Goal: Transaction & Acquisition: Purchase product/service

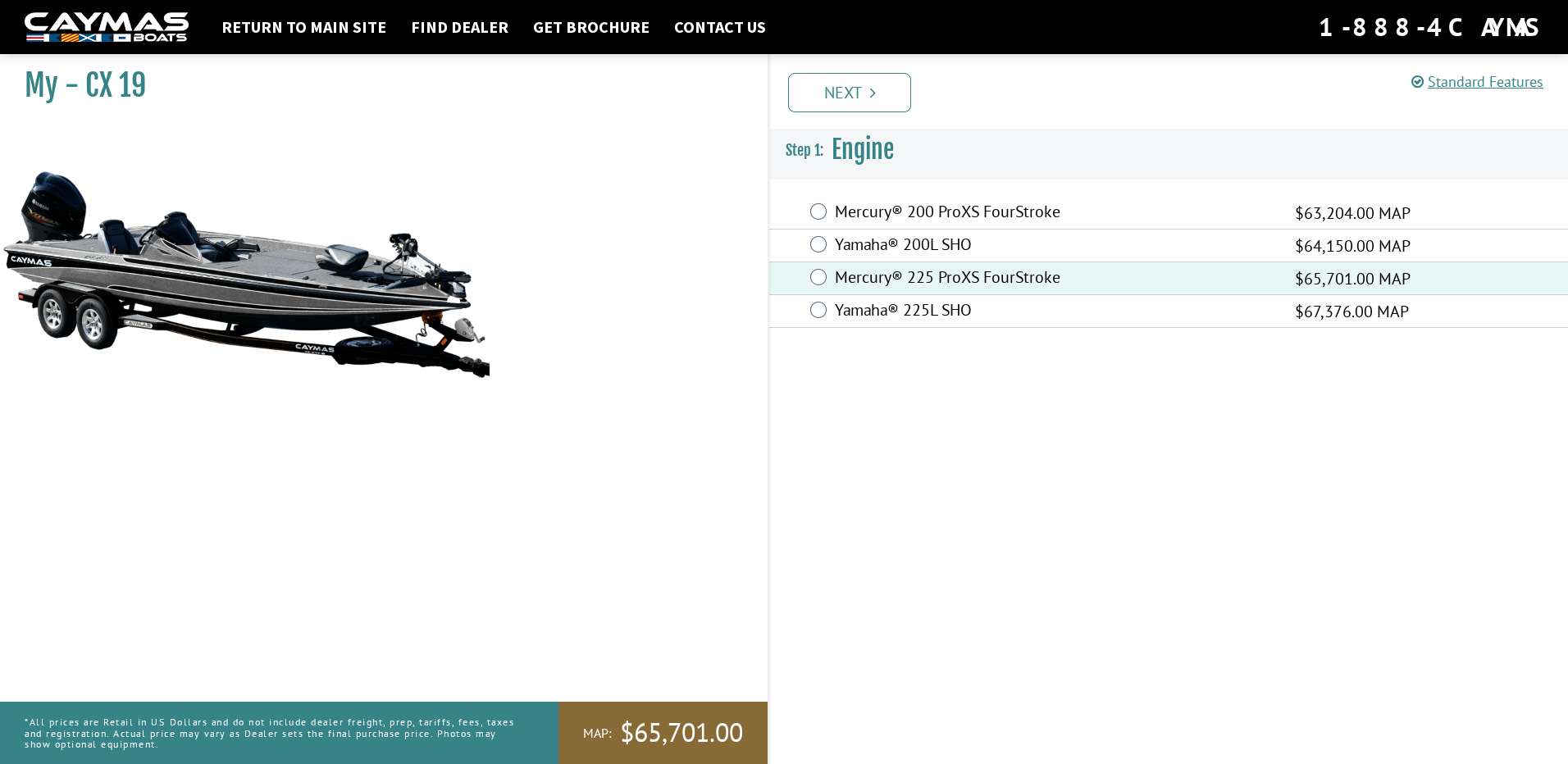
click at [849, 94] on link "Next" at bounding box center [849, 93] width 123 height 40
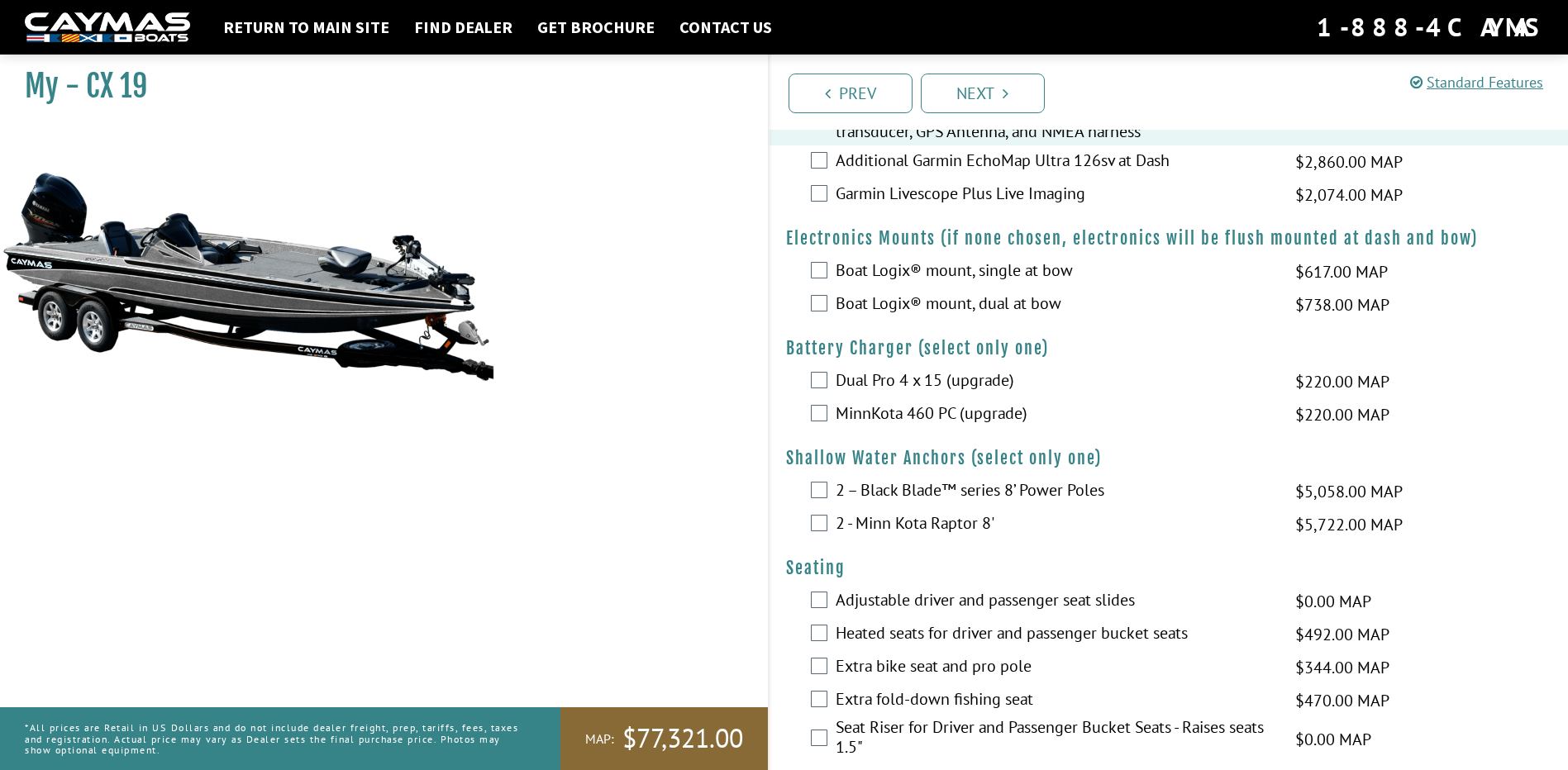
scroll to position [826, 0]
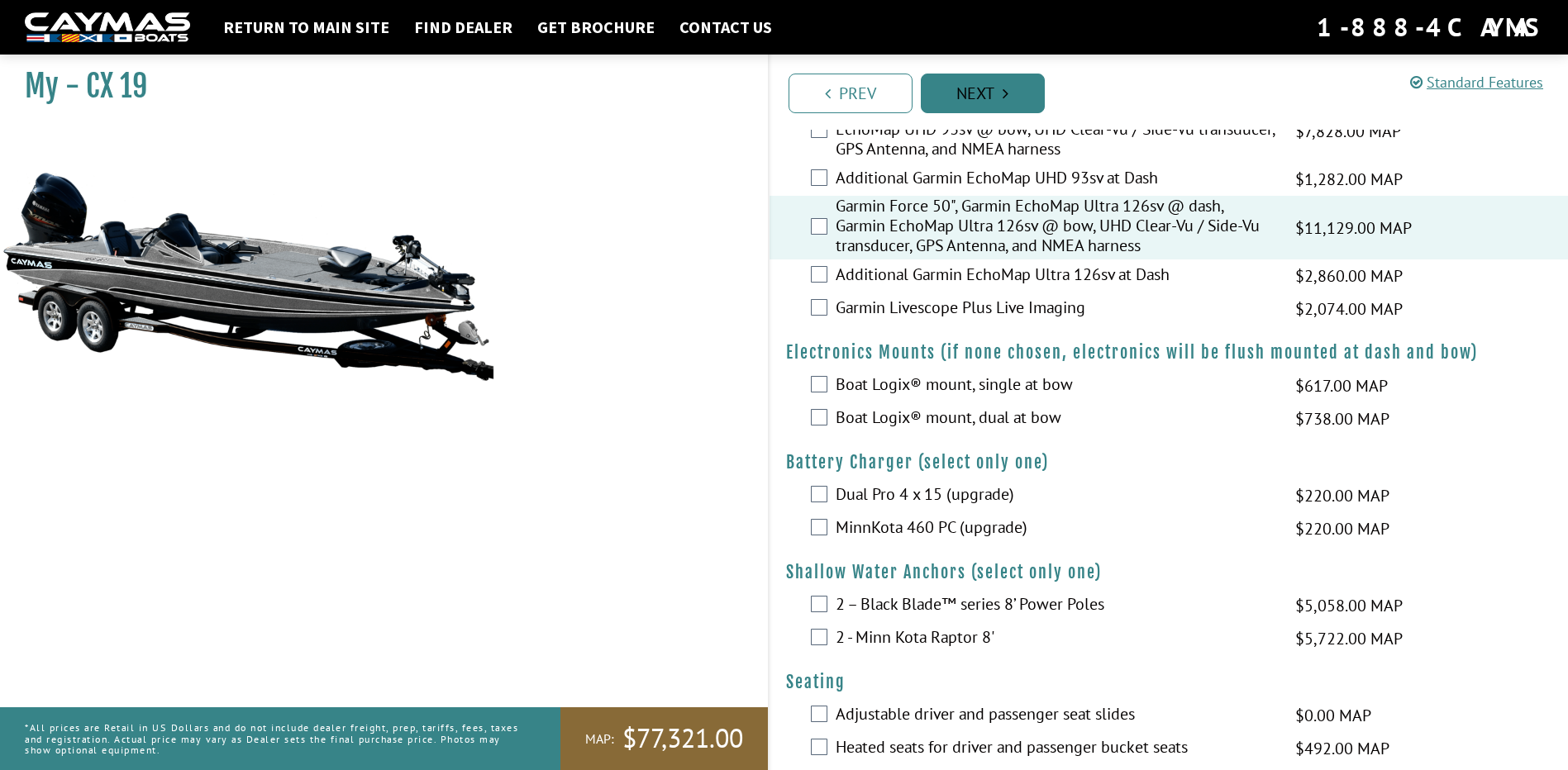
click at [1026, 81] on link "Next" at bounding box center [982, 93] width 124 height 40
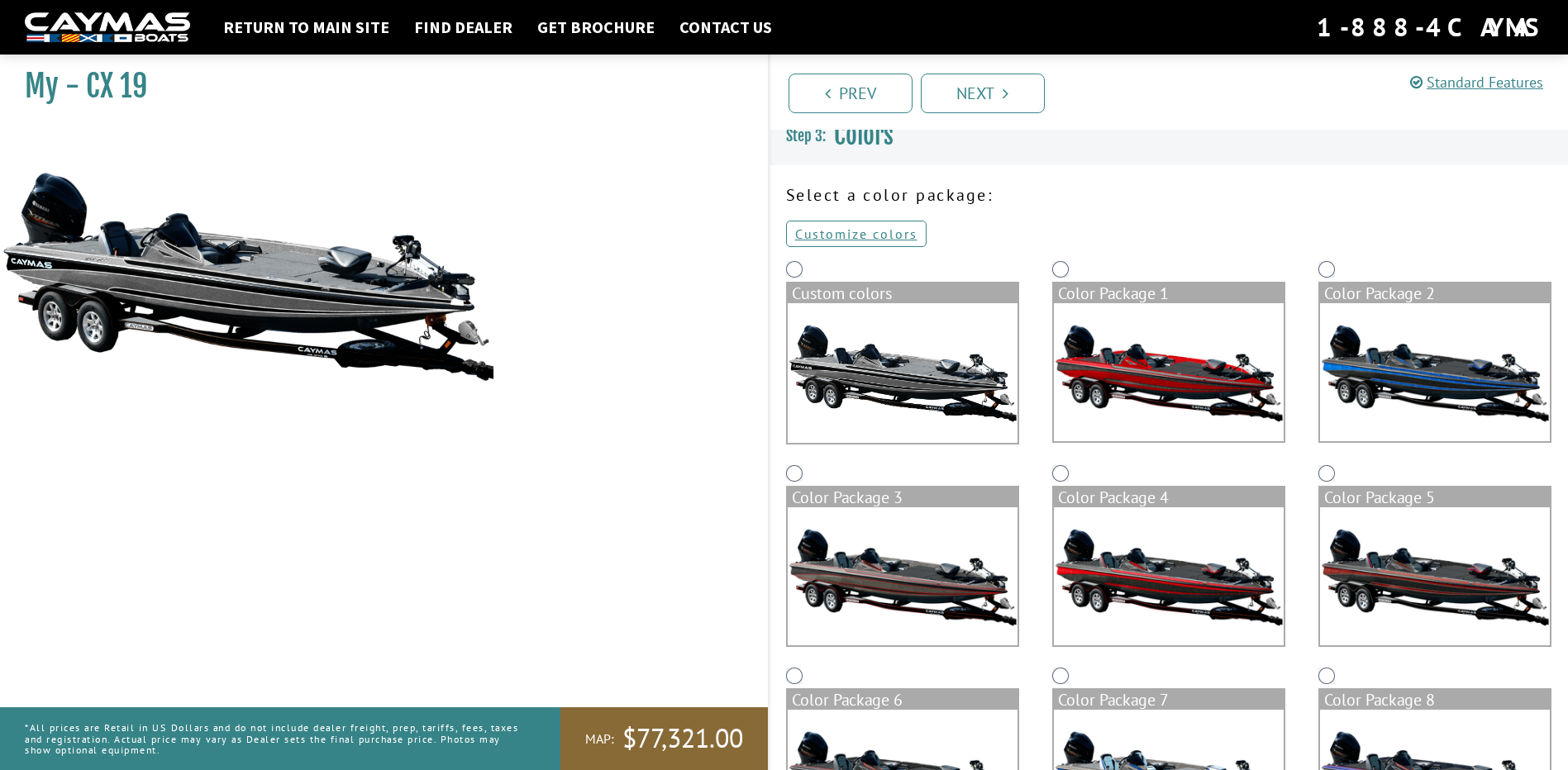
scroll to position [0, 0]
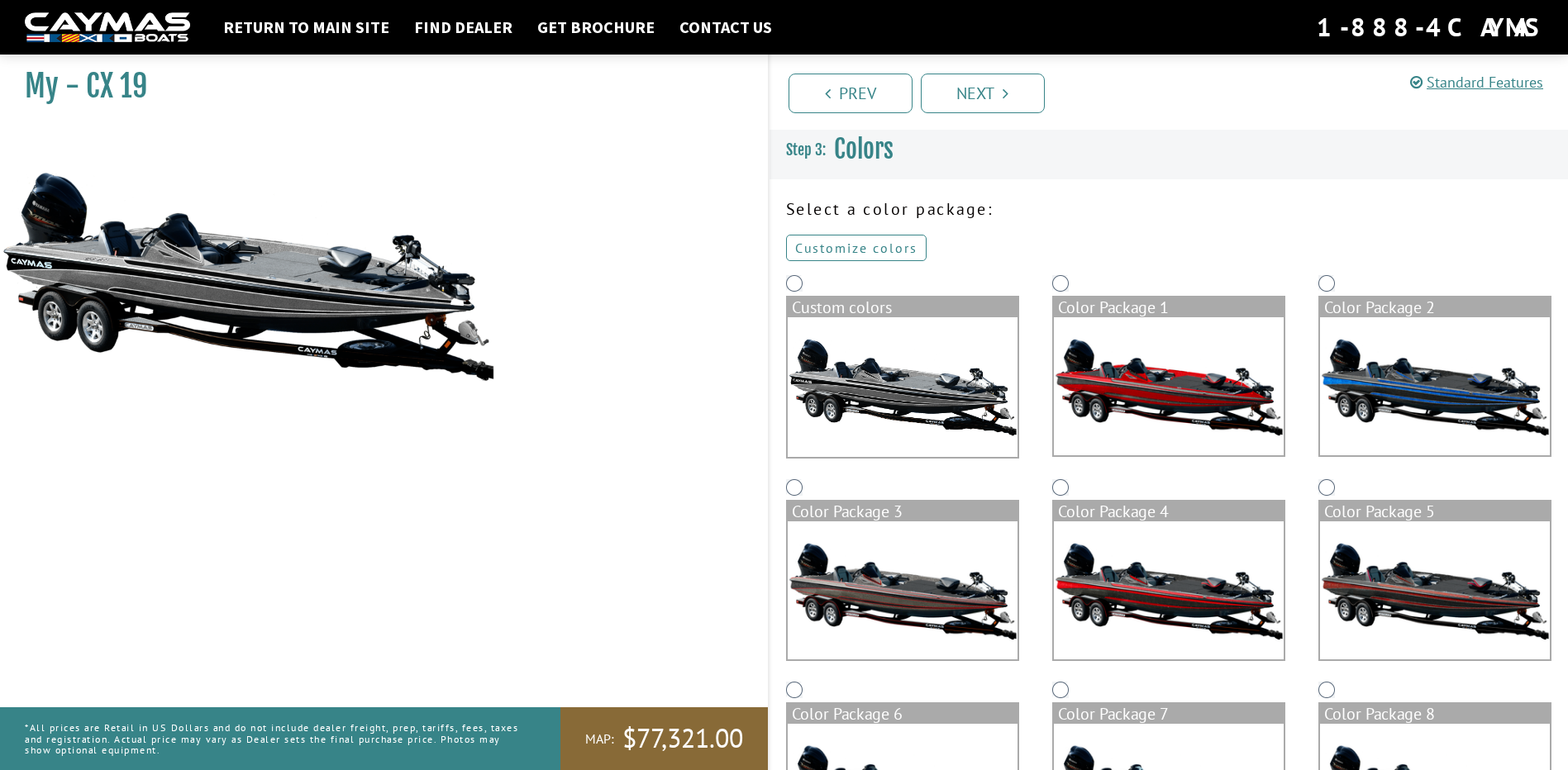
click at [896, 246] on link "Customize colors" at bounding box center [856, 247] width 140 height 26
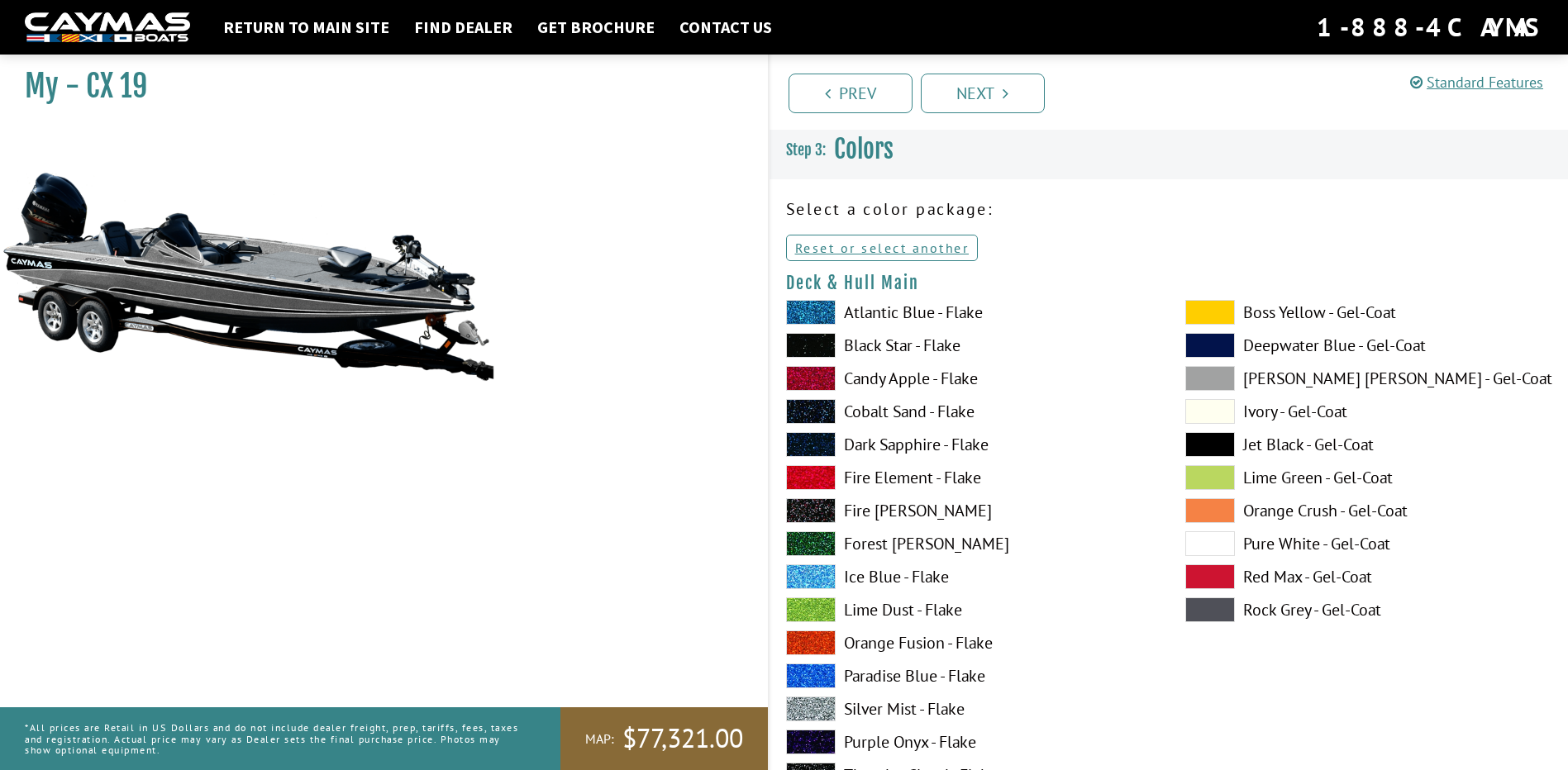
click at [1222, 310] on span at bounding box center [1210, 311] width 50 height 24
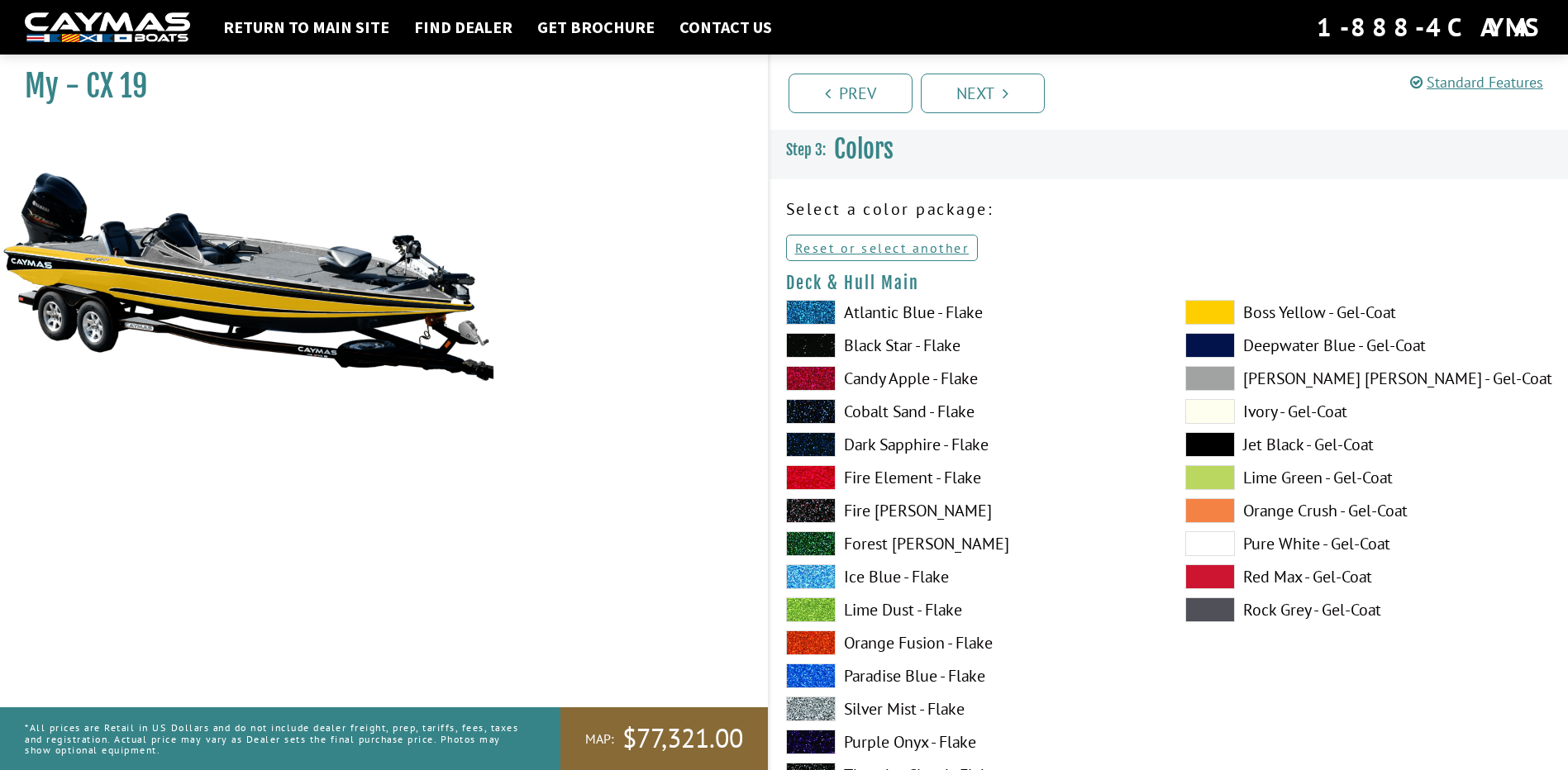
click at [817, 542] on span at bounding box center [810, 542] width 50 height 24
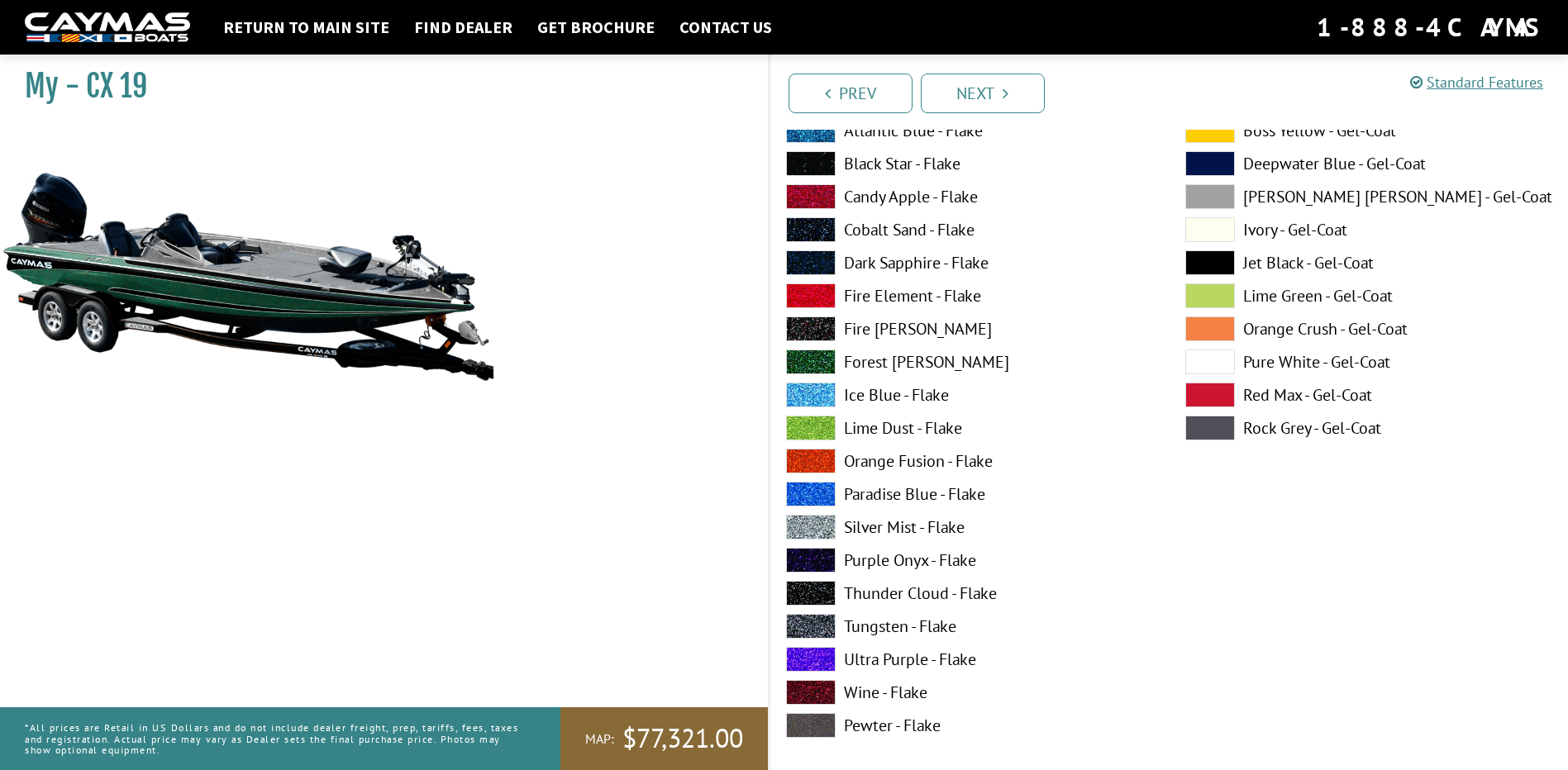
scroll to position [165, 0]
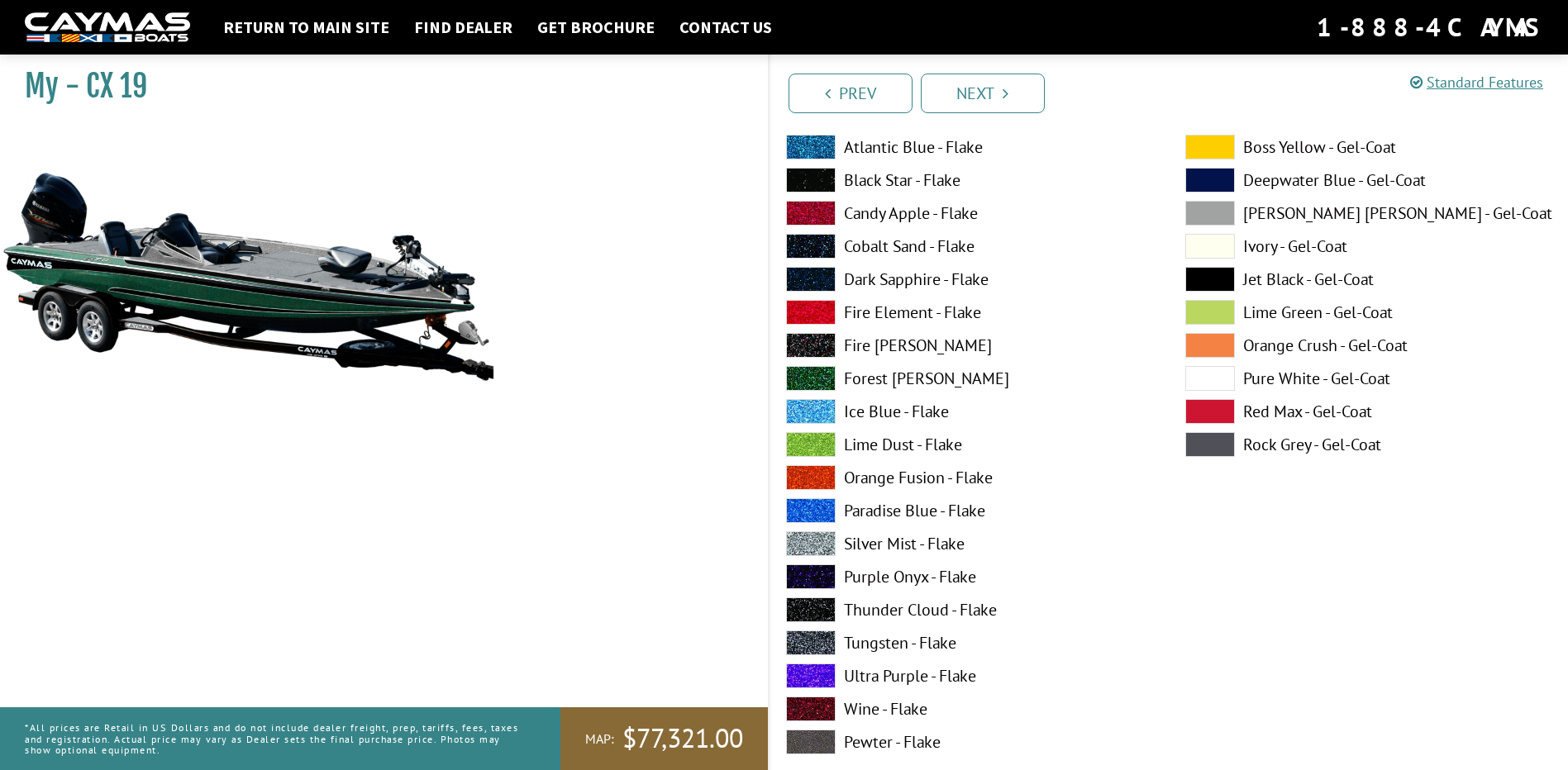
click at [883, 405] on label "Ice Blue - Flake" at bounding box center [969, 410] width 366 height 24
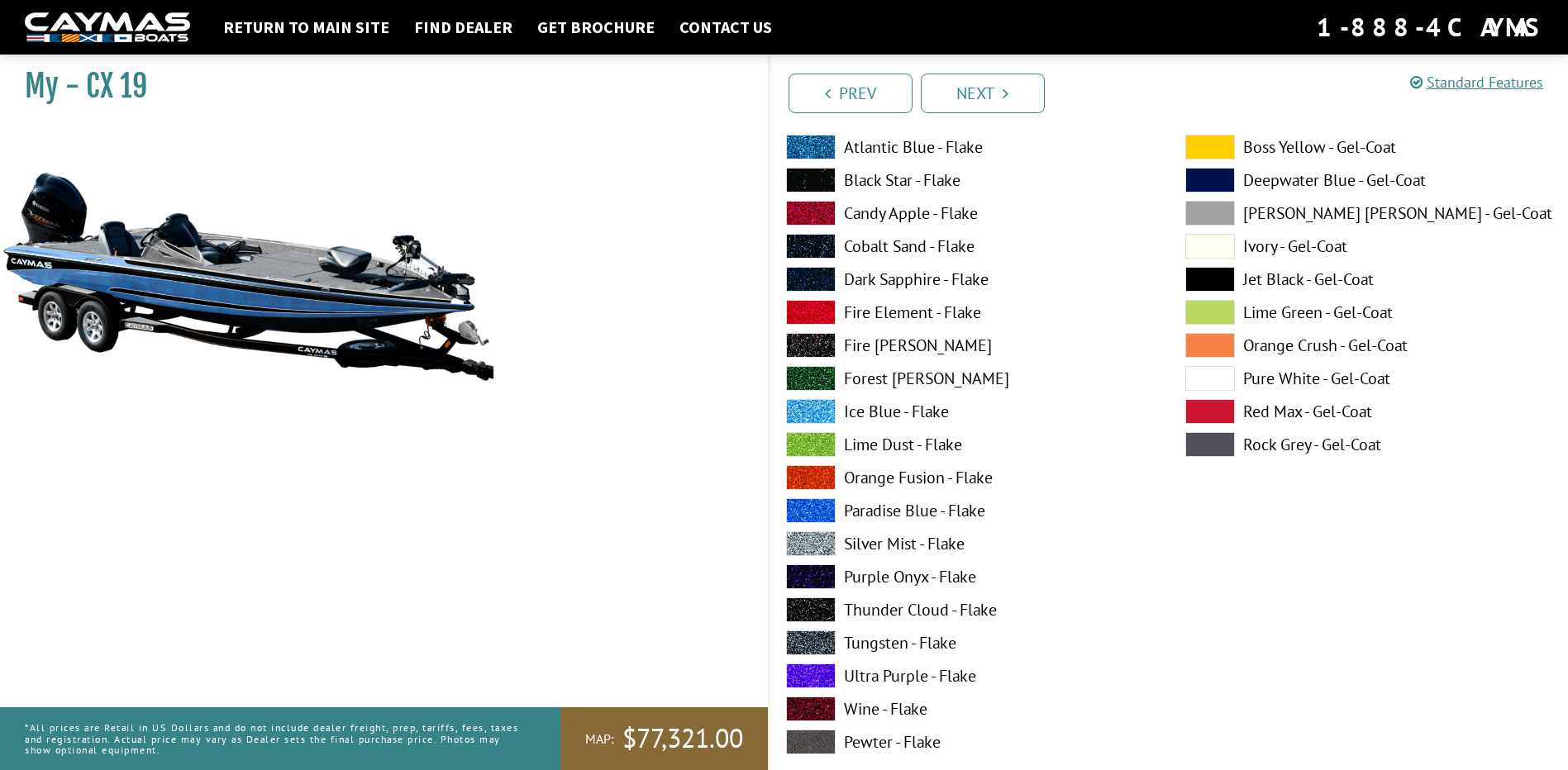
click at [1266, 214] on label "[PERSON_NAME] [PERSON_NAME] - Gel-Coat" at bounding box center [1369, 213] width 366 height 24
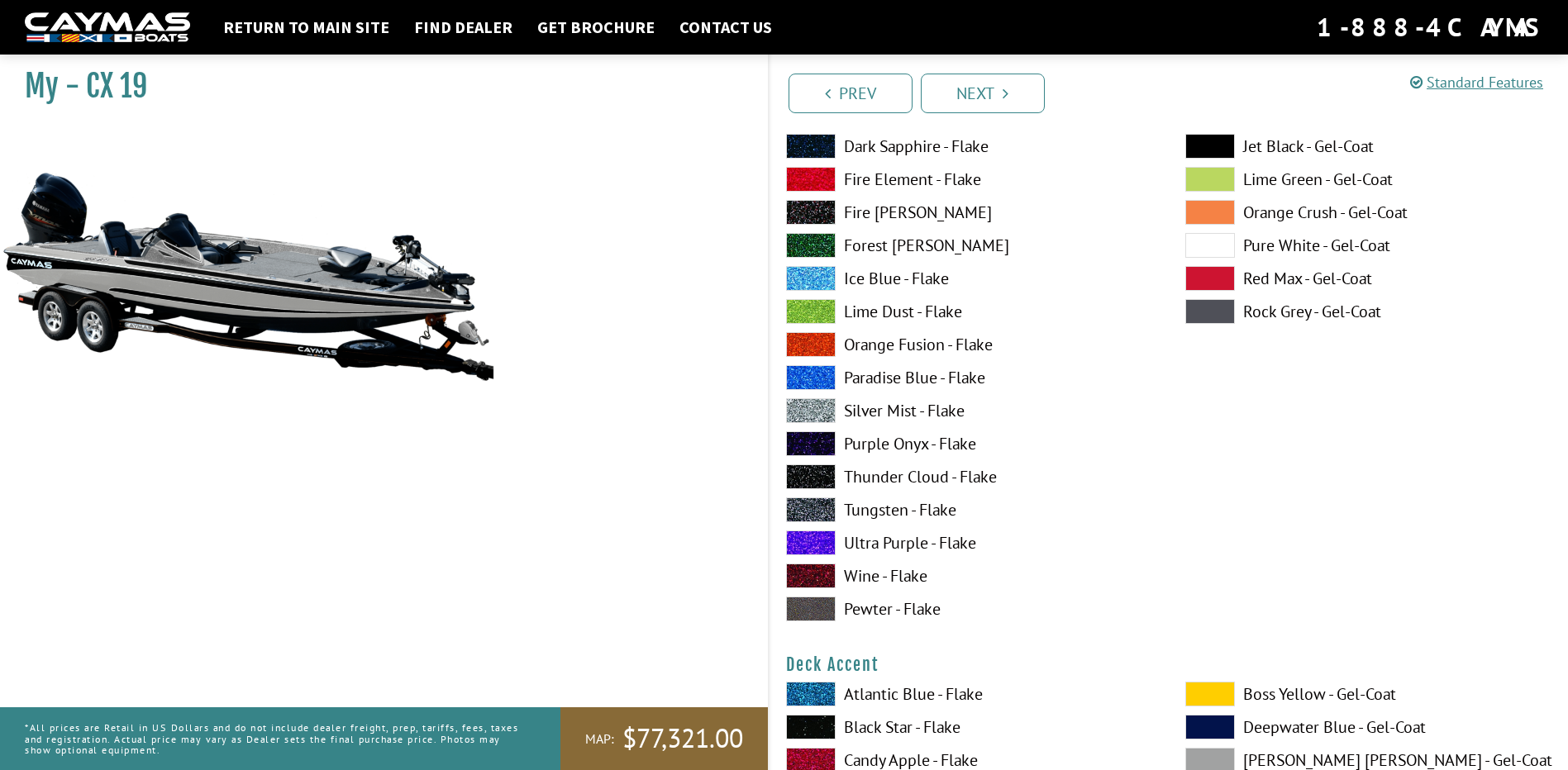
scroll to position [496, 0]
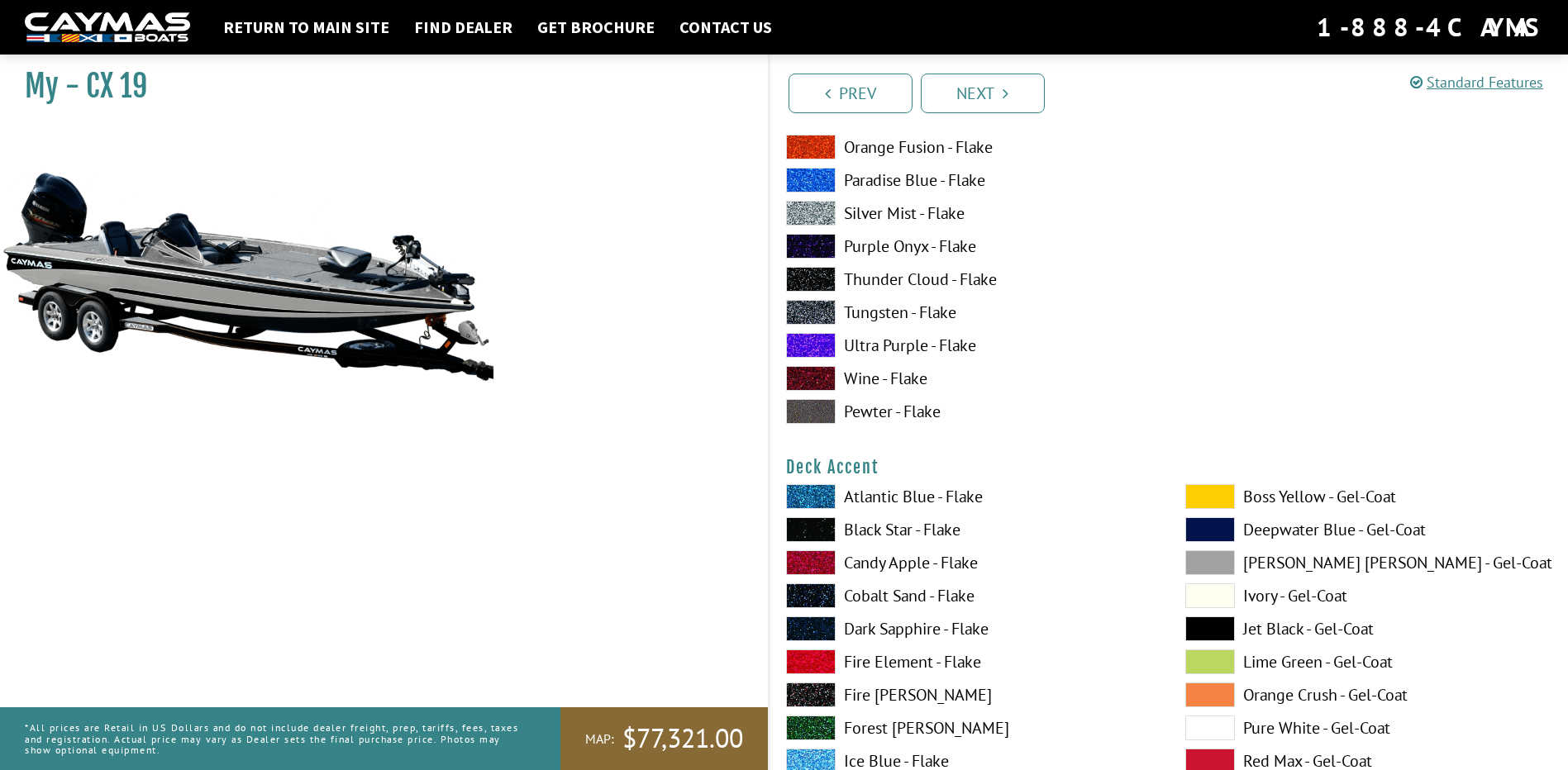
click at [1214, 487] on span at bounding box center [1210, 496] width 50 height 24
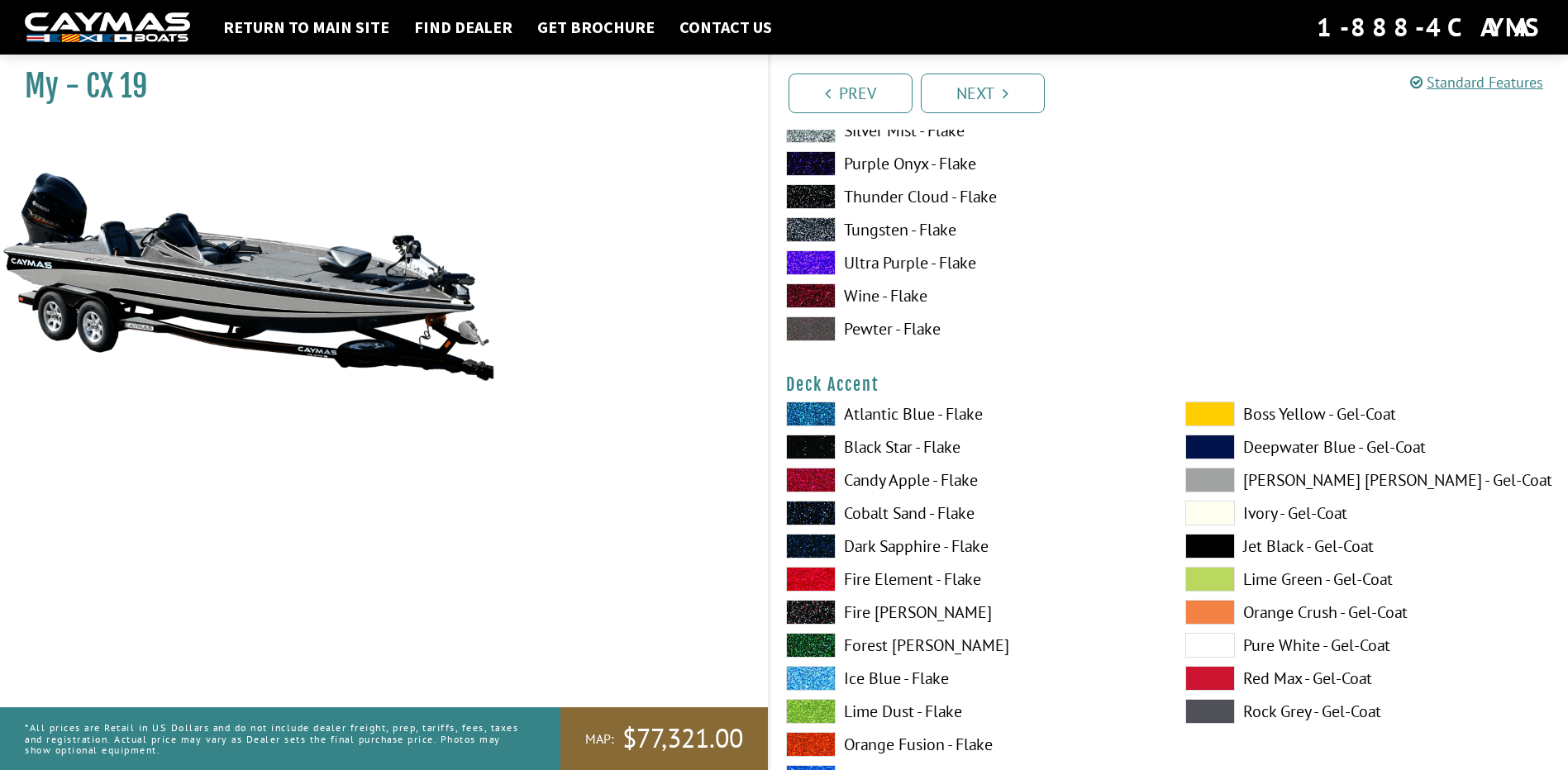
scroll to position [661, 0]
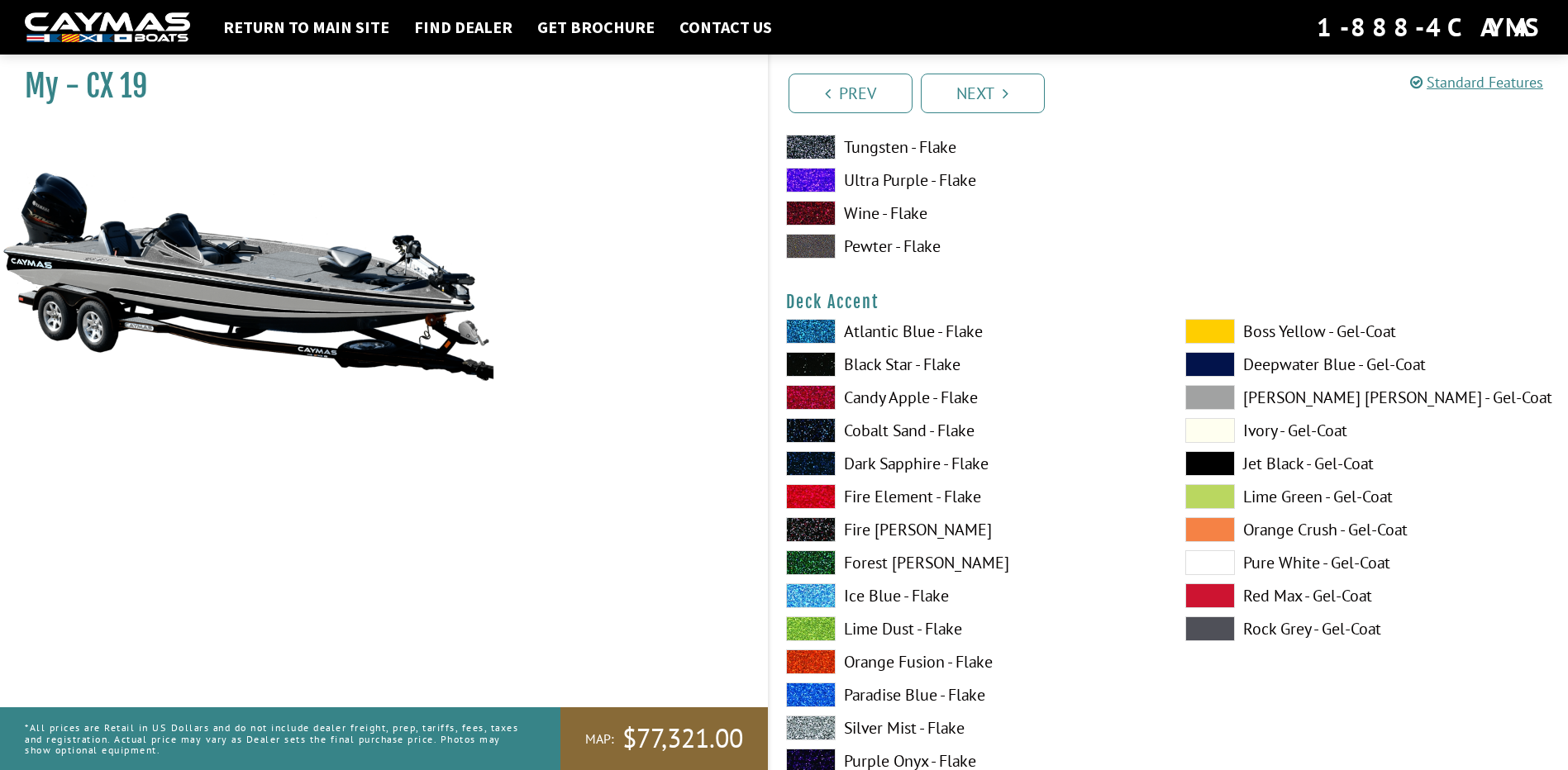
click at [888, 589] on label "Ice Blue - Flake" at bounding box center [969, 595] width 366 height 24
click at [900, 719] on label "Silver Mist - Flake" at bounding box center [969, 727] width 366 height 24
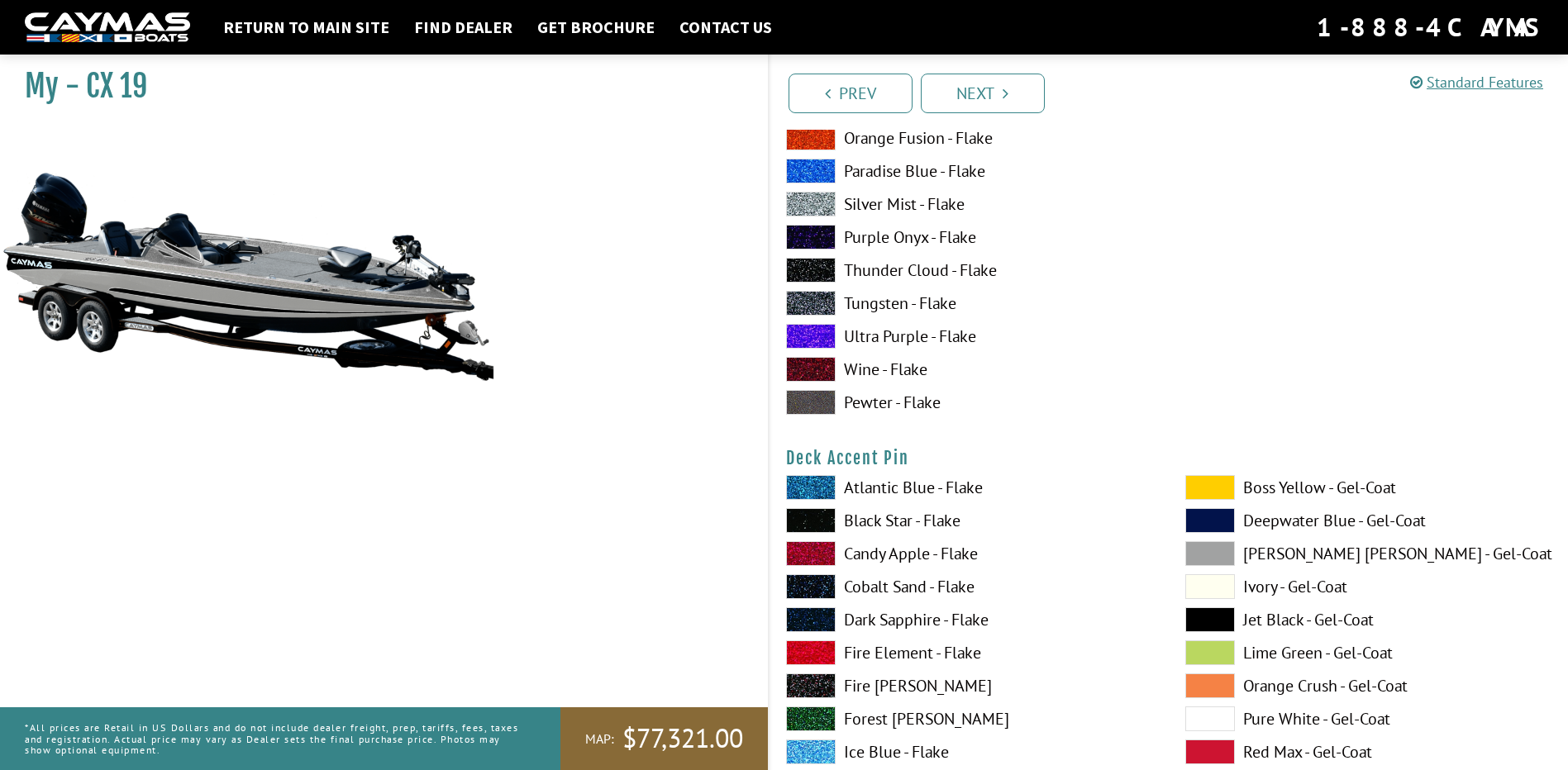
scroll to position [1240, 0]
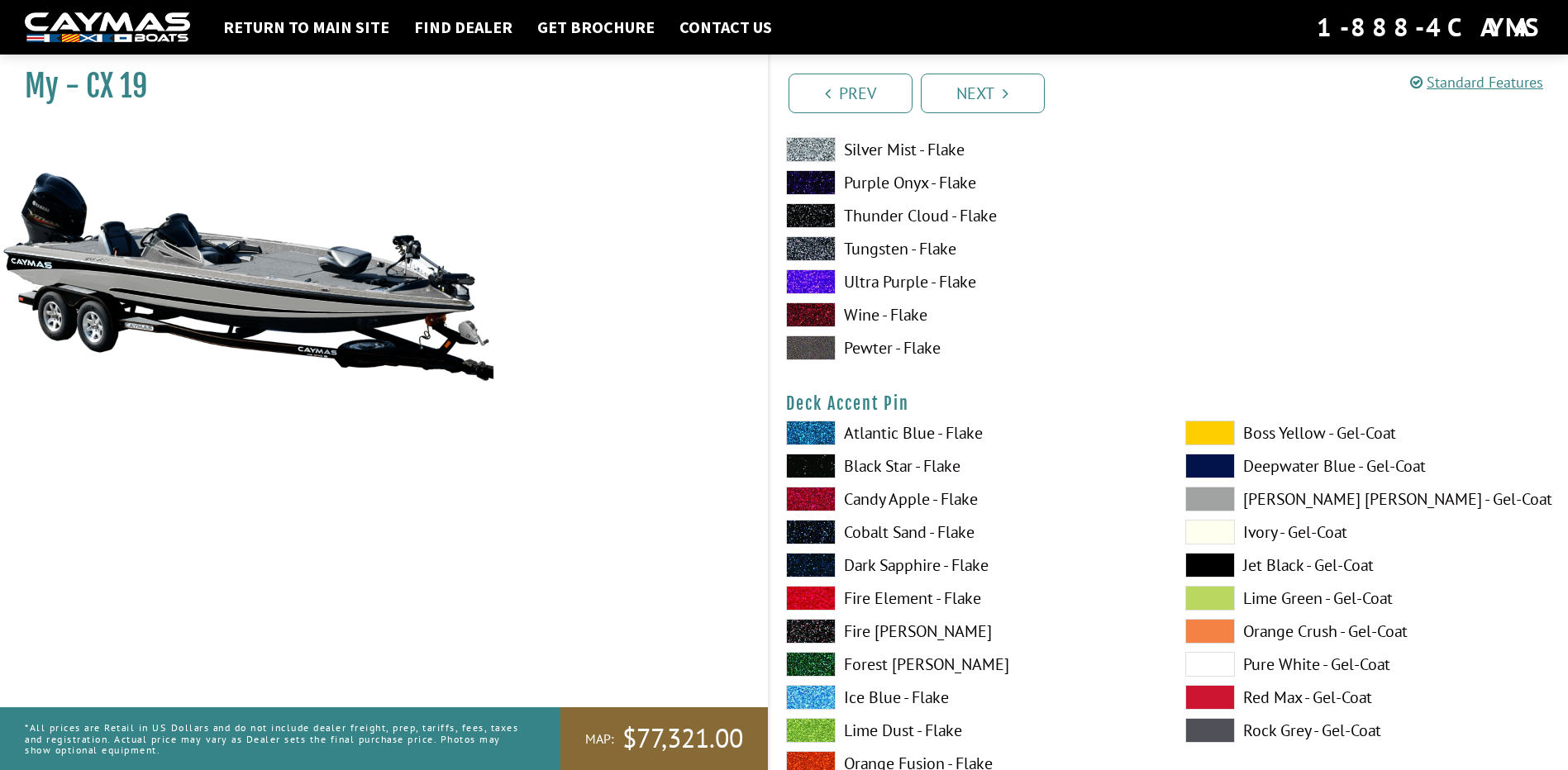
click at [1285, 659] on label "Pure White - Gel-Coat" at bounding box center [1369, 664] width 366 height 24
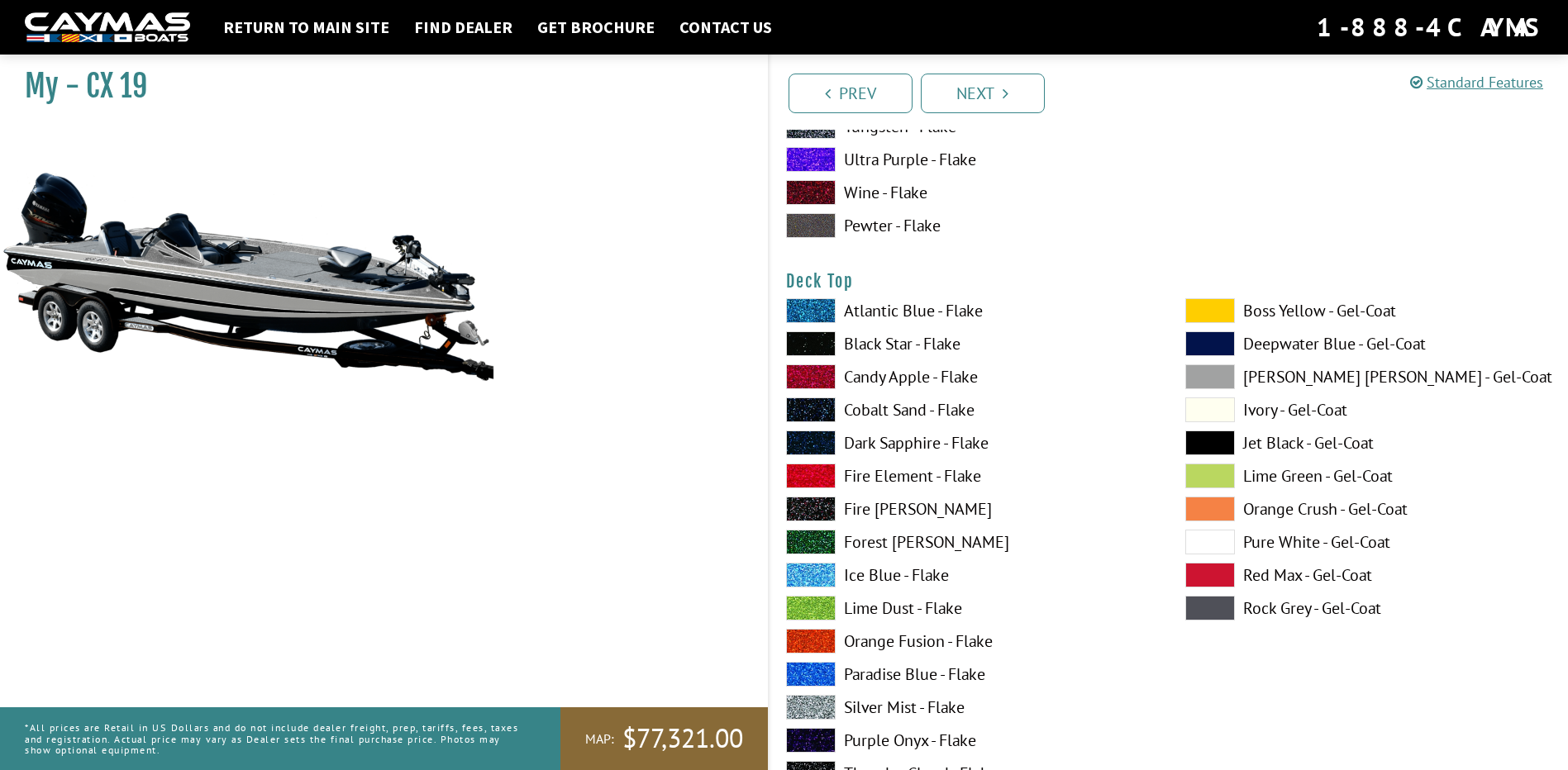
scroll to position [2066, 0]
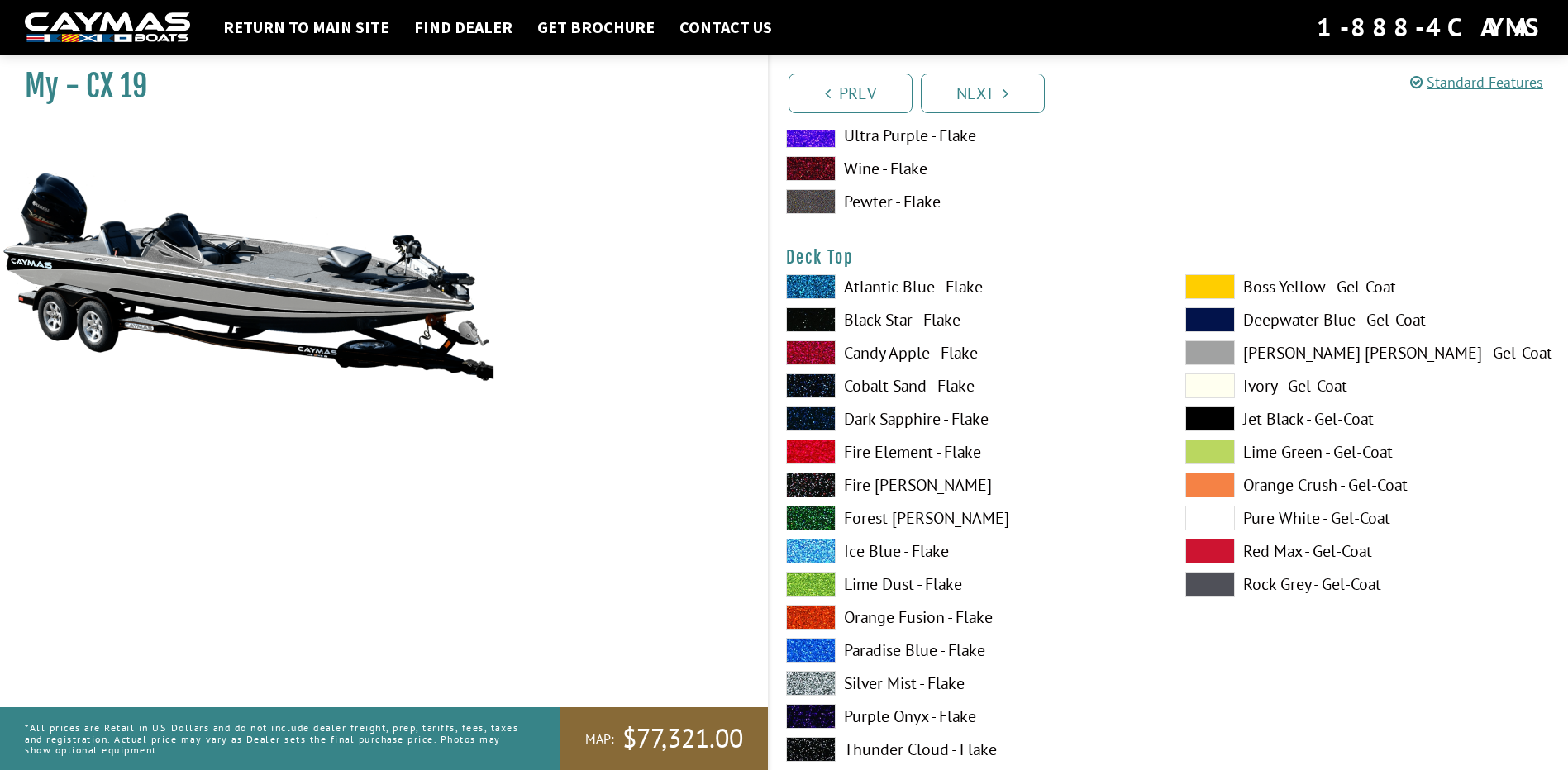
click at [869, 613] on label "Orange Fusion - Flake" at bounding box center [969, 616] width 366 height 24
click at [859, 680] on label "Silver Mist - Flake" at bounding box center [969, 682] width 366 height 24
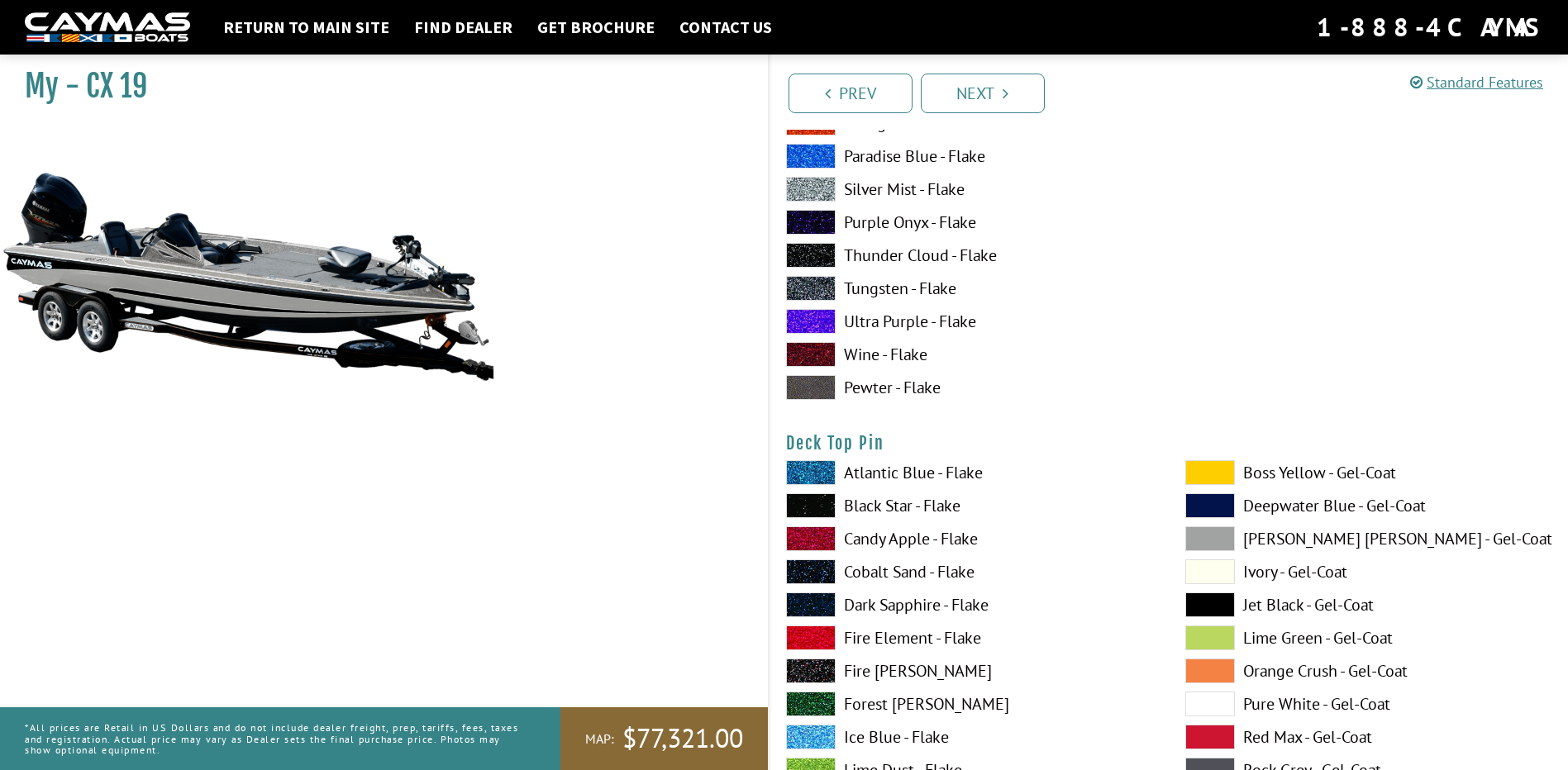
scroll to position [2561, 0]
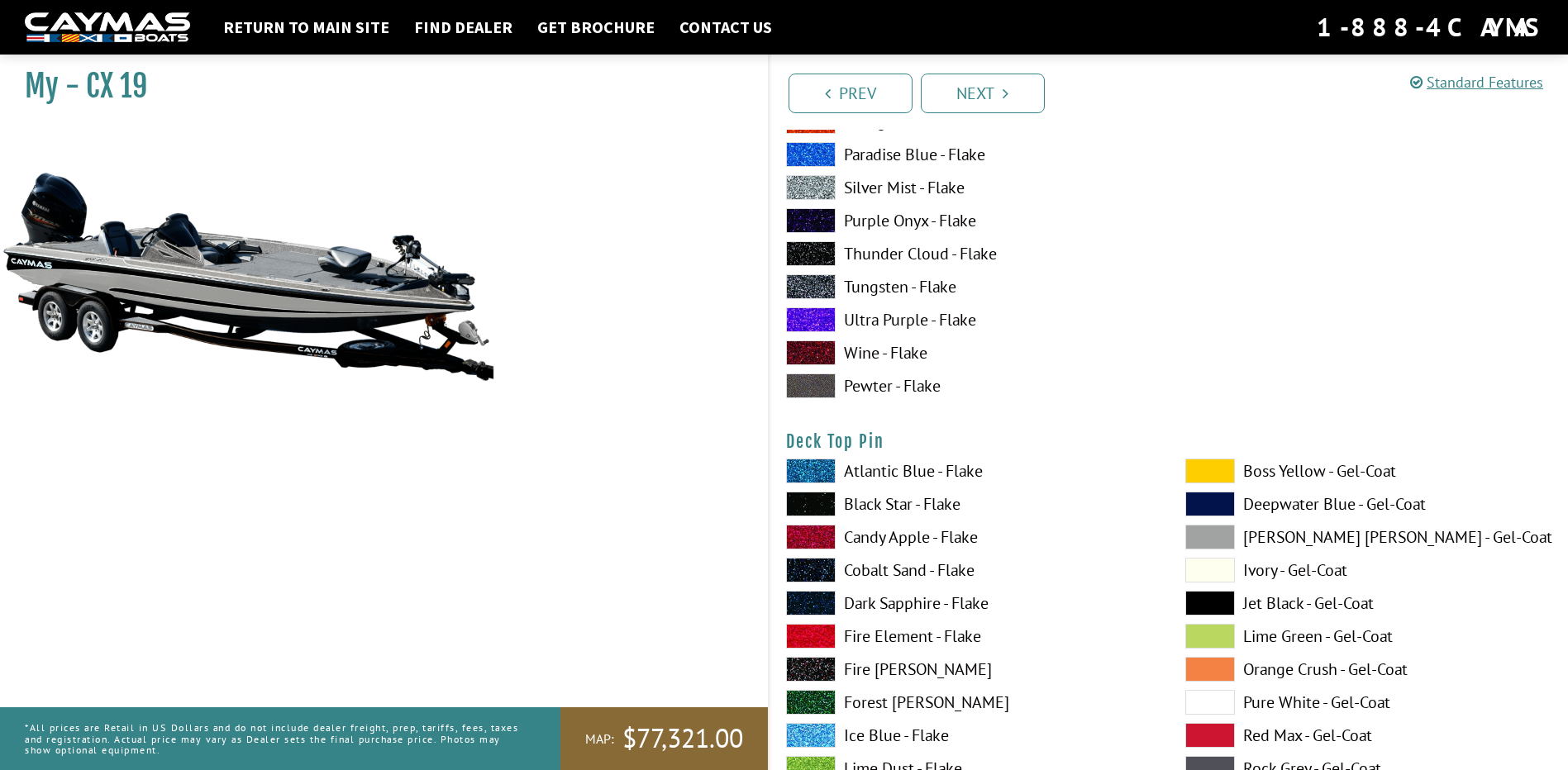
click at [1201, 462] on span at bounding box center [1210, 471] width 50 height 24
click at [1199, 471] on span at bounding box center [1210, 471] width 50 height 24
click at [1230, 701] on span at bounding box center [1210, 702] width 50 height 24
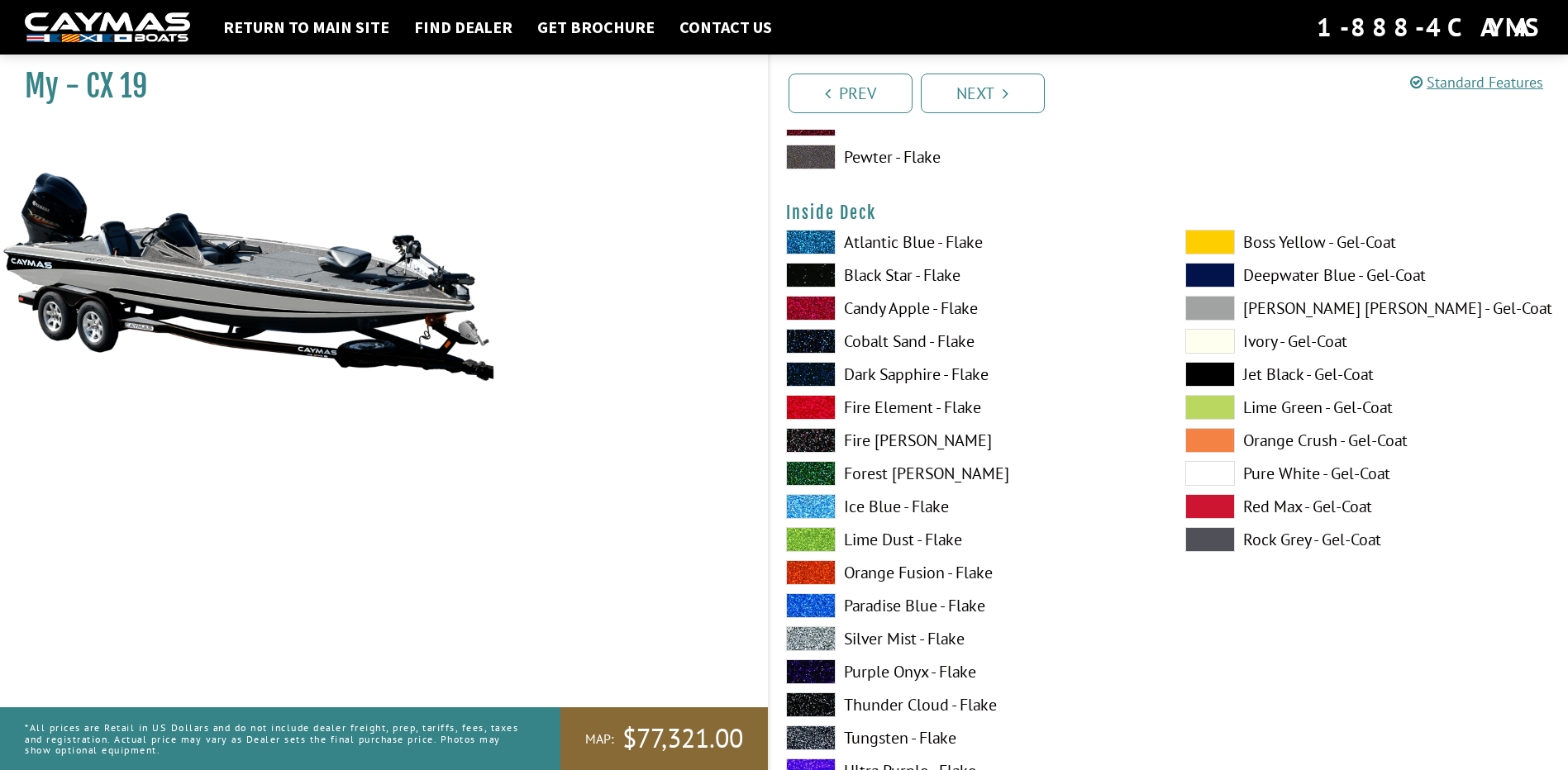
scroll to position [3552, 0]
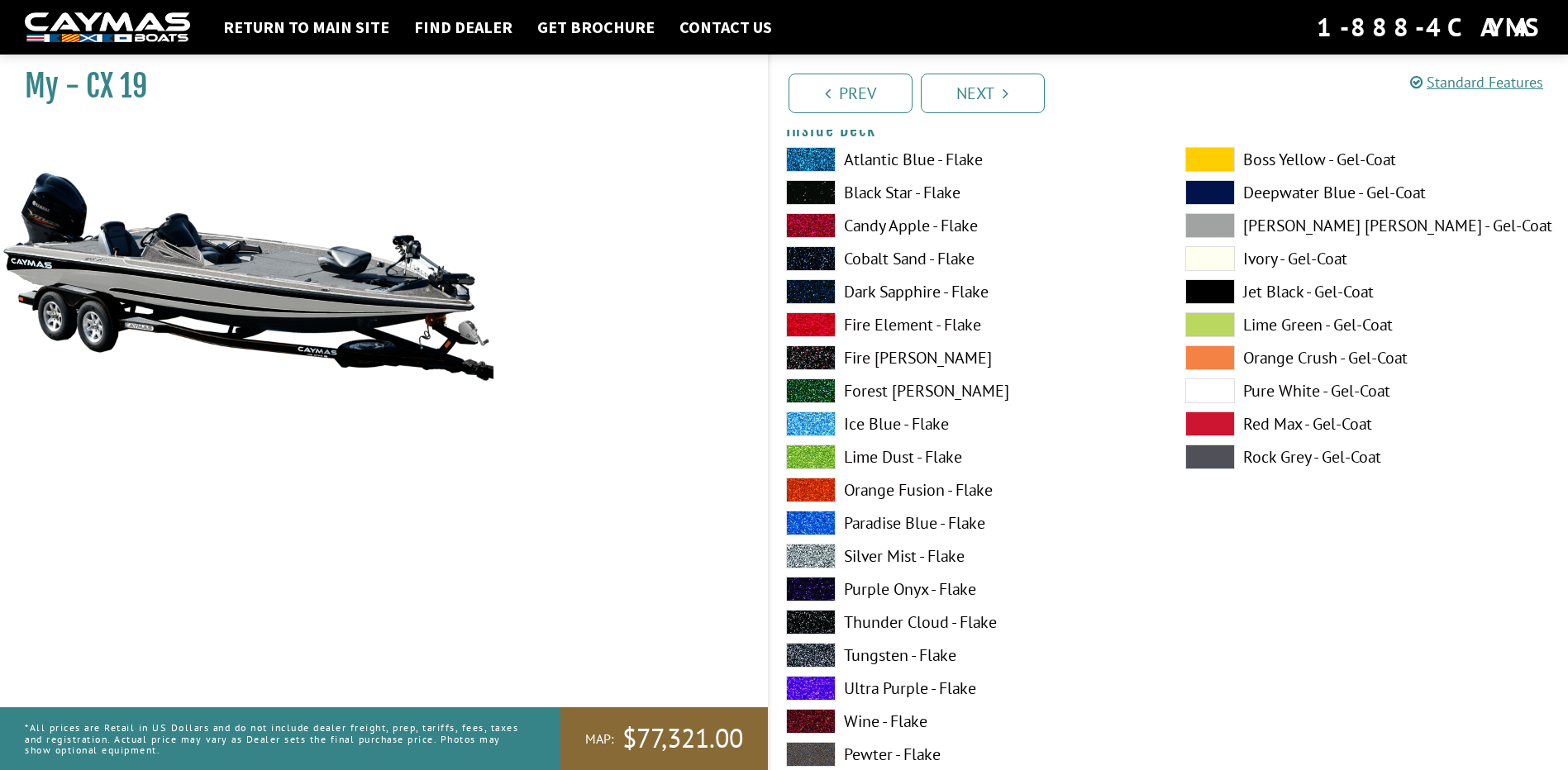
click at [876, 612] on label "Thunder Cloud - Flake" at bounding box center [969, 621] width 366 height 24
click at [879, 654] on label "Tungsten - Flake" at bounding box center [969, 654] width 366 height 24
click at [881, 549] on label "Silver Mist - Flake" at bounding box center [969, 555] width 366 height 24
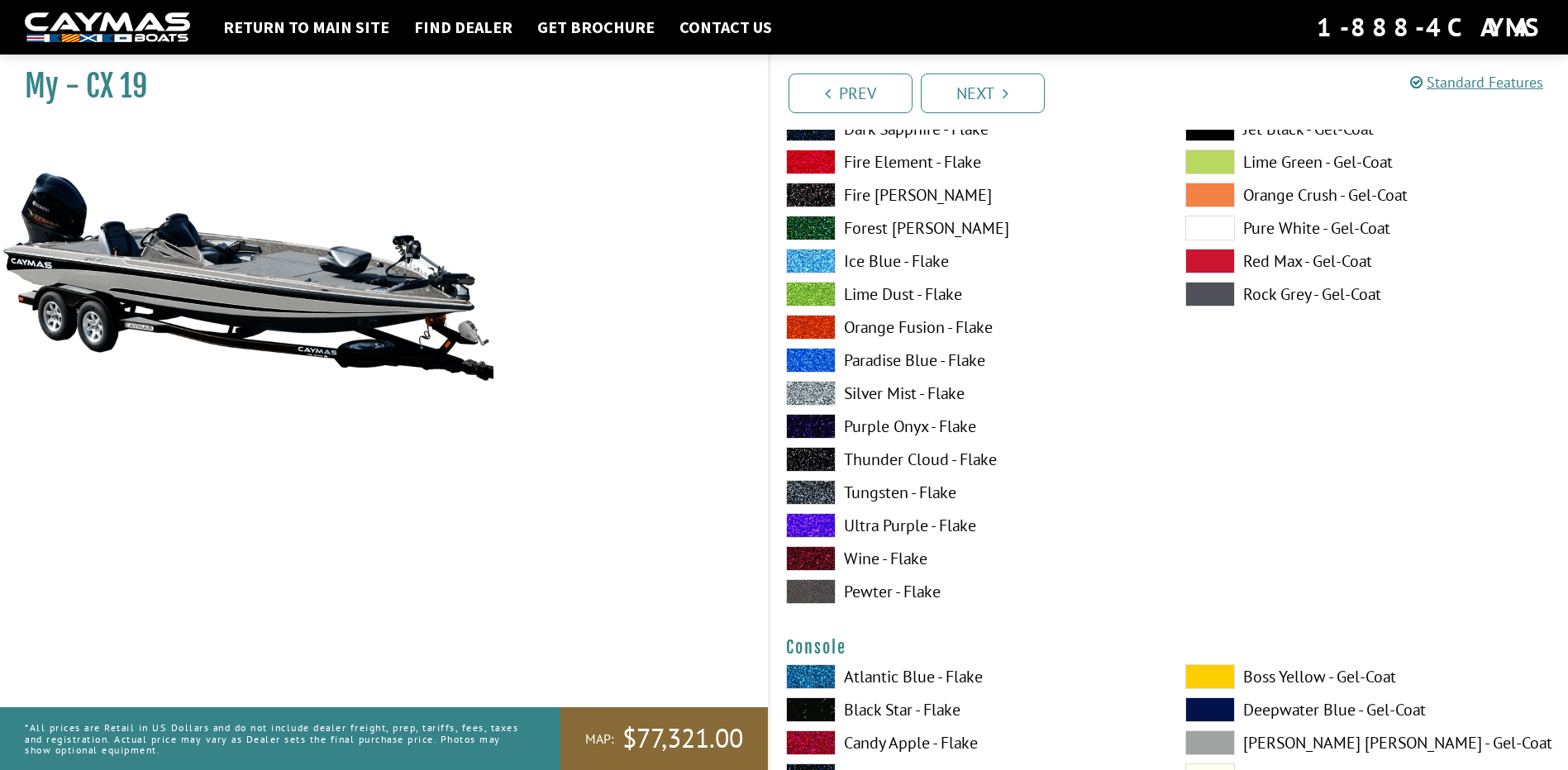
scroll to position [3718, 0]
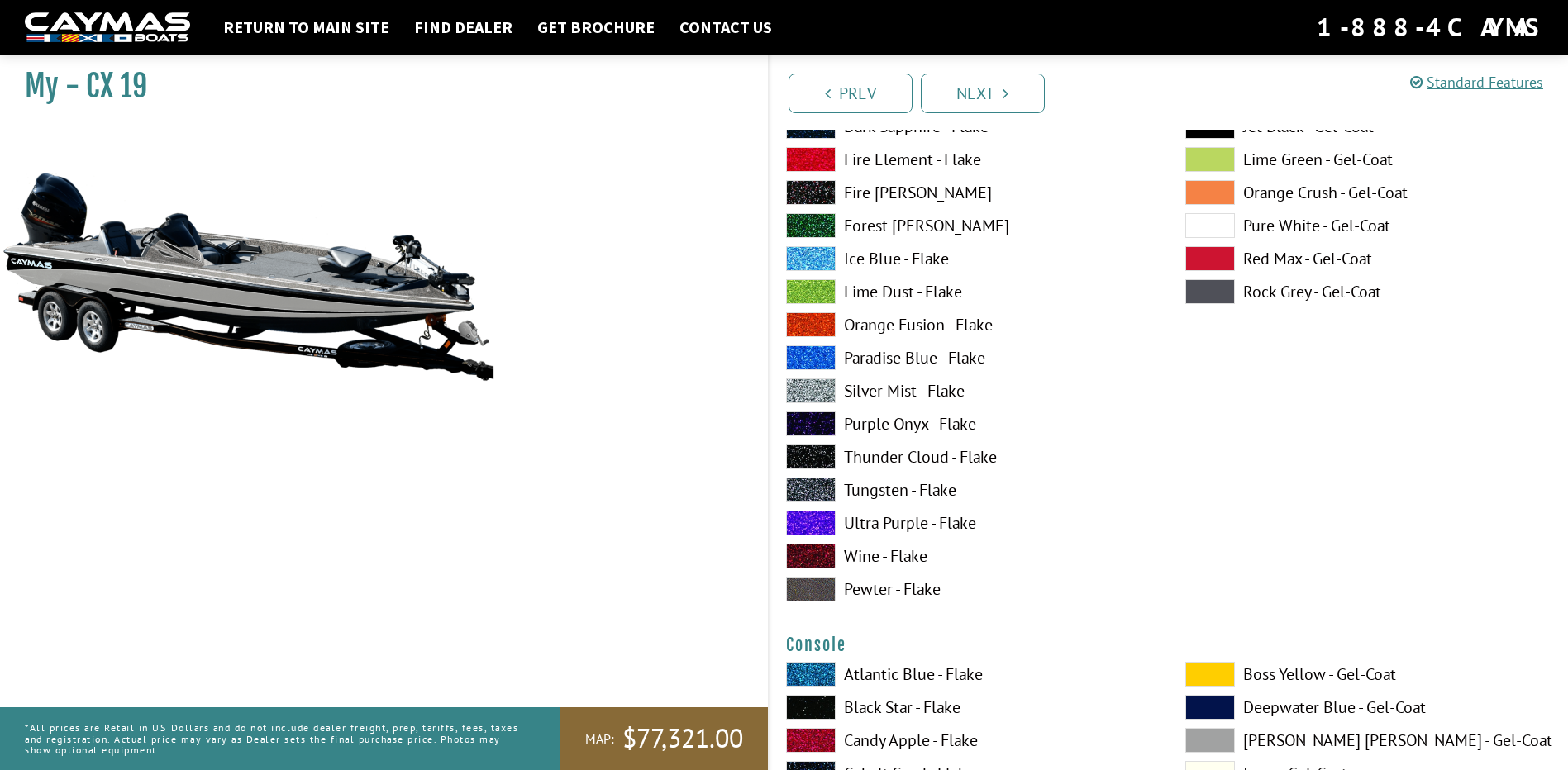
click at [888, 588] on label "Pewter - Flake" at bounding box center [969, 588] width 366 height 24
click at [882, 389] on label "Silver Mist - Flake" at bounding box center [969, 390] width 366 height 24
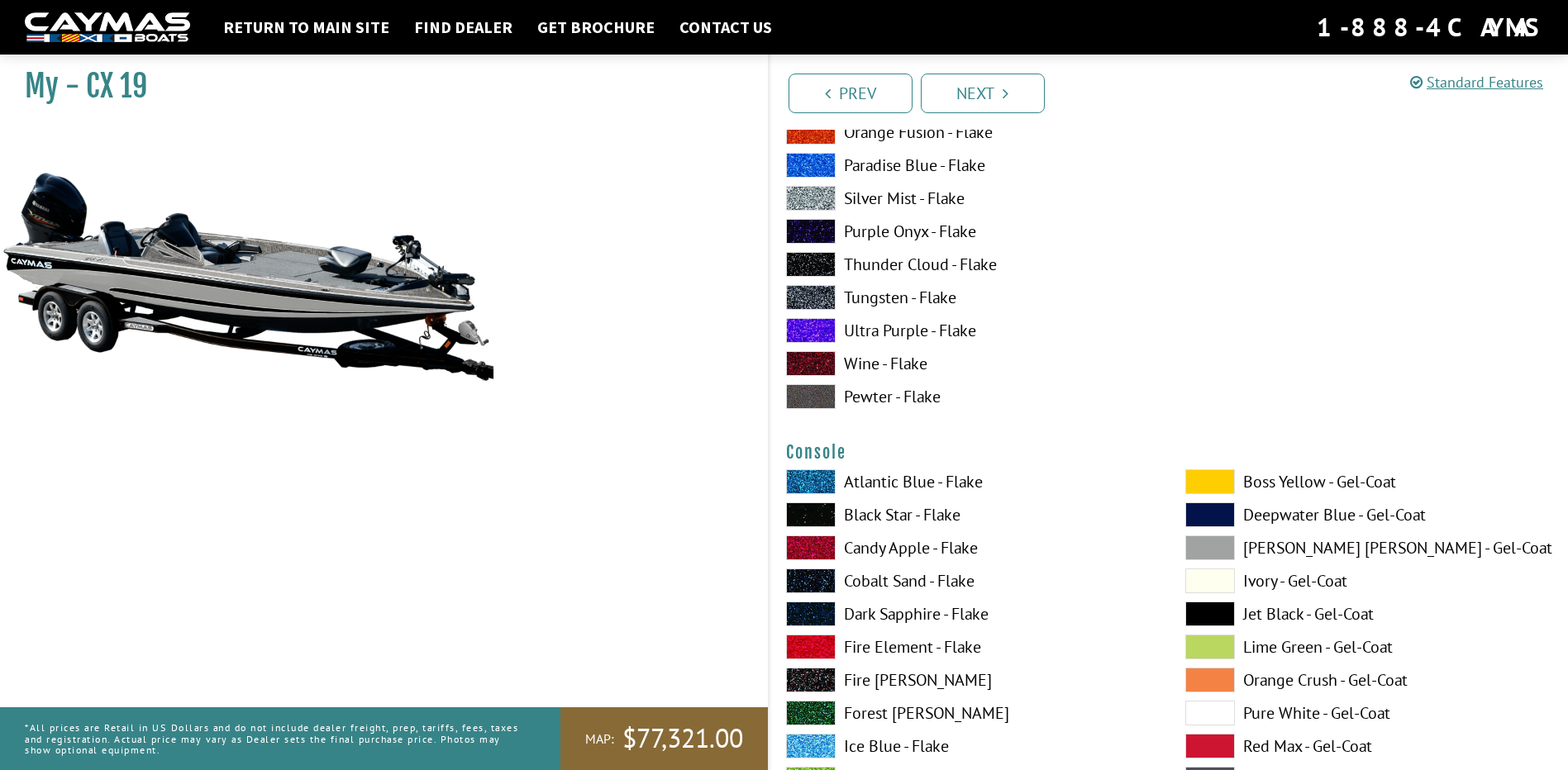
scroll to position [4048, 0]
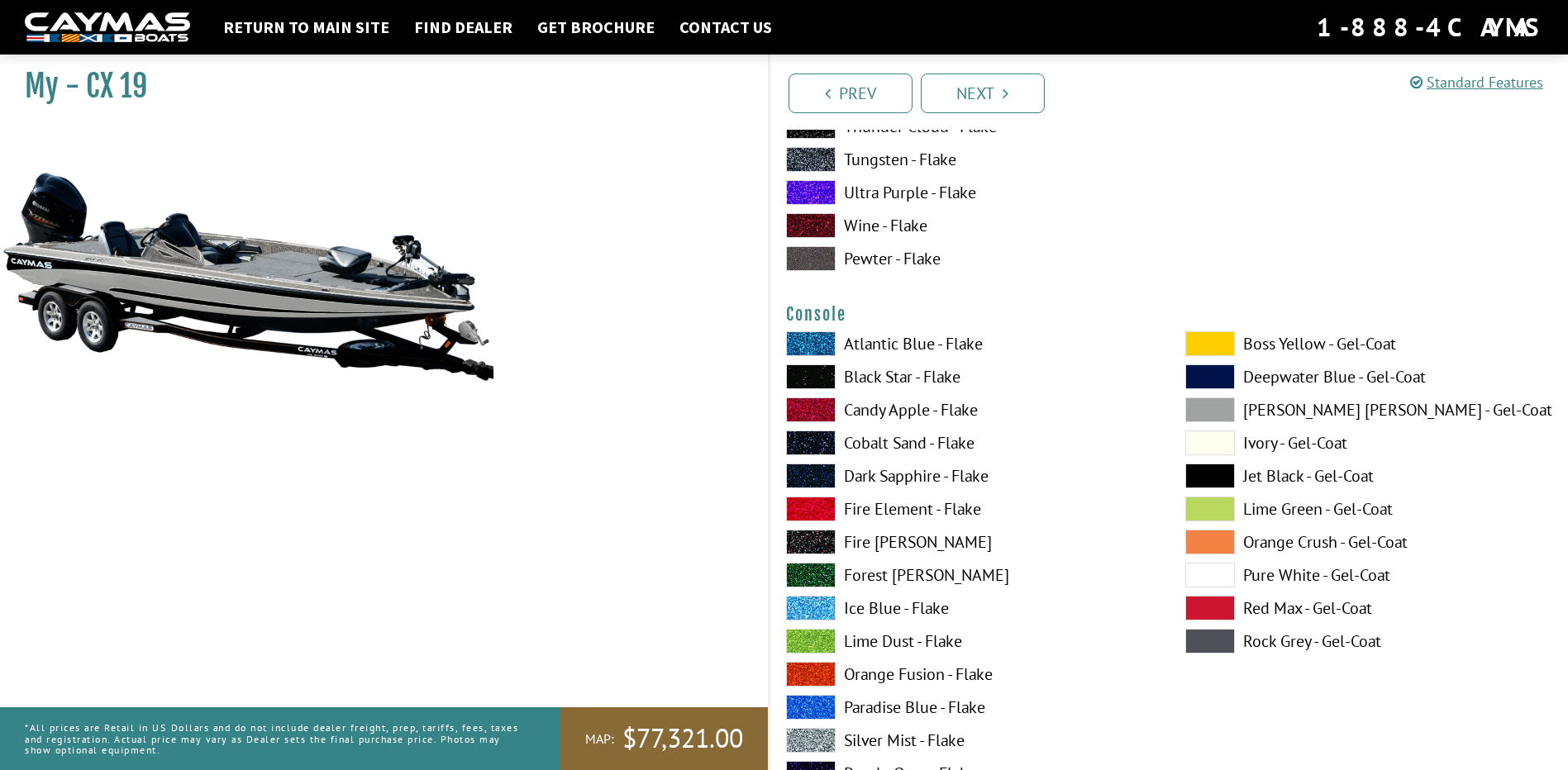
click at [1254, 406] on label "[PERSON_NAME] [PERSON_NAME] - Gel-Coat" at bounding box center [1369, 409] width 366 height 24
click at [883, 740] on label "Silver Mist - Flake" at bounding box center [969, 740] width 366 height 24
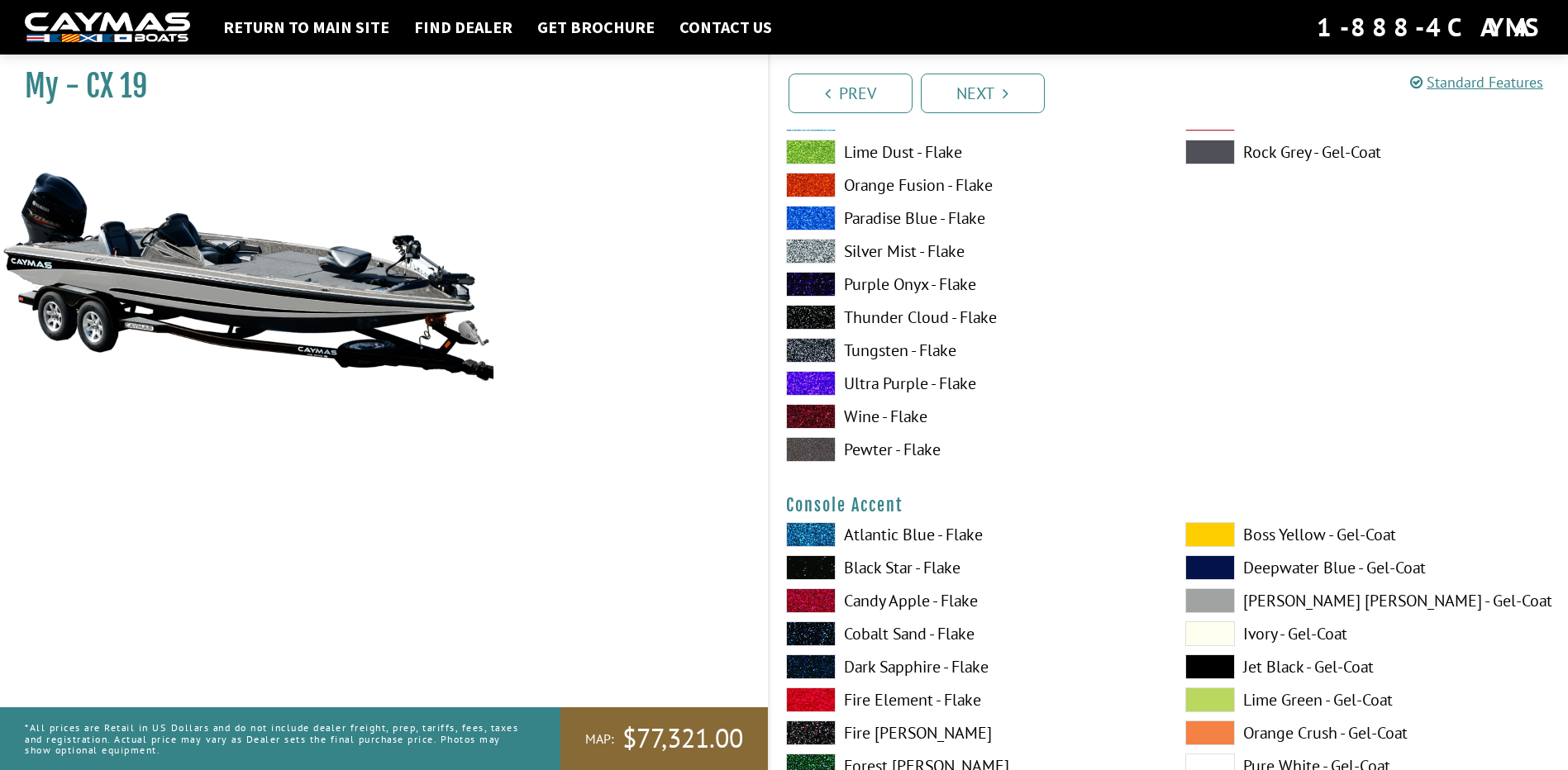
scroll to position [4544, 0]
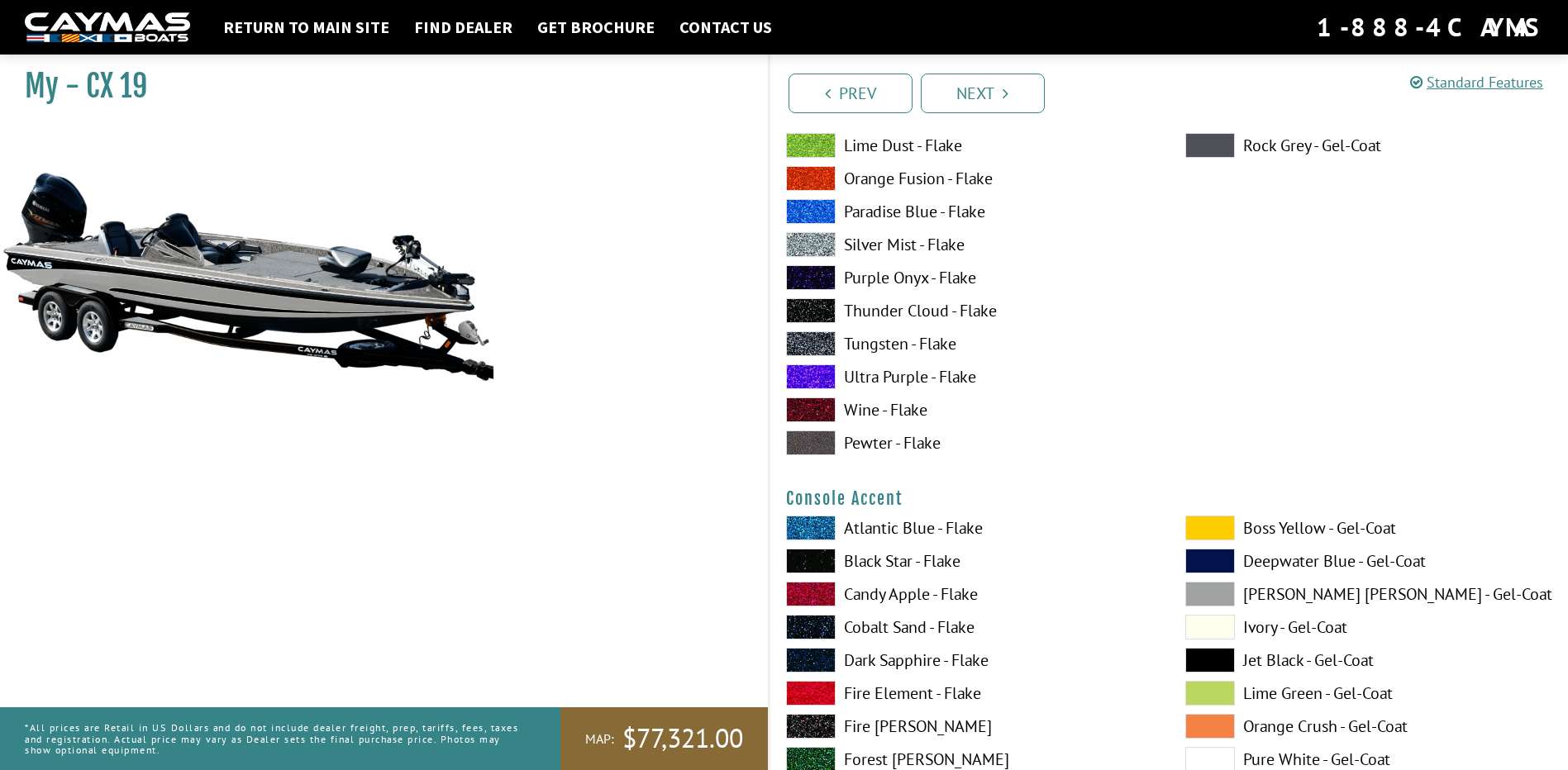
click at [1230, 529] on span at bounding box center [1210, 527] width 50 height 24
click at [1218, 529] on span at bounding box center [1210, 527] width 50 height 24
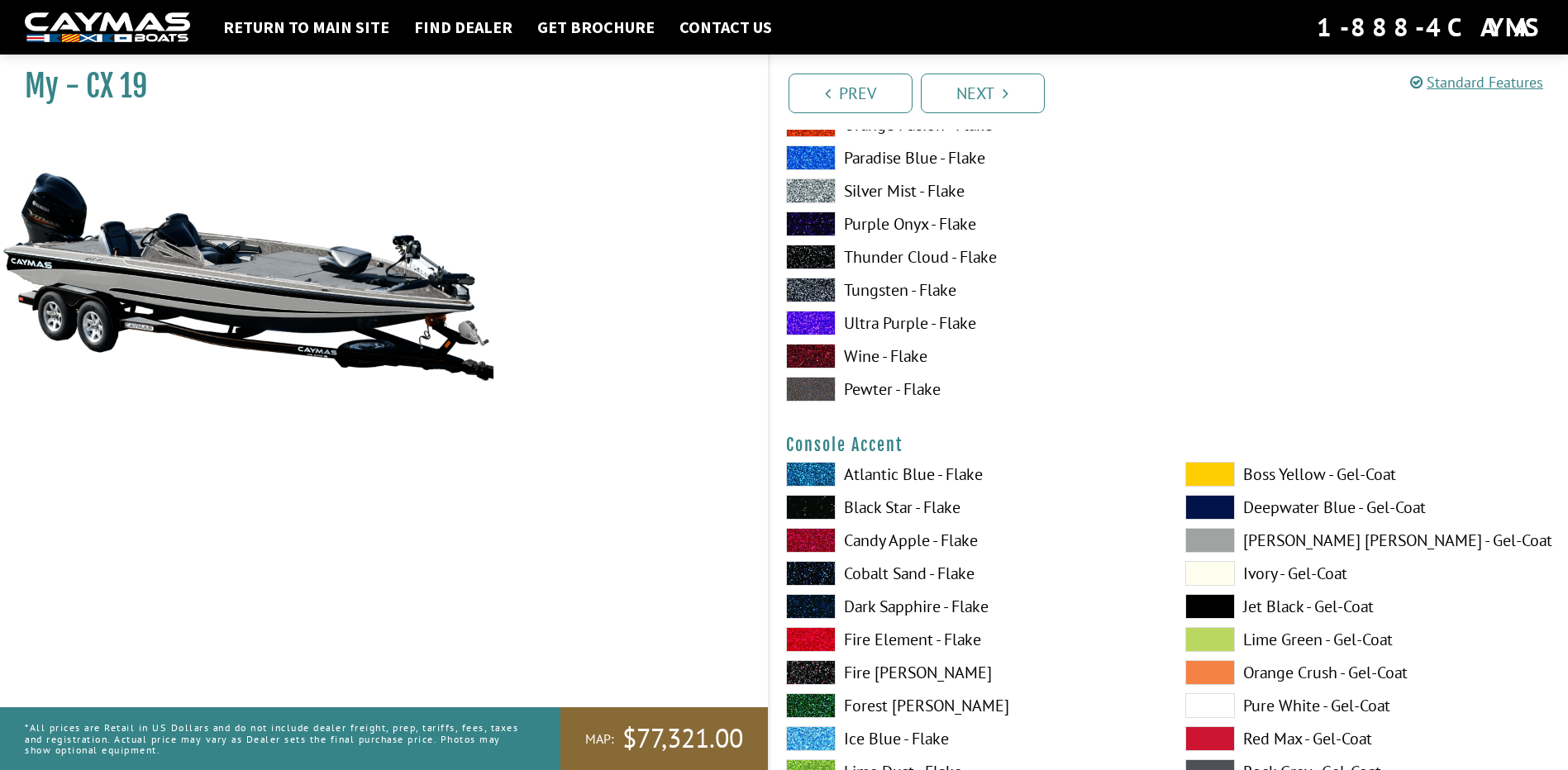
scroll to position [4627, 0]
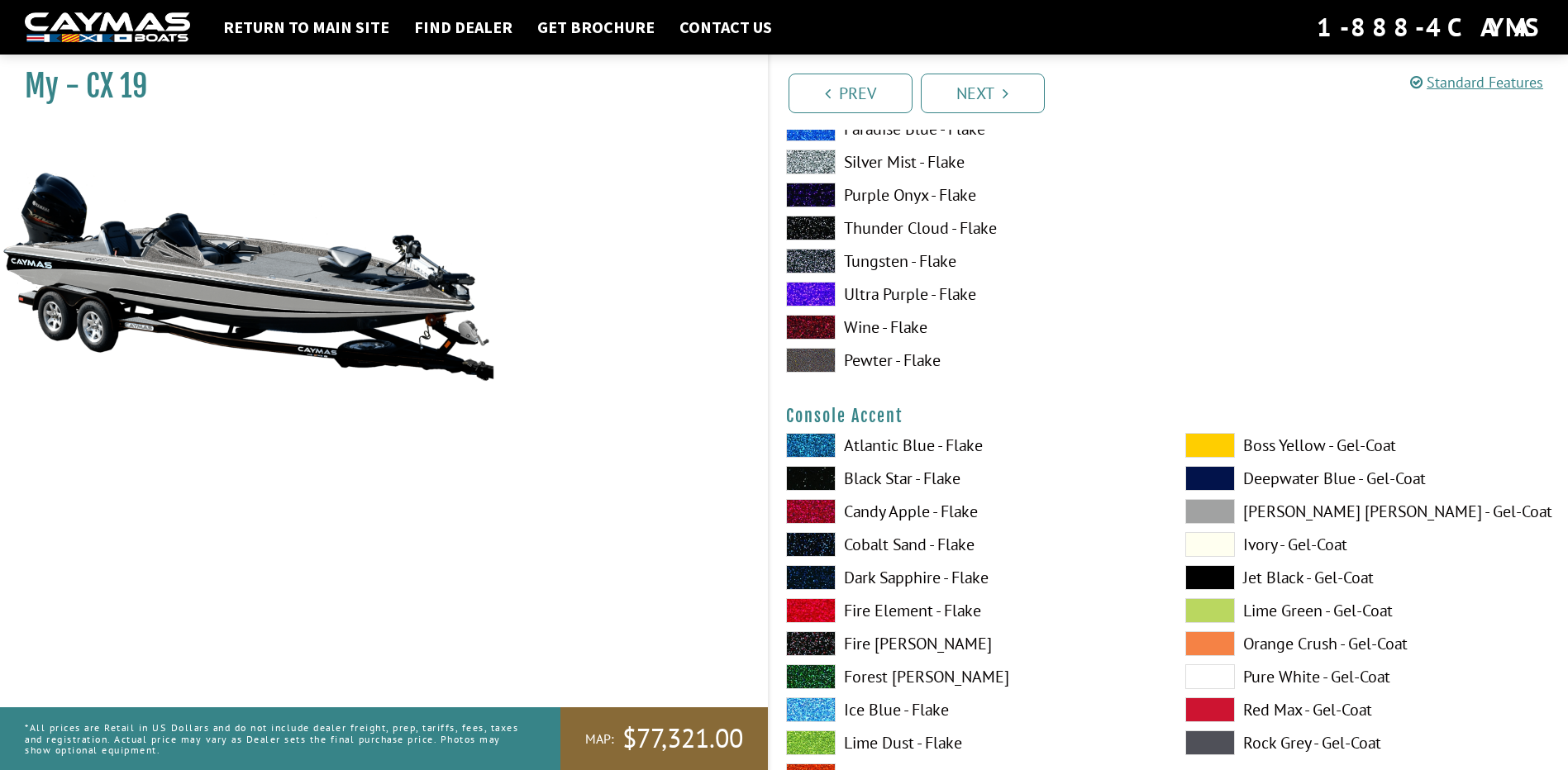
click at [812, 506] on span at bounding box center [810, 510] width 50 height 24
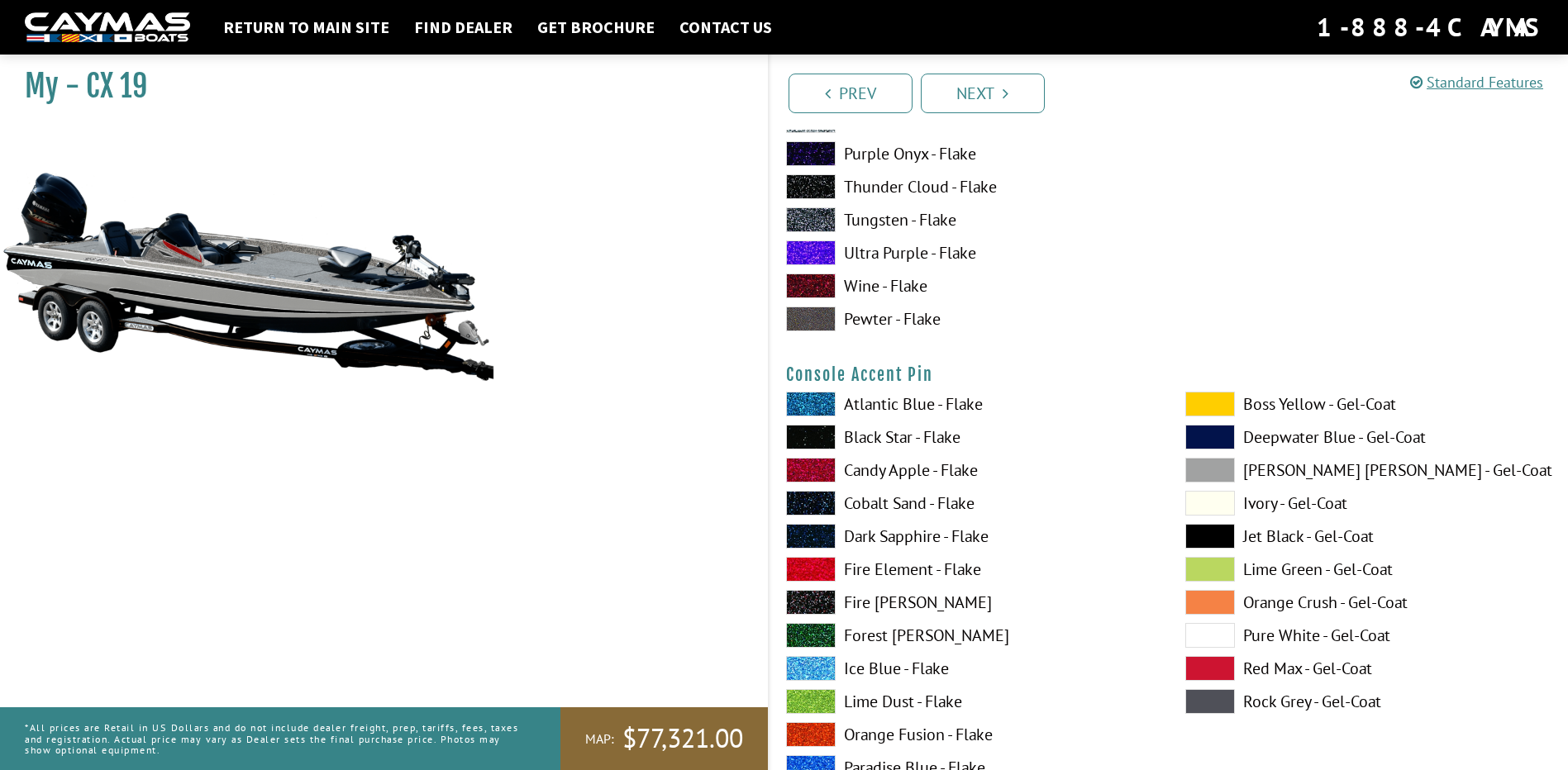
scroll to position [5371, 0]
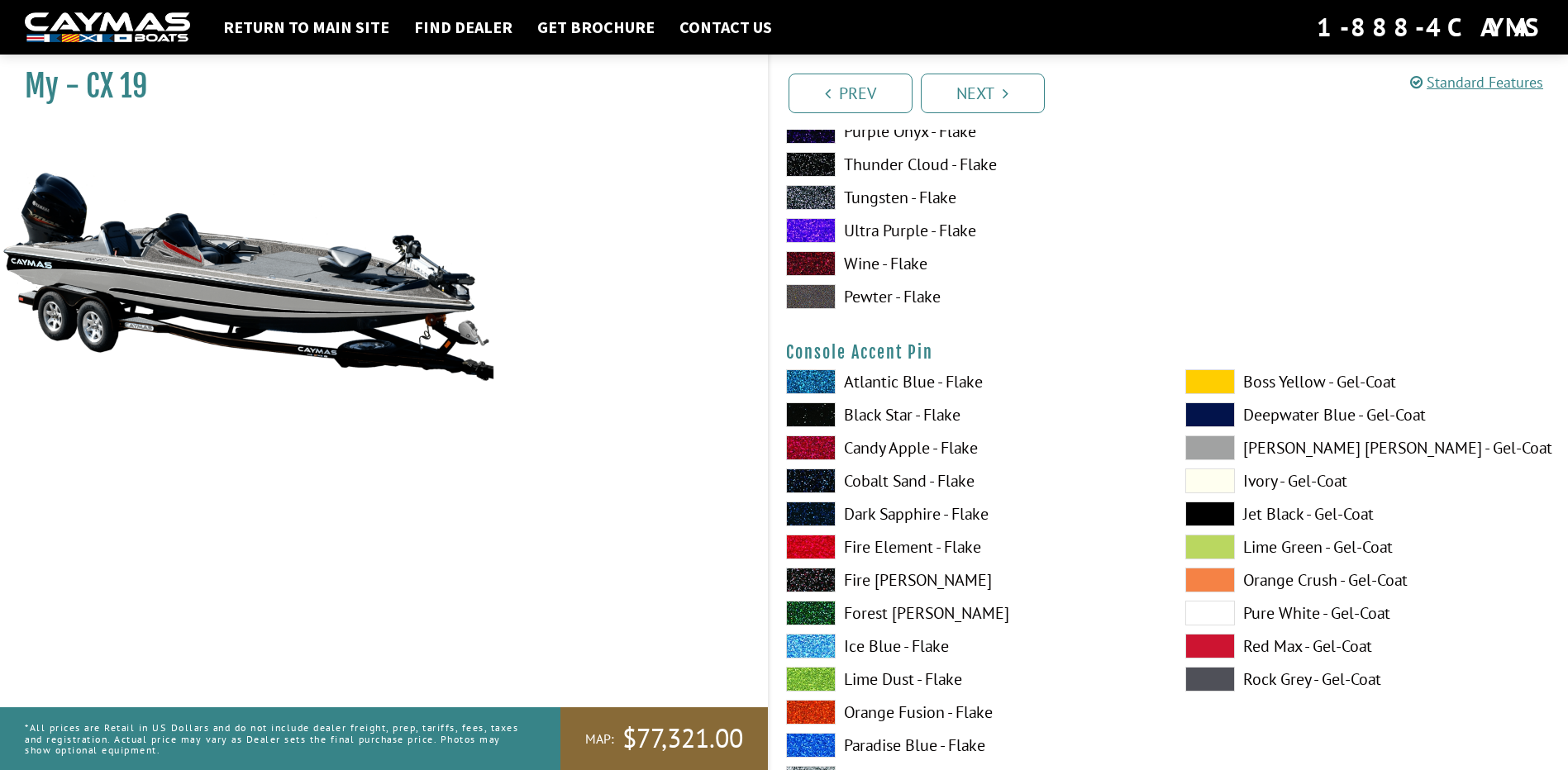
click at [1219, 614] on span at bounding box center [1210, 612] width 50 height 24
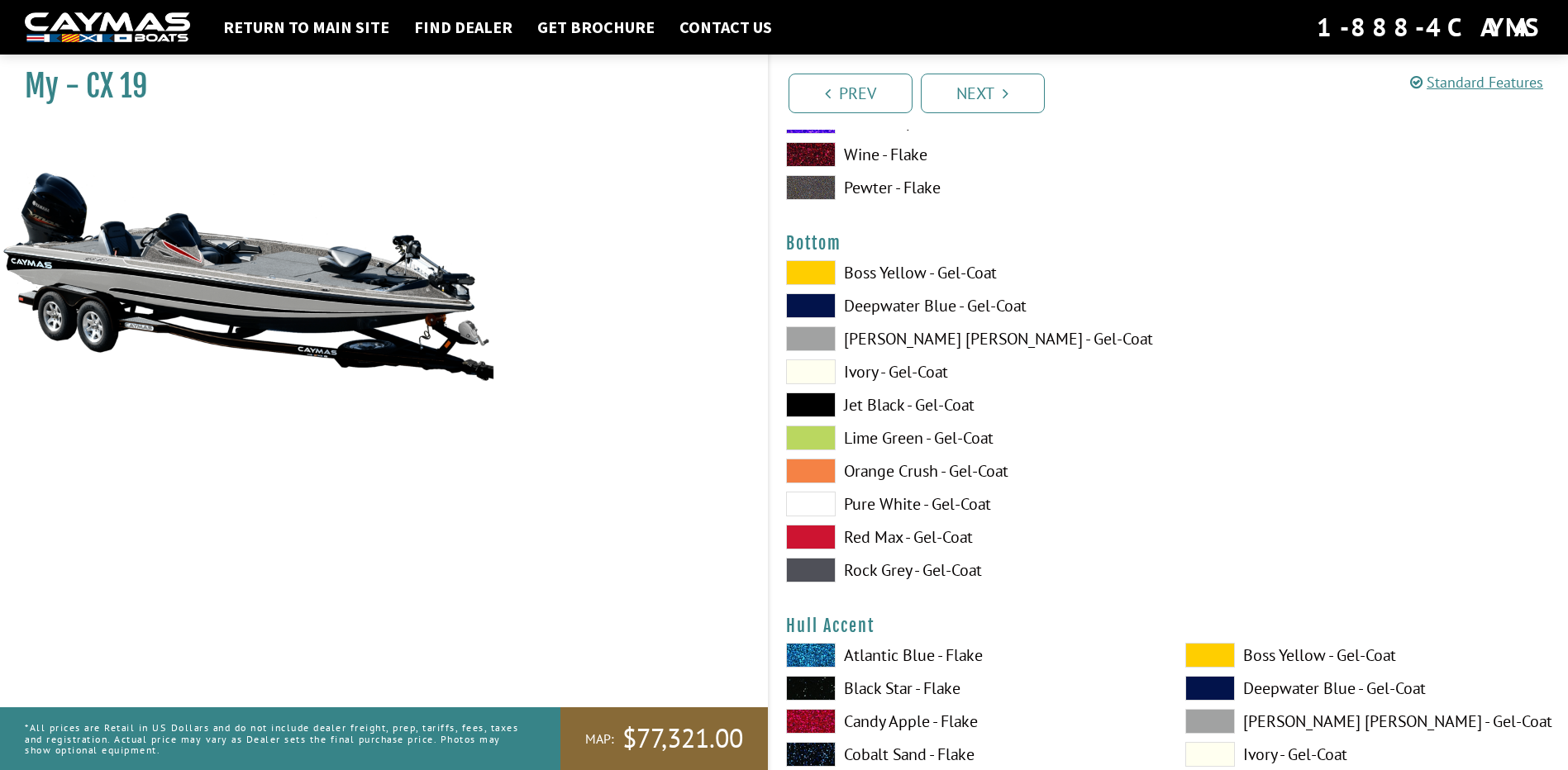
scroll to position [6197, 0]
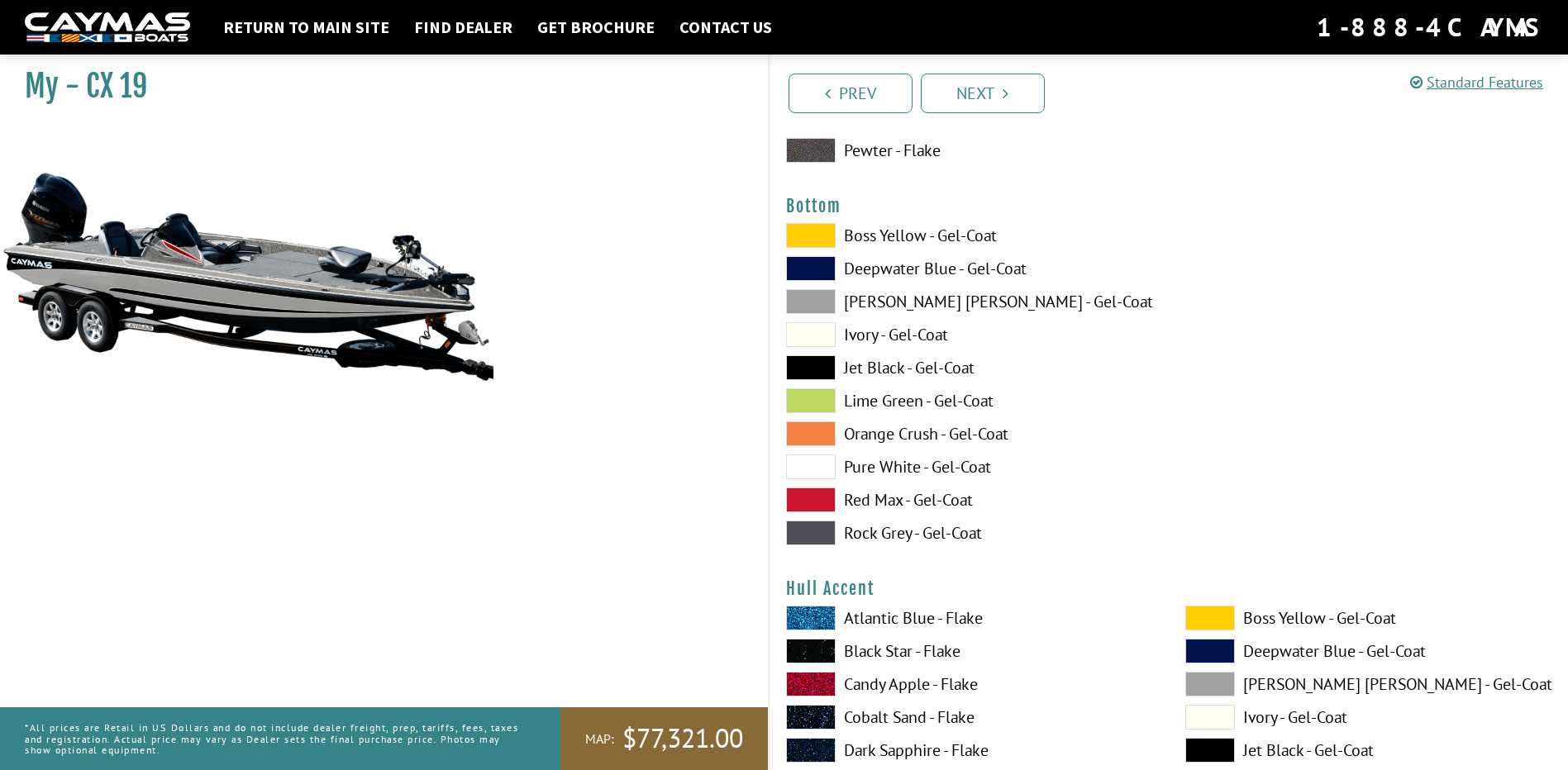
click at [818, 462] on span at bounding box center [810, 466] width 50 height 24
click at [821, 462] on span at bounding box center [810, 466] width 50 height 24
click at [823, 369] on span at bounding box center [810, 367] width 50 height 24
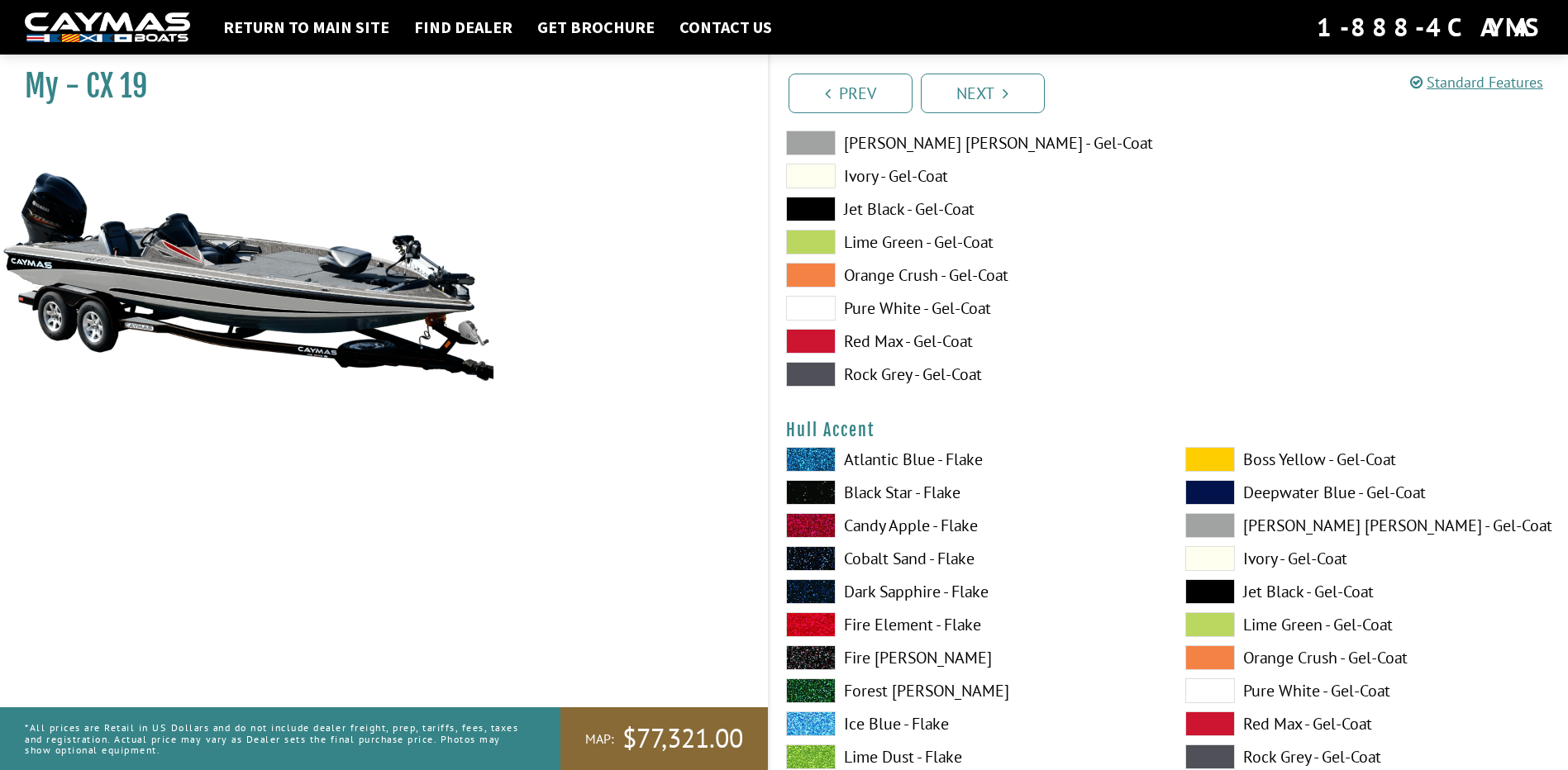
scroll to position [6362, 0]
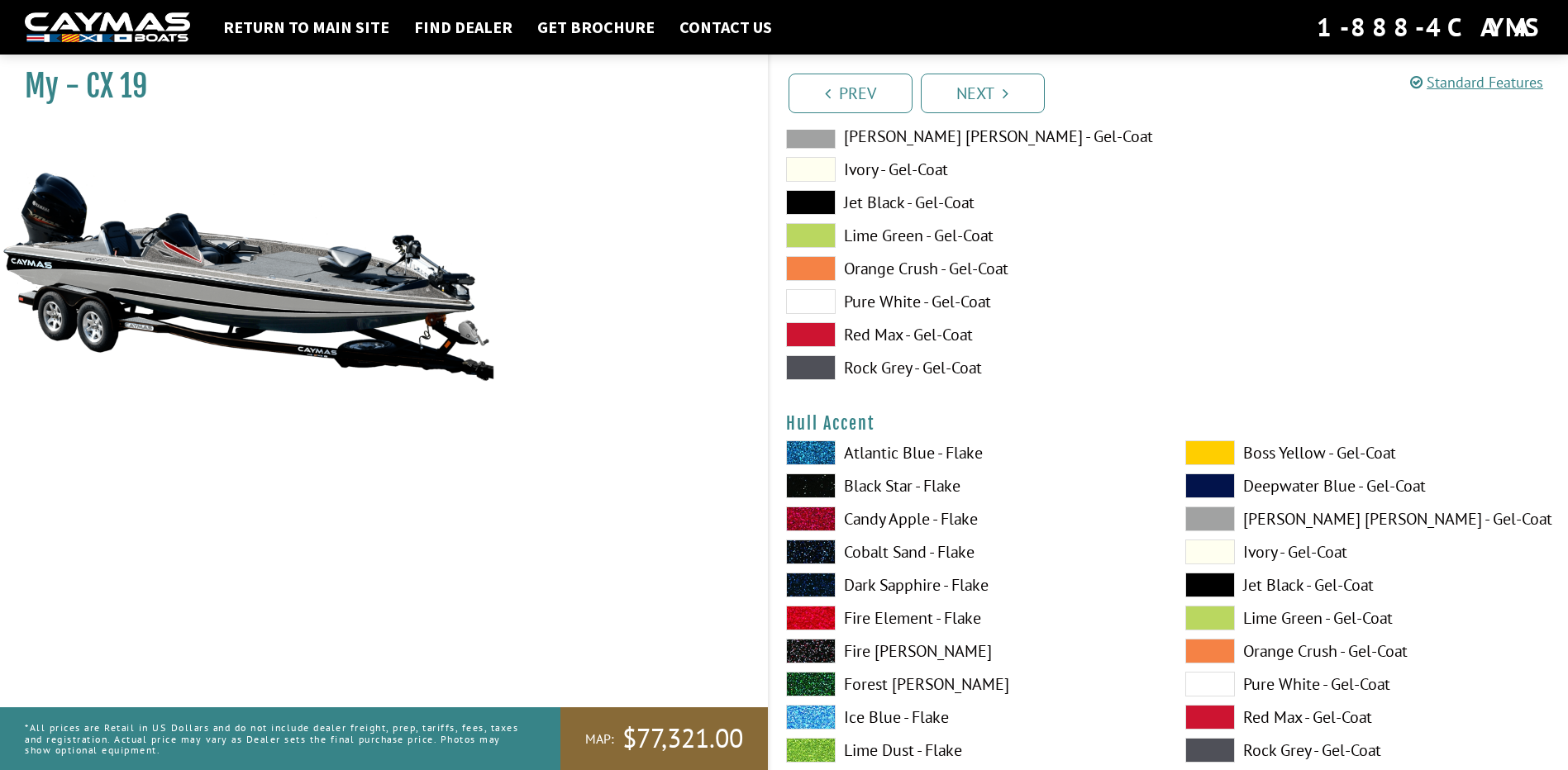
click at [812, 522] on span at bounding box center [810, 518] width 50 height 24
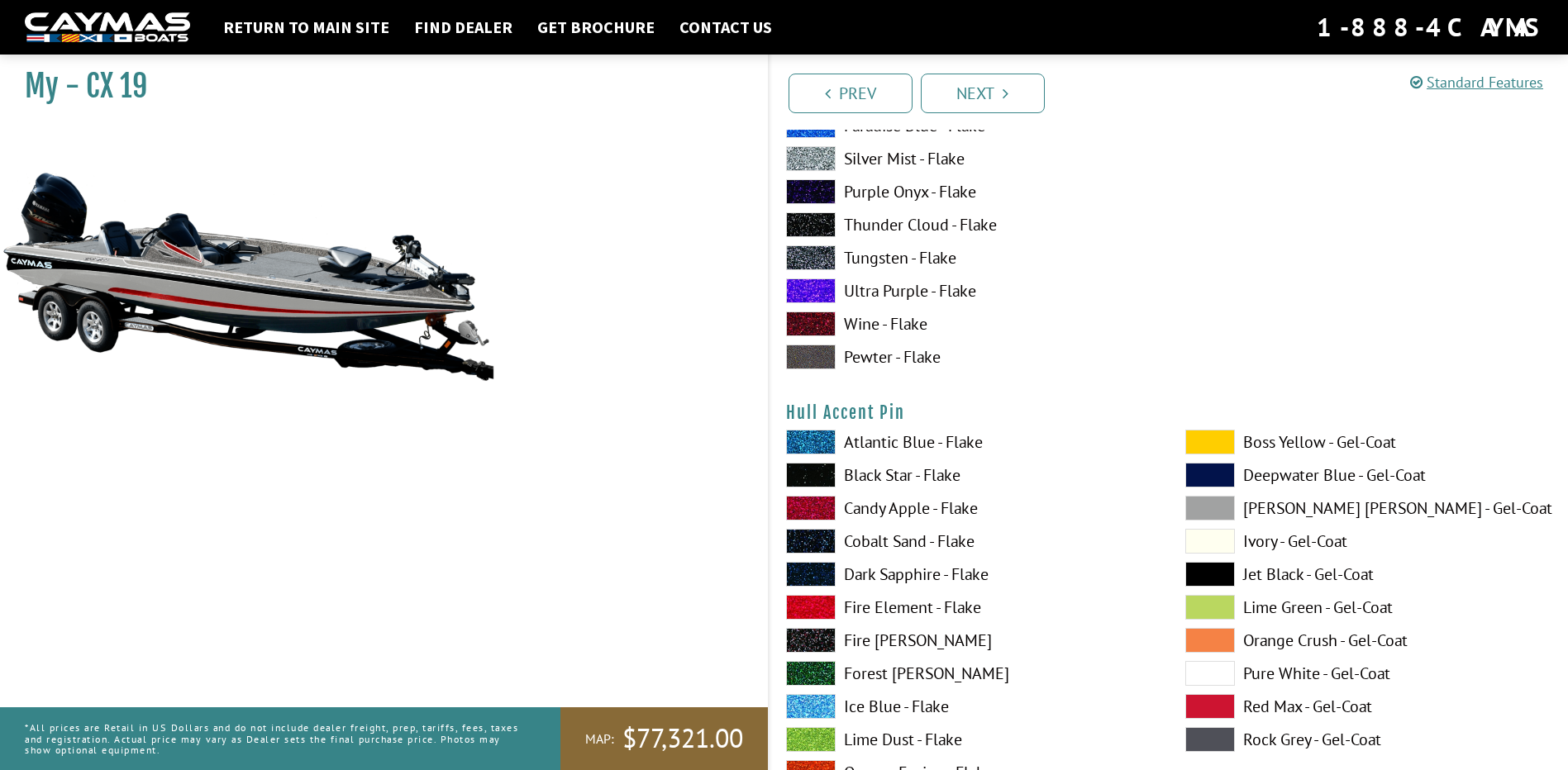
scroll to position [7105, 0]
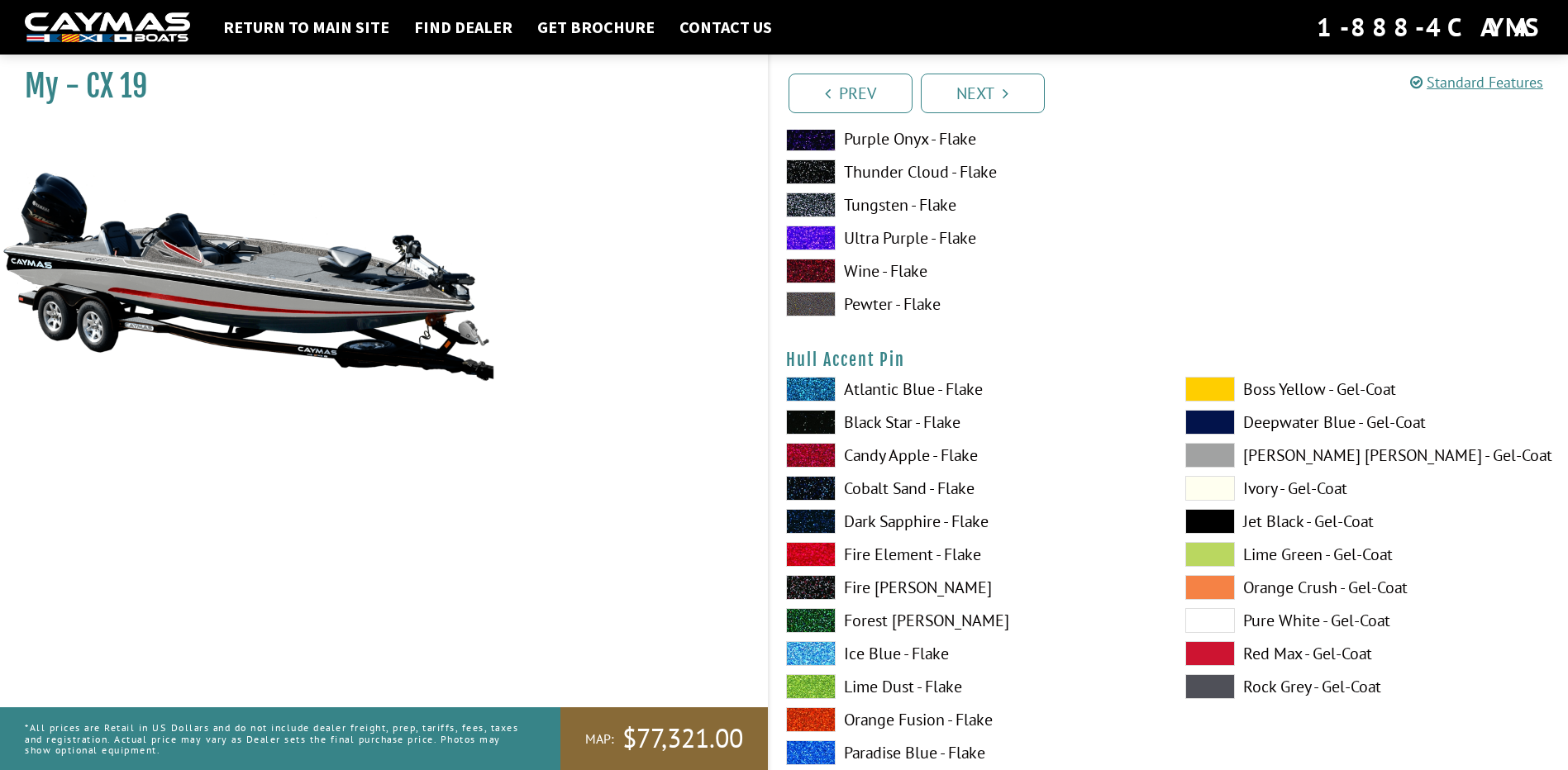
click at [1208, 614] on span at bounding box center [1210, 619] width 50 height 24
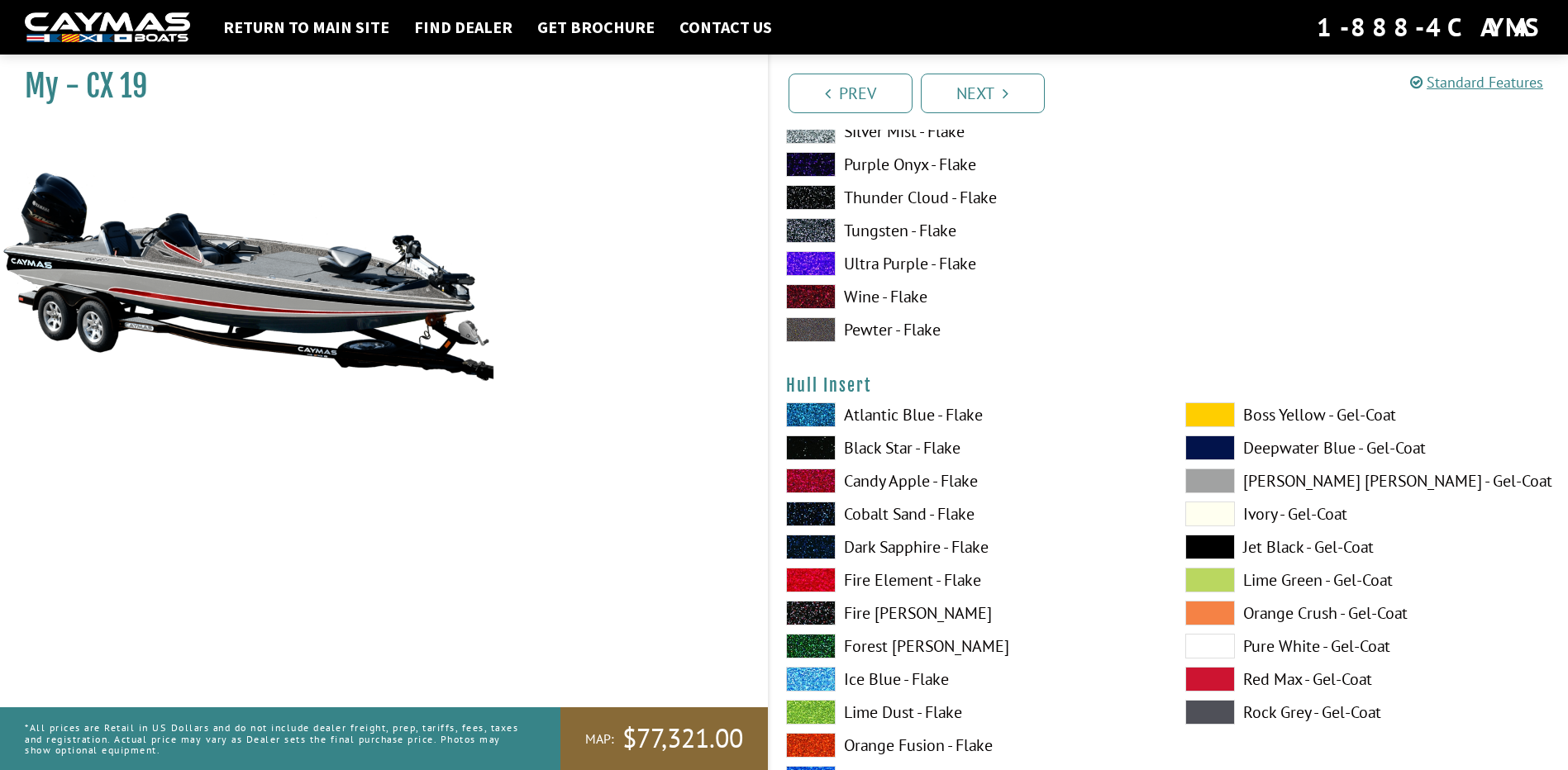
scroll to position [7766, 0]
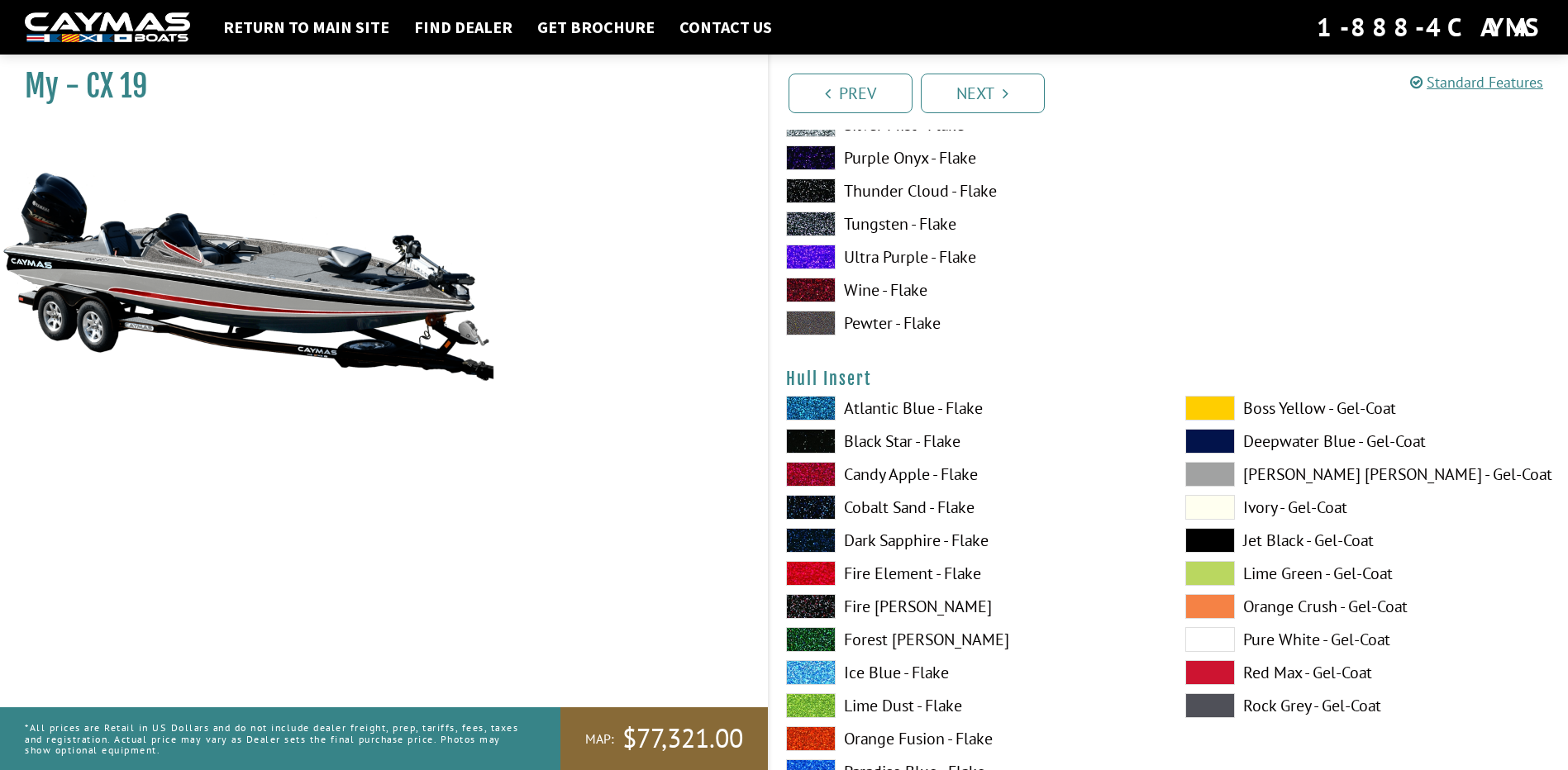
click at [887, 472] on label "Candy Apple - Flake" at bounding box center [969, 473] width 366 height 24
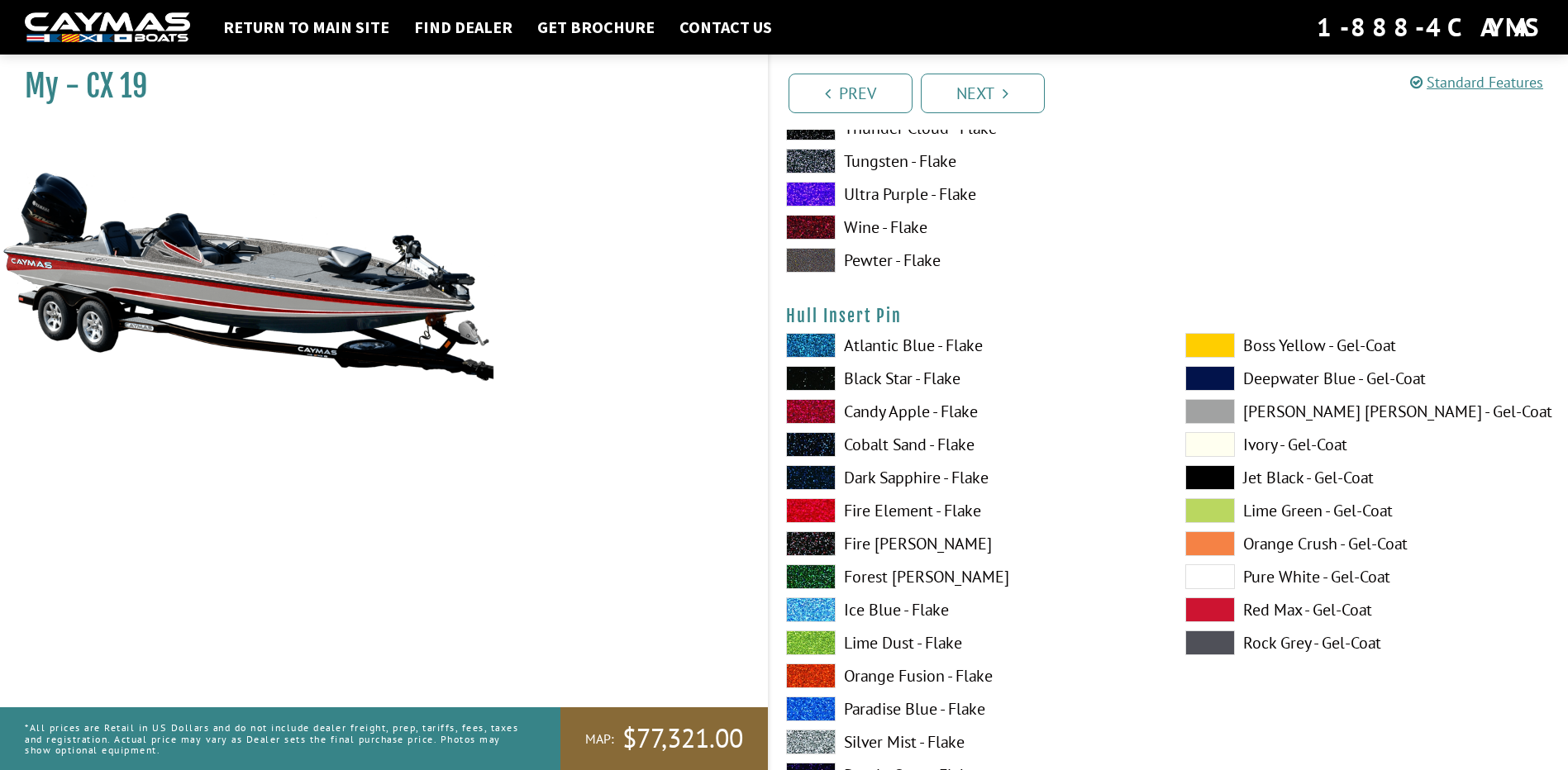
scroll to position [8510, 0]
click at [1214, 577] on span at bounding box center [1210, 576] width 50 height 24
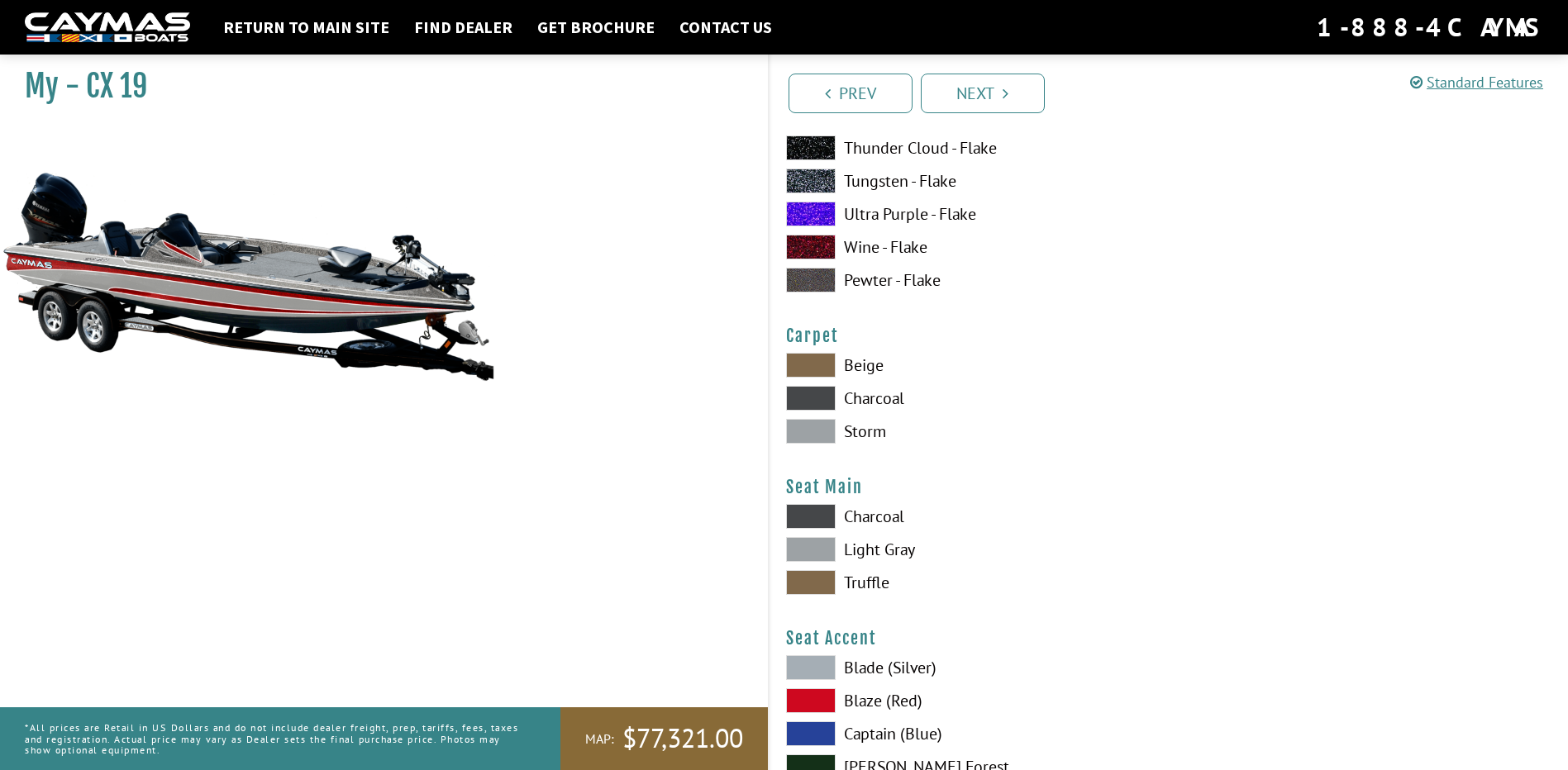
scroll to position [9171, 0]
click at [879, 430] on label "Storm" at bounding box center [969, 429] width 366 height 24
click at [892, 542] on label "Light Gray" at bounding box center [969, 547] width 366 height 24
click at [876, 513] on label "Charcoal" at bounding box center [969, 514] width 366 height 24
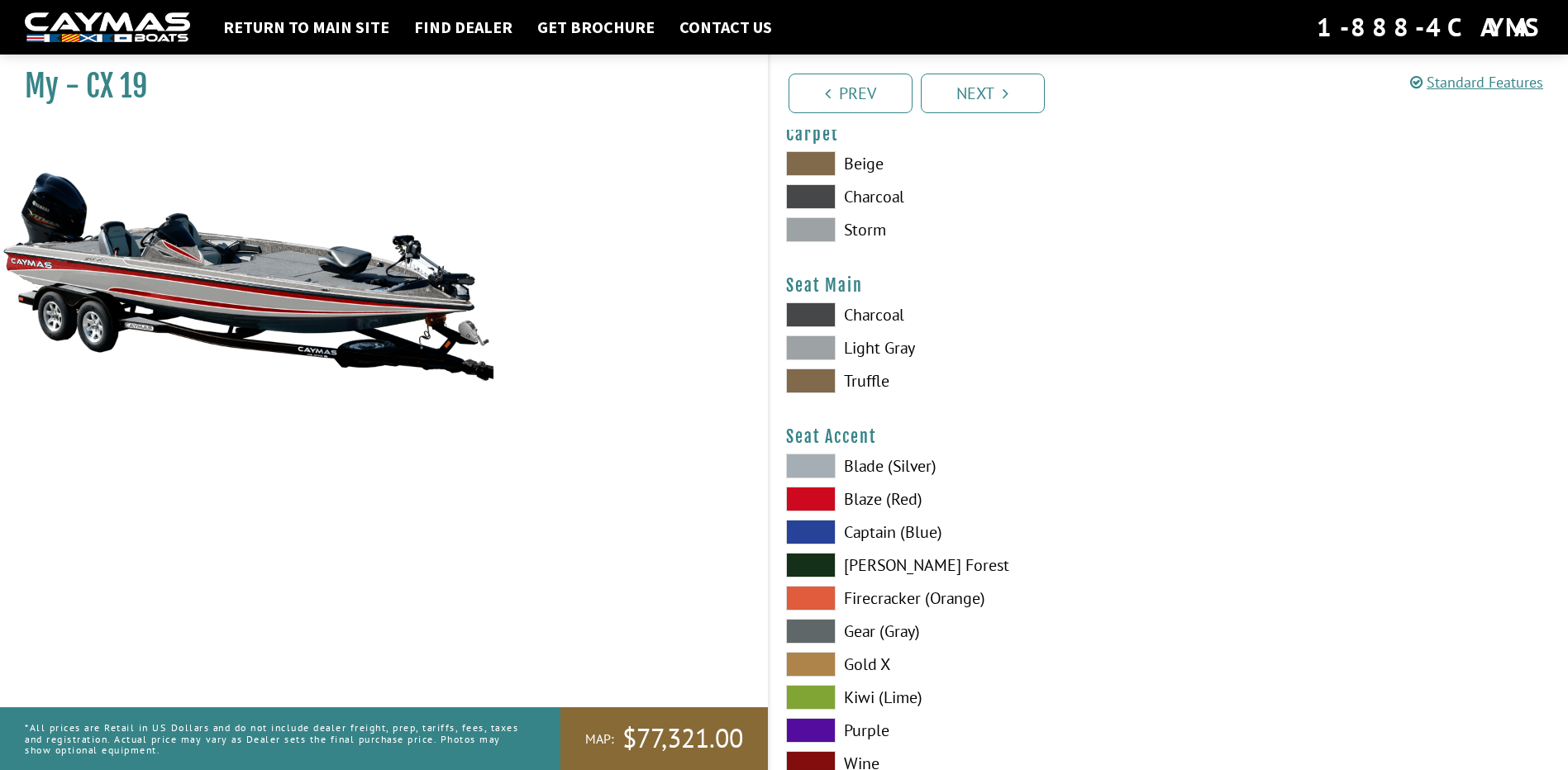
scroll to position [9419, 0]
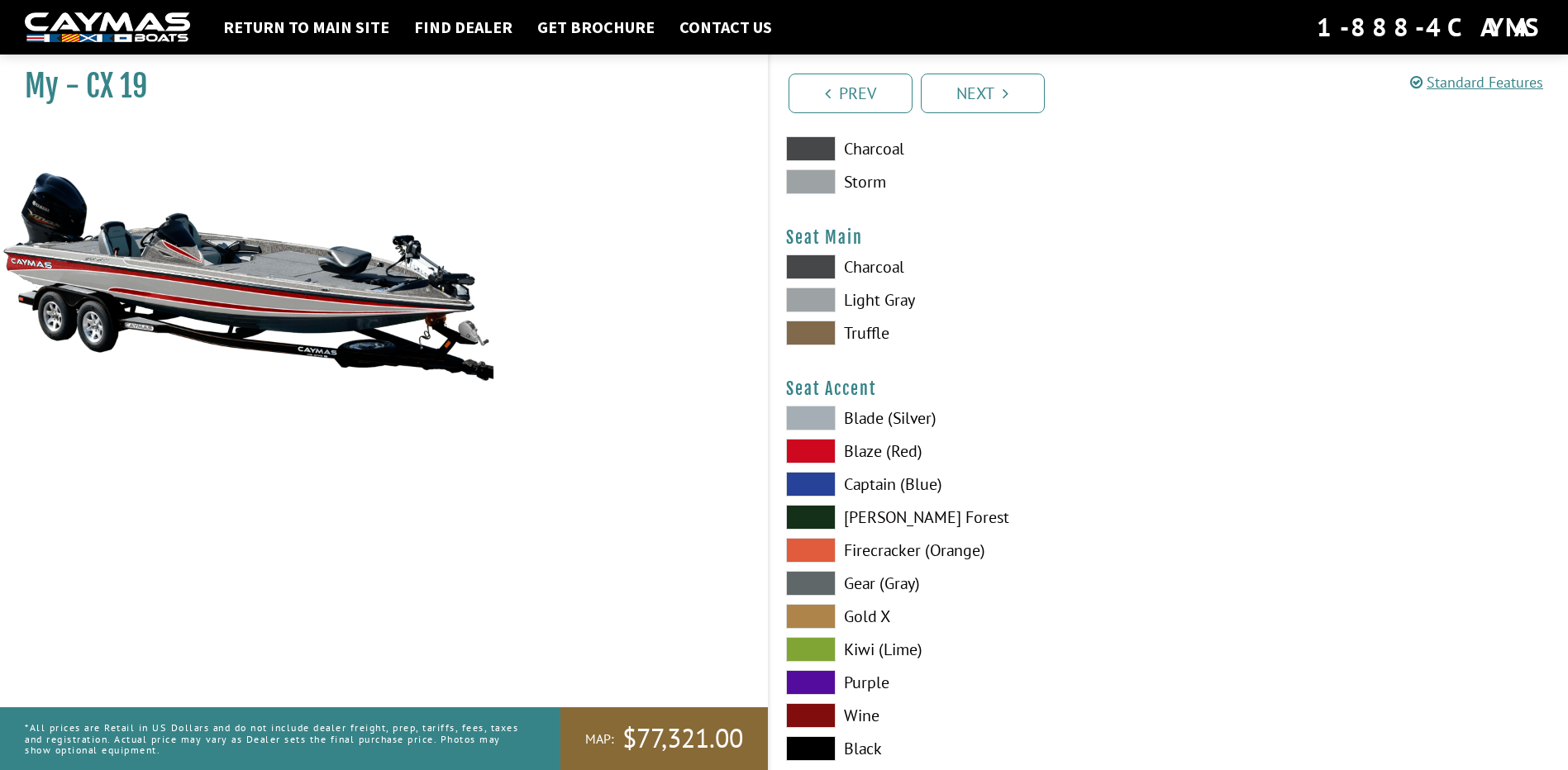
click at [815, 454] on span at bounding box center [810, 450] width 50 height 24
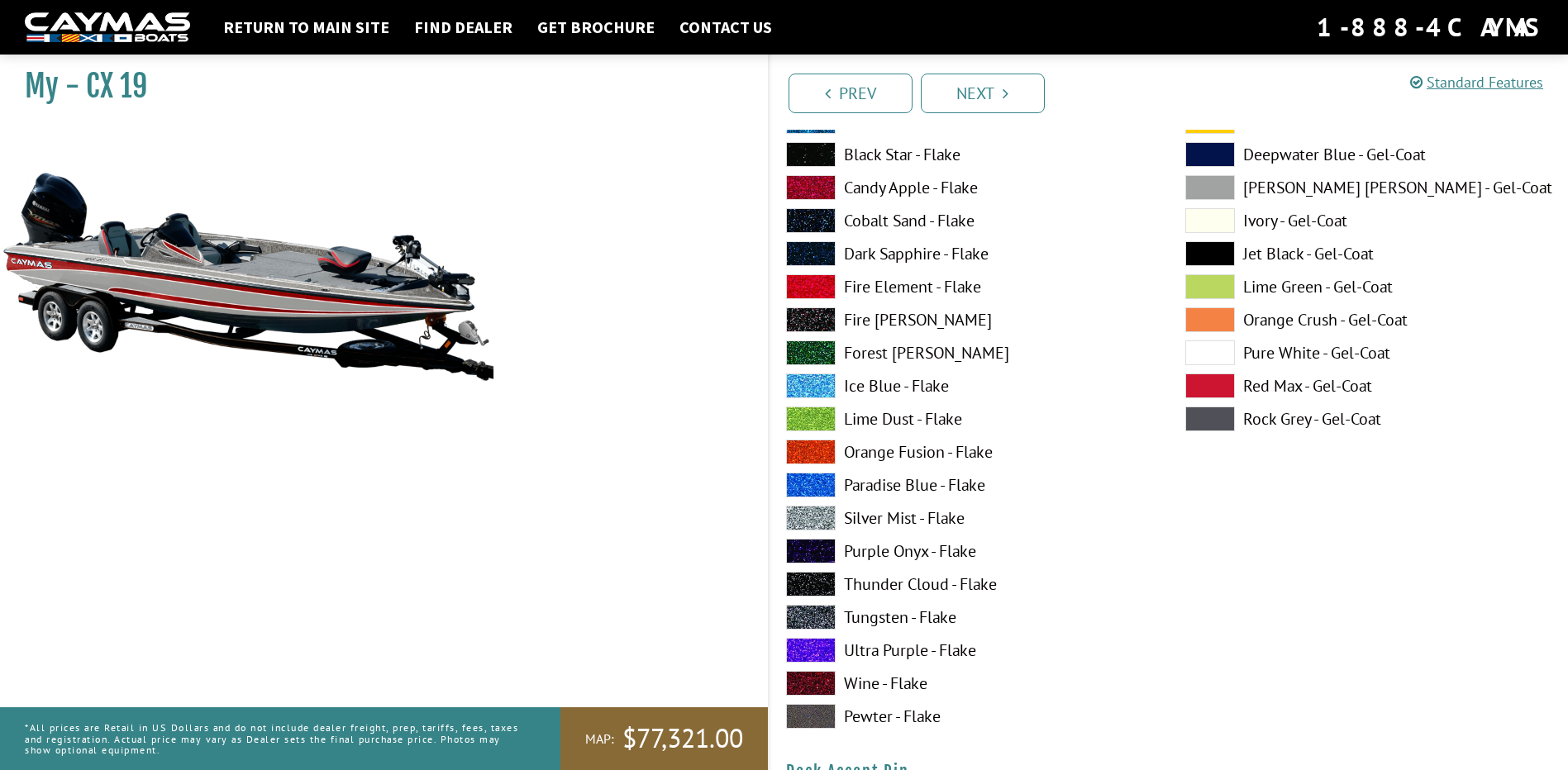
scroll to position [868, 0]
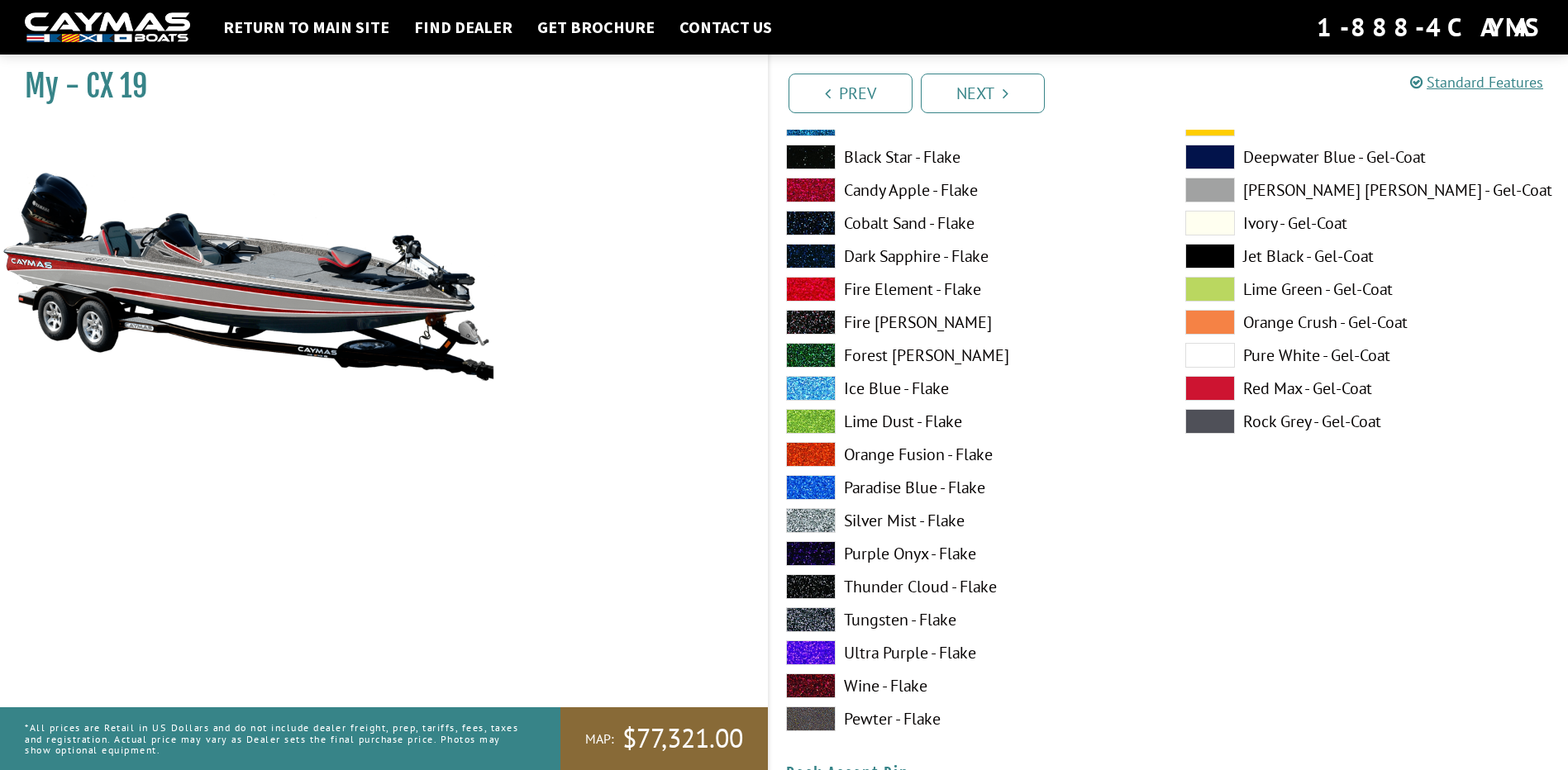
click at [871, 420] on label "Lime Dust - Flake" at bounding box center [969, 421] width 366 height 24
click at [817, 190] on span at bounding box center [810, 190] width 50 height 24
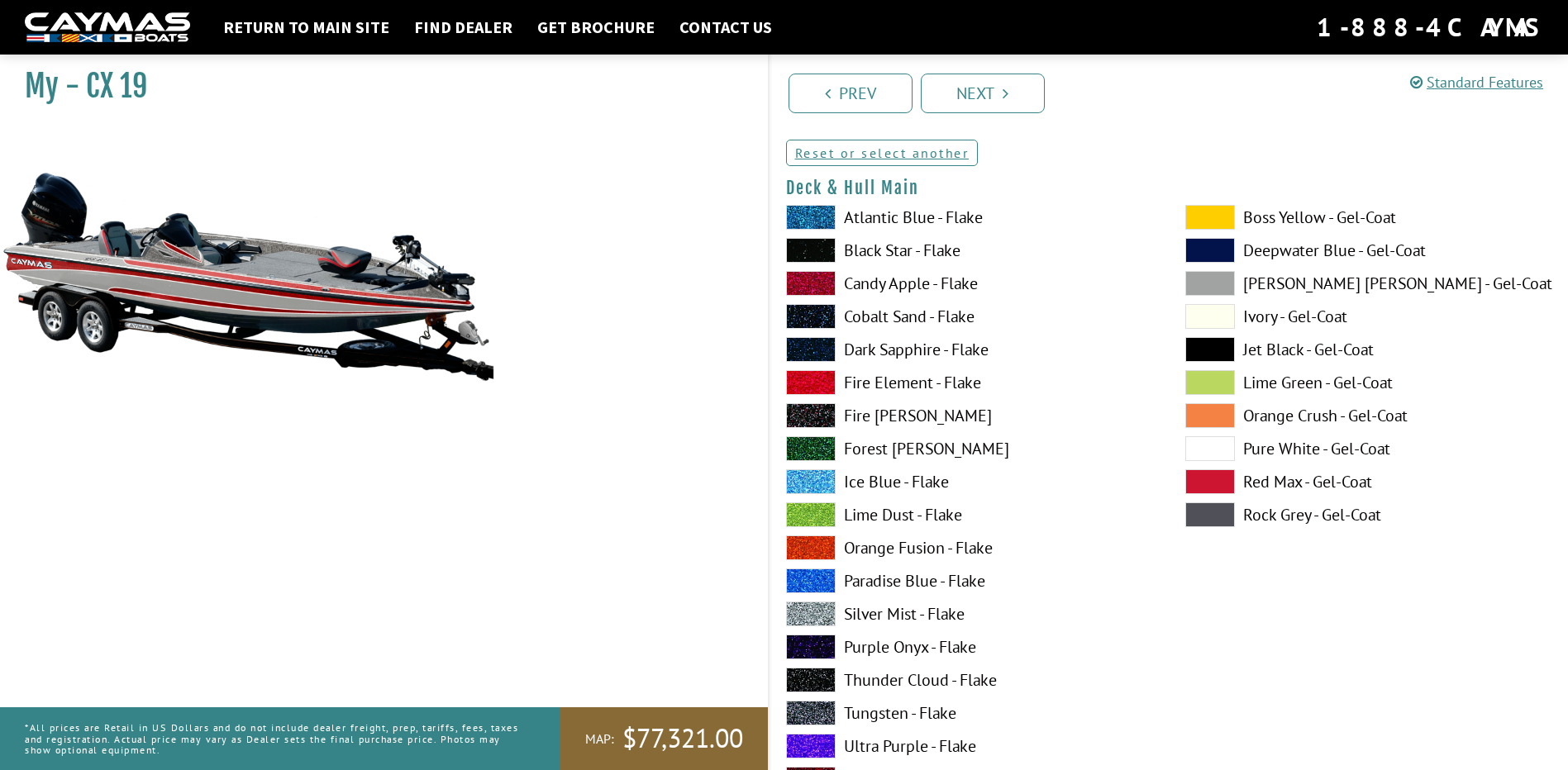
scroll to position [124, 0]
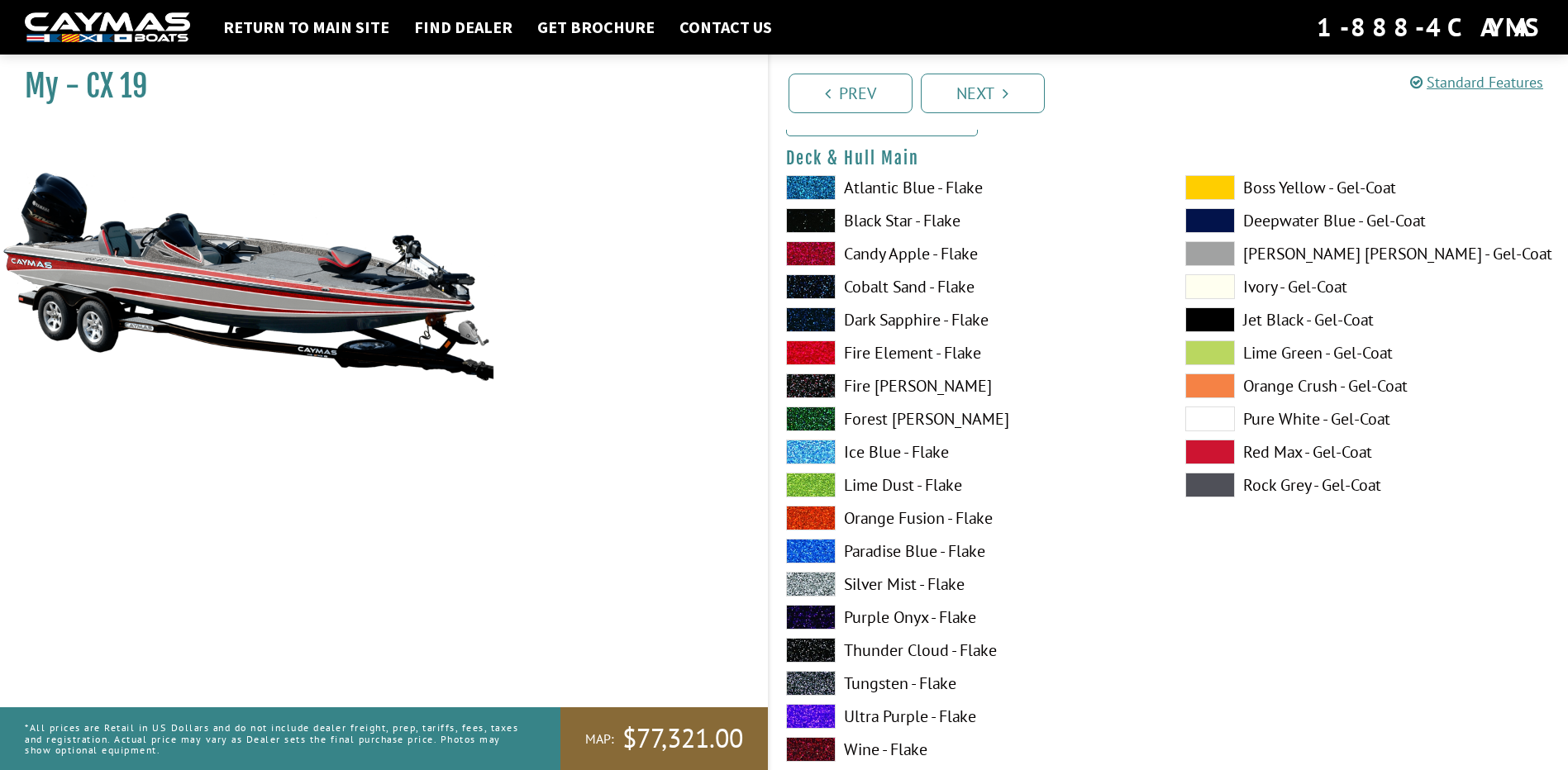
click at [1225, 192] on span at bounding box center [1210, 187] width 50 height 24
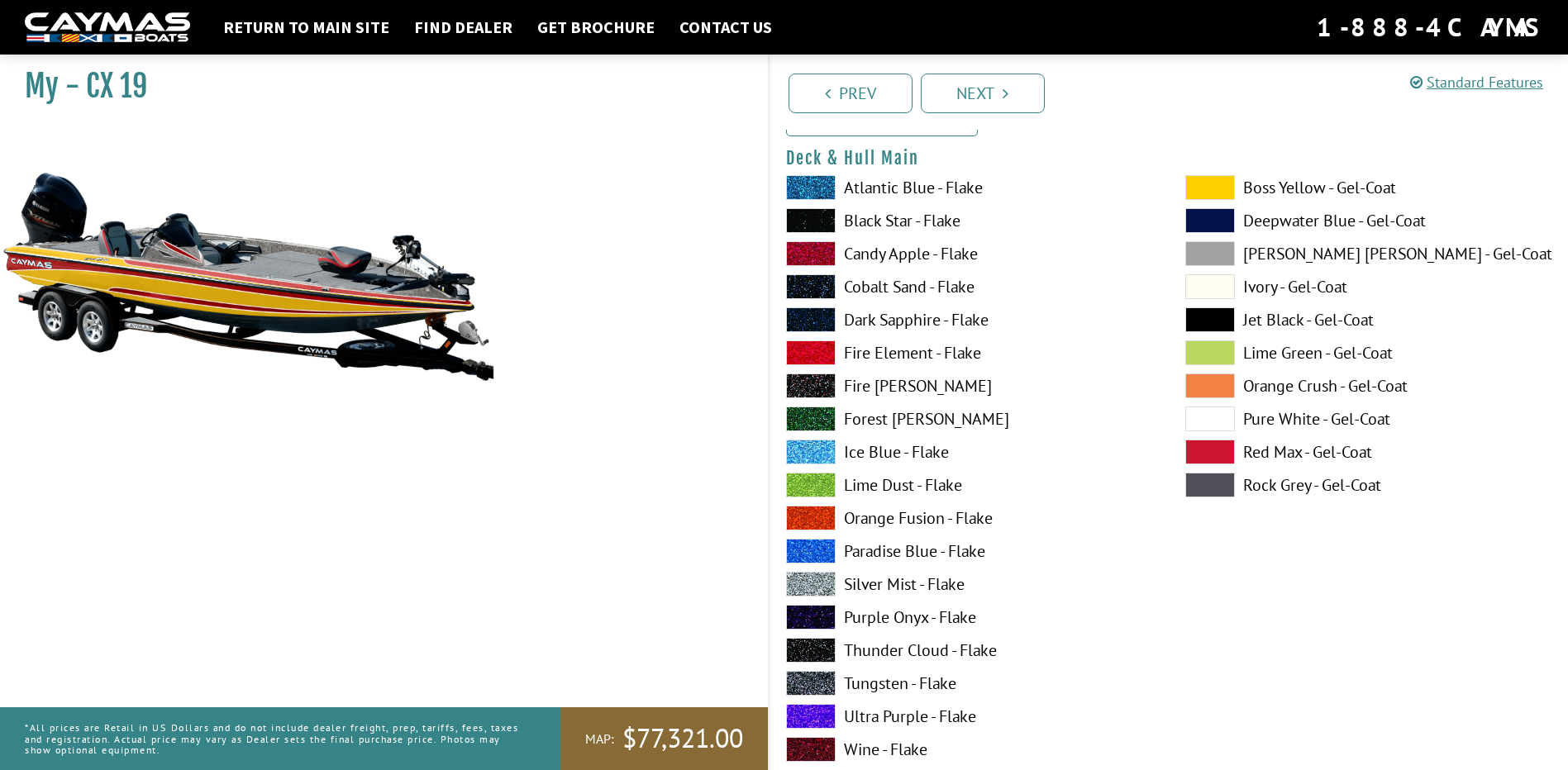
click at [826, 416] on span at bounding box center [810, 418] width 50 height 24
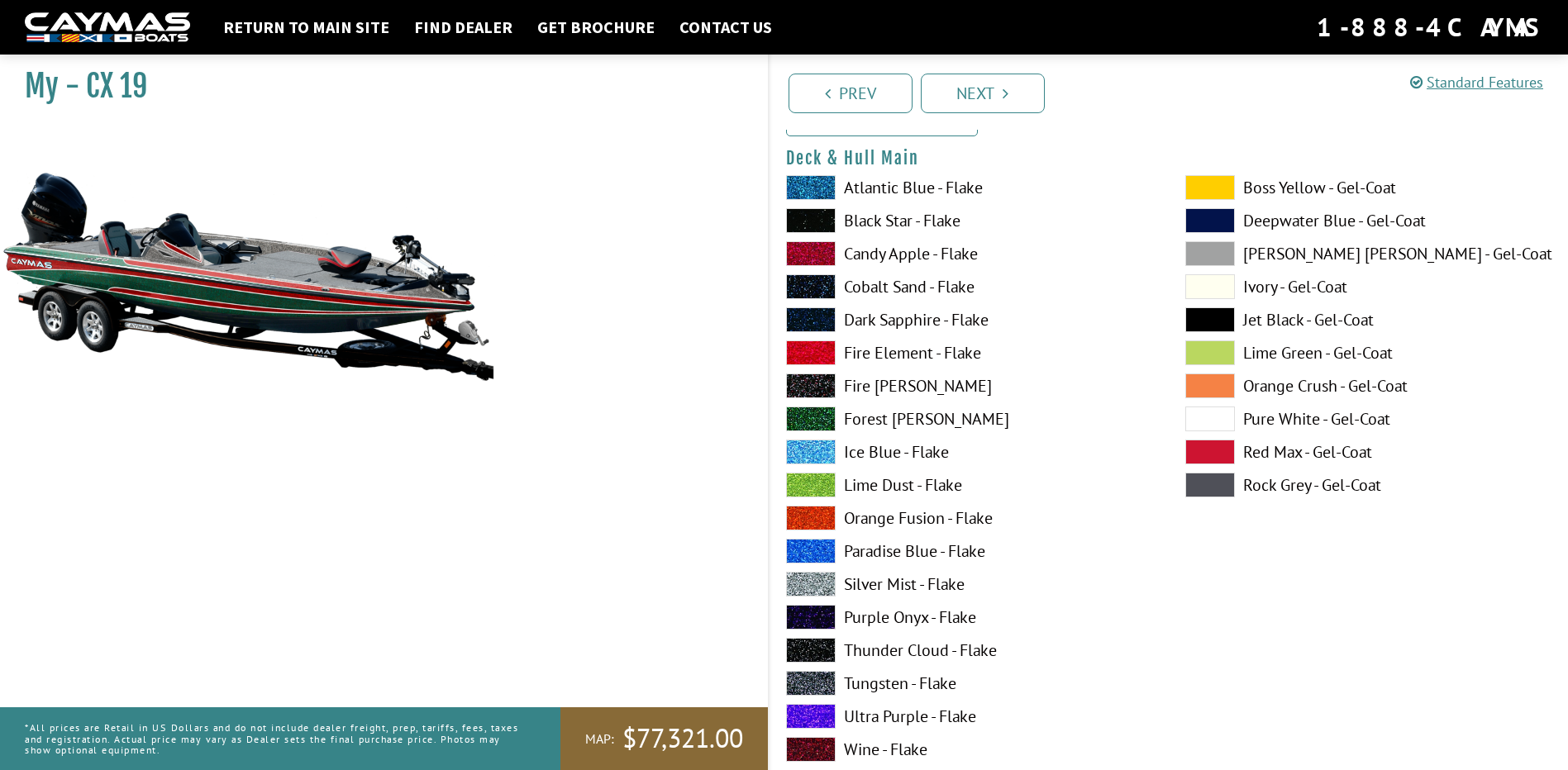
click at [824, 448] on span at bounding box center [810, 451] width 50 height 24
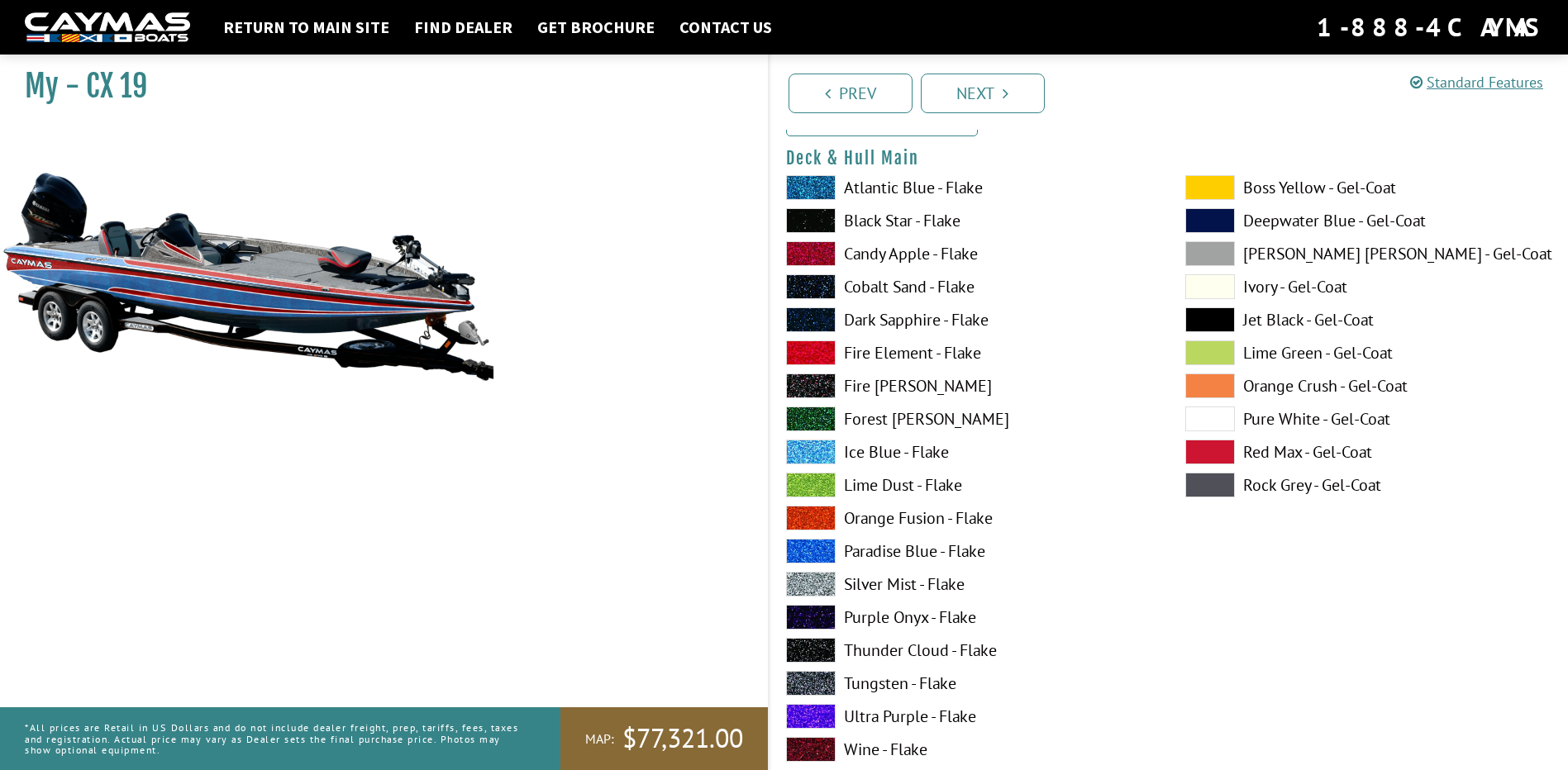
click at [820, 481] on span at bounding box center [810, 484] width 50 height 24
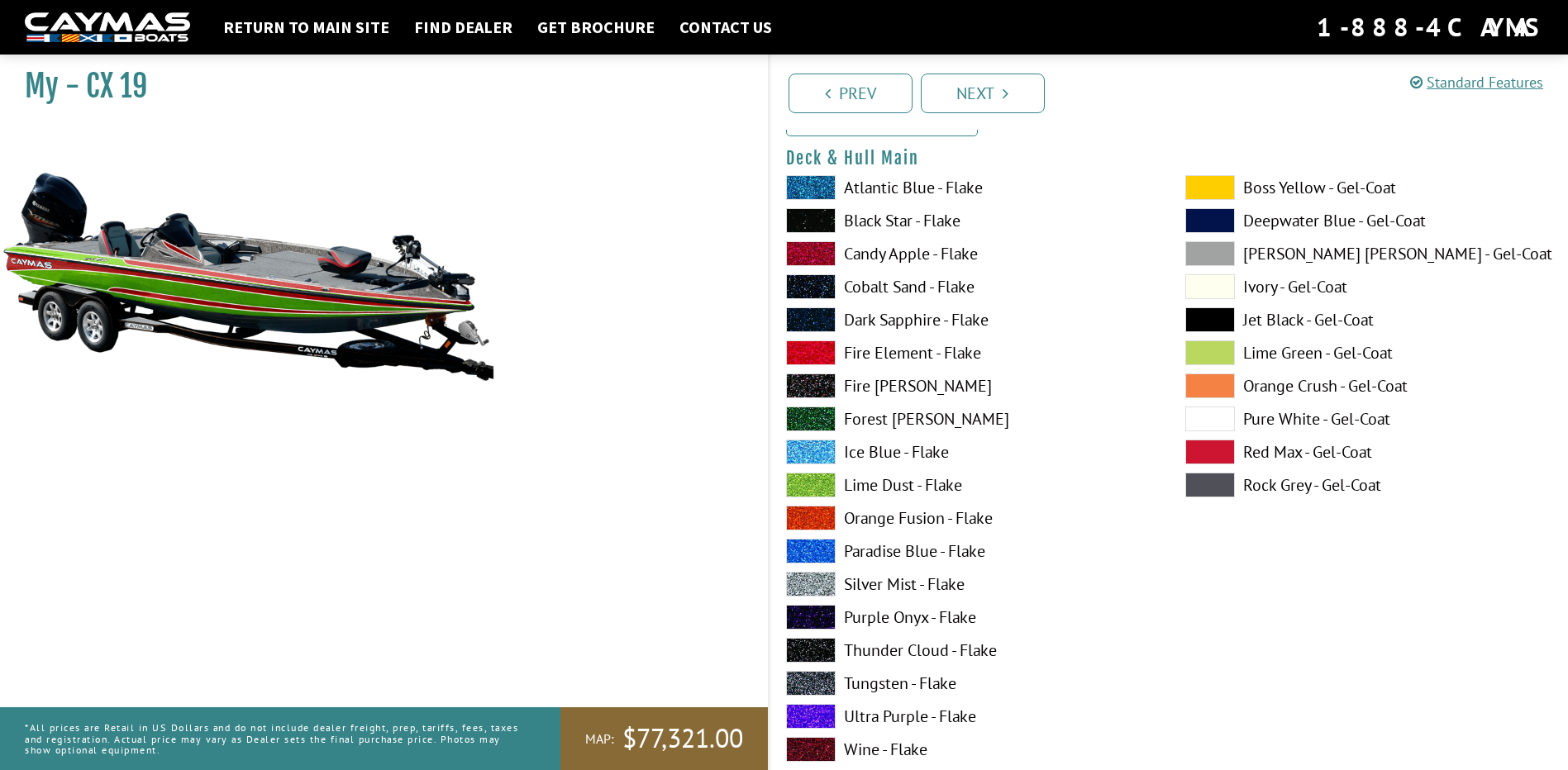
click at [817, 520] on span at bounding box center [810, 517] width 50 height 24
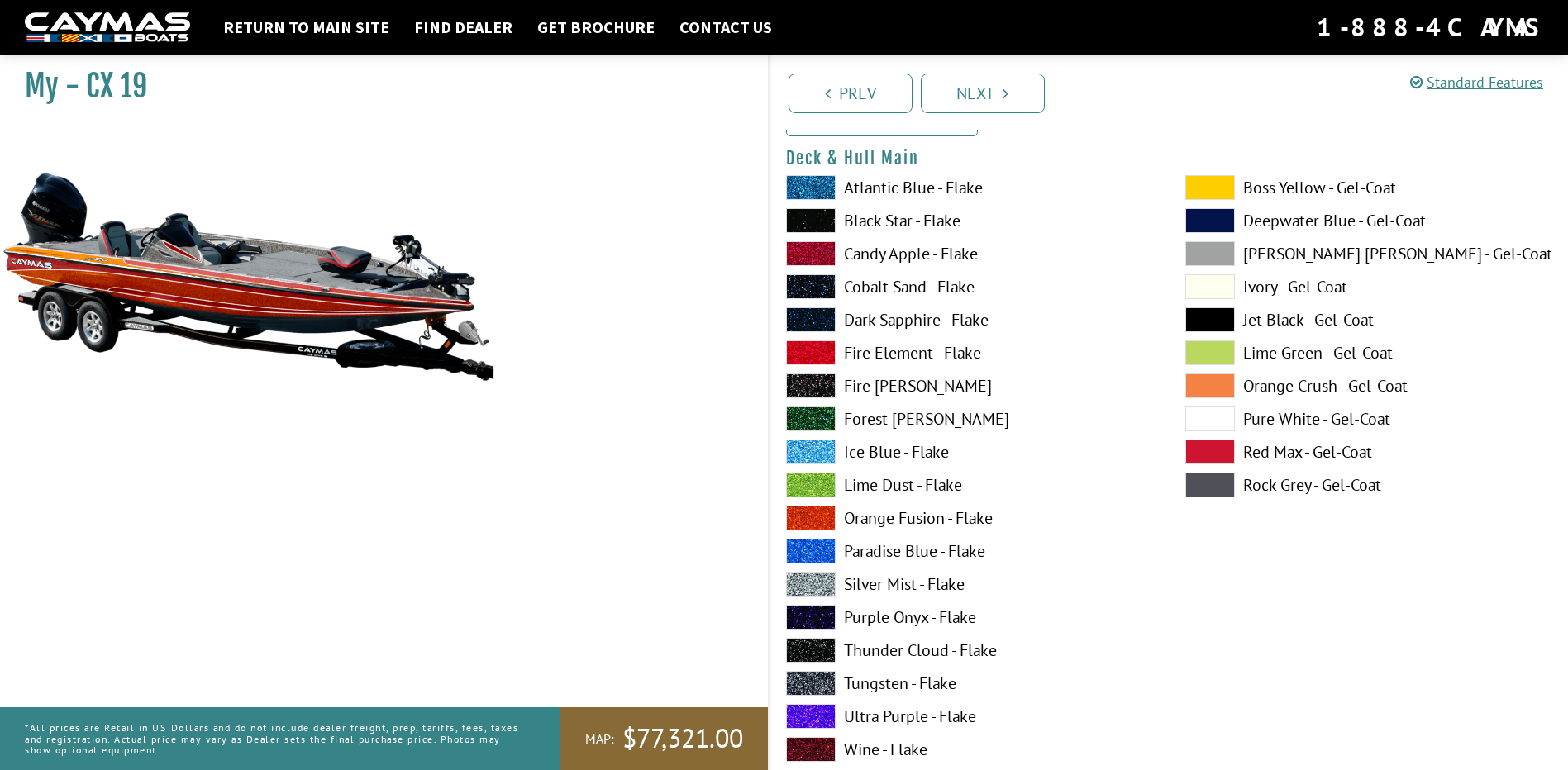
click at [817, 520] on span at bounding box center [810, 517] width 50 height 24
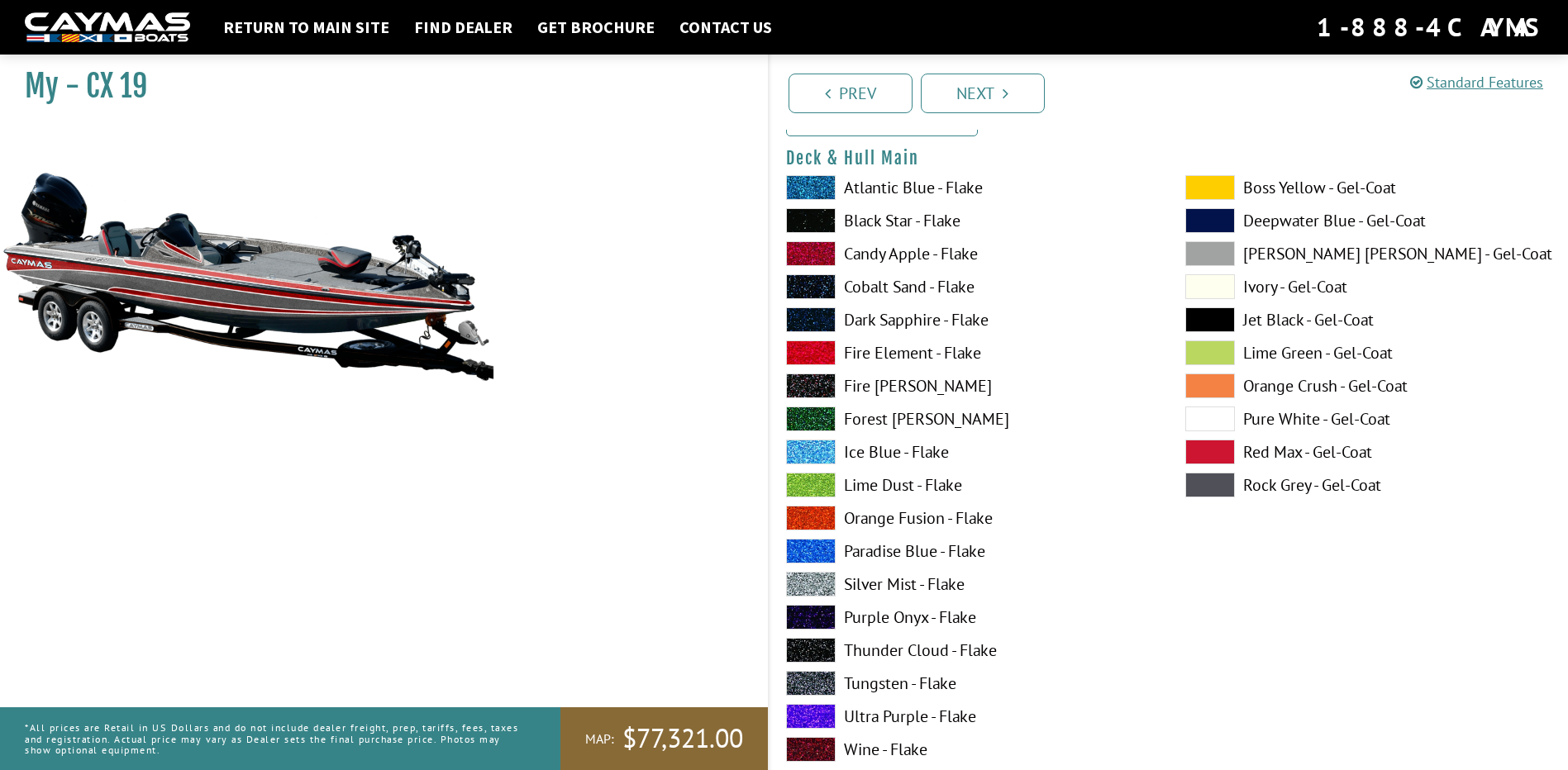
click at [817, 520] on span at bounding box center [810, 517] width 50 height 24
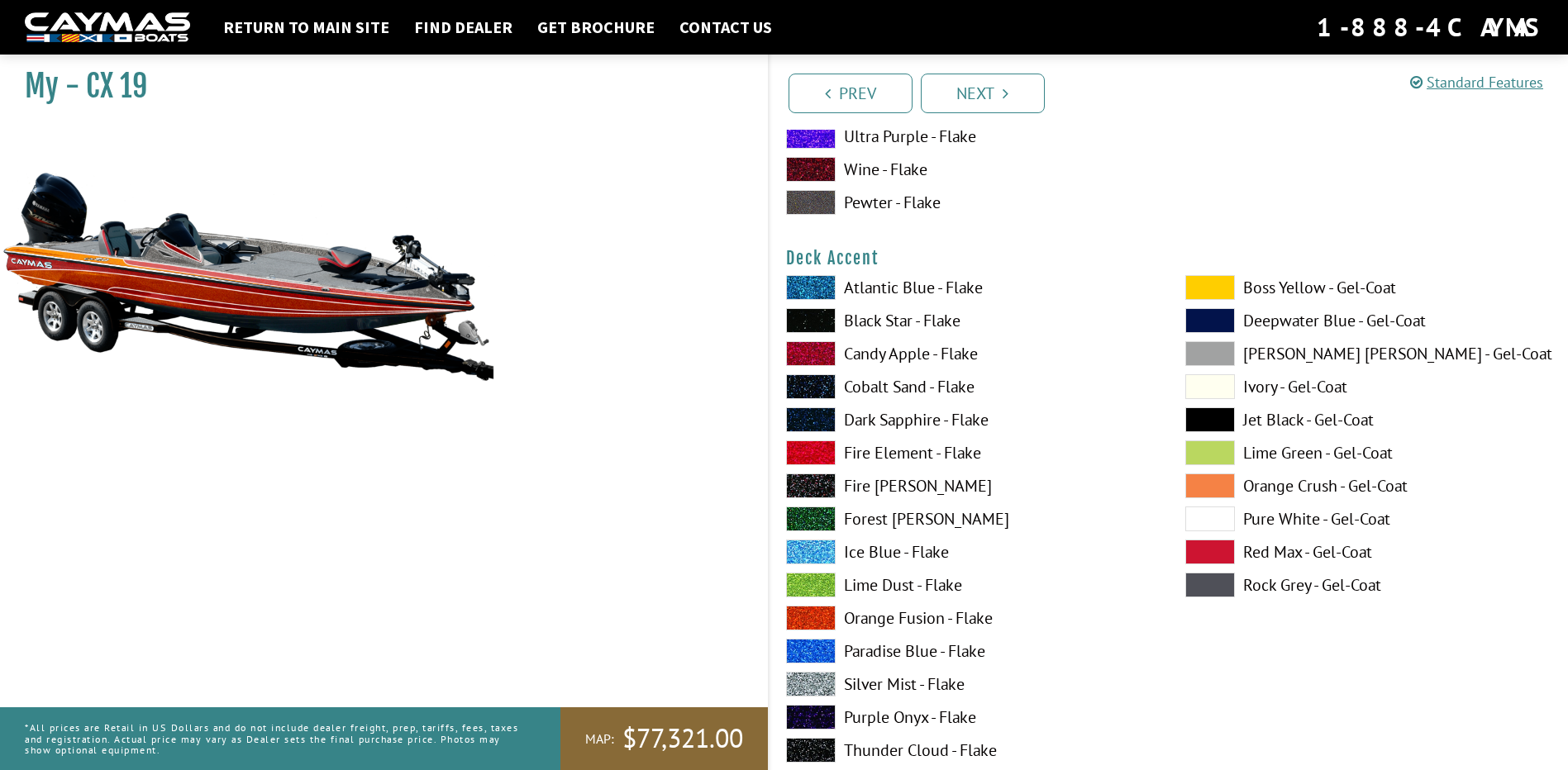
scroll to position [786, 0]
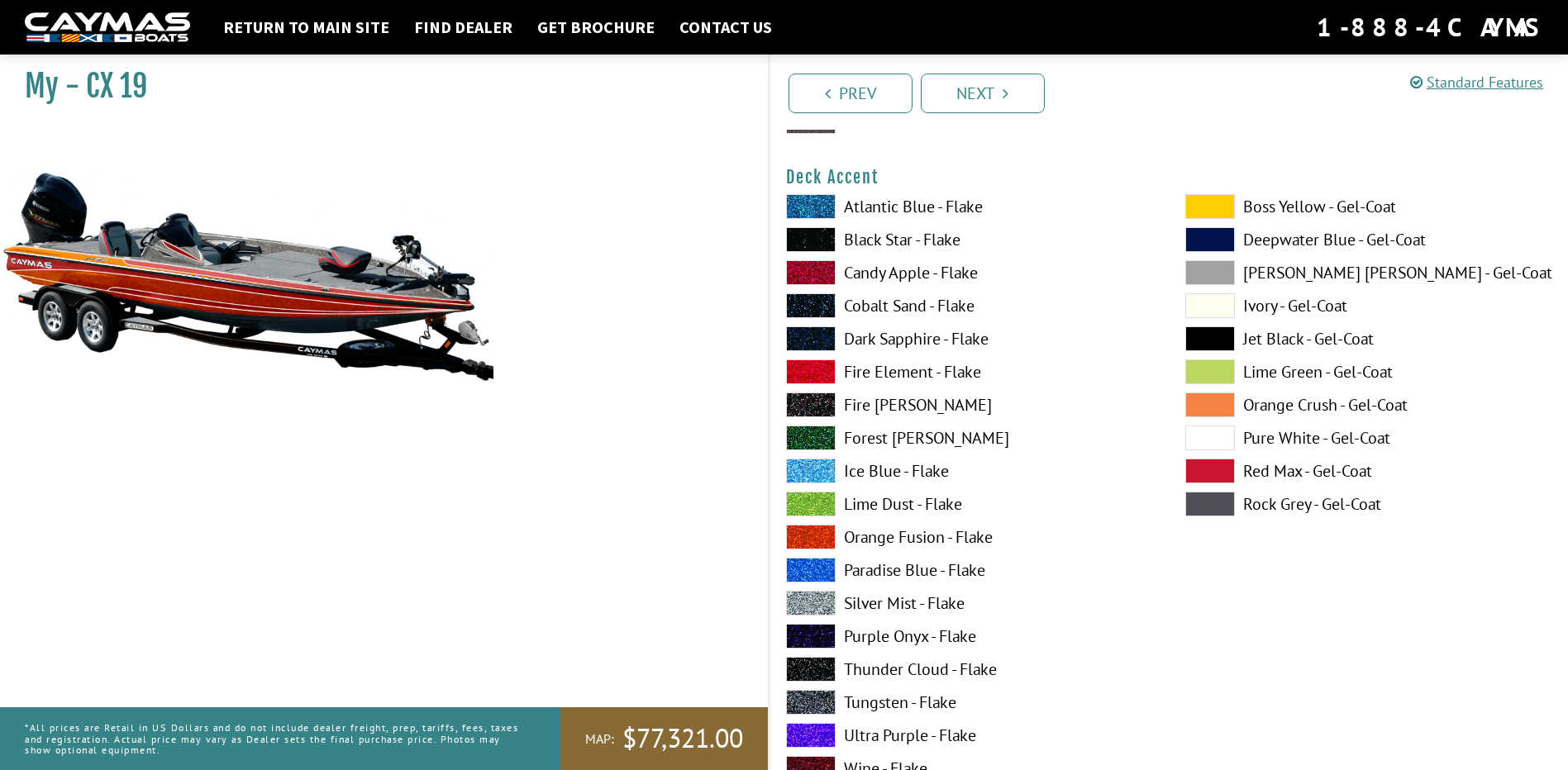
click at [1218, 441] on span at bounding box center [1210, 438] width 50 height 24
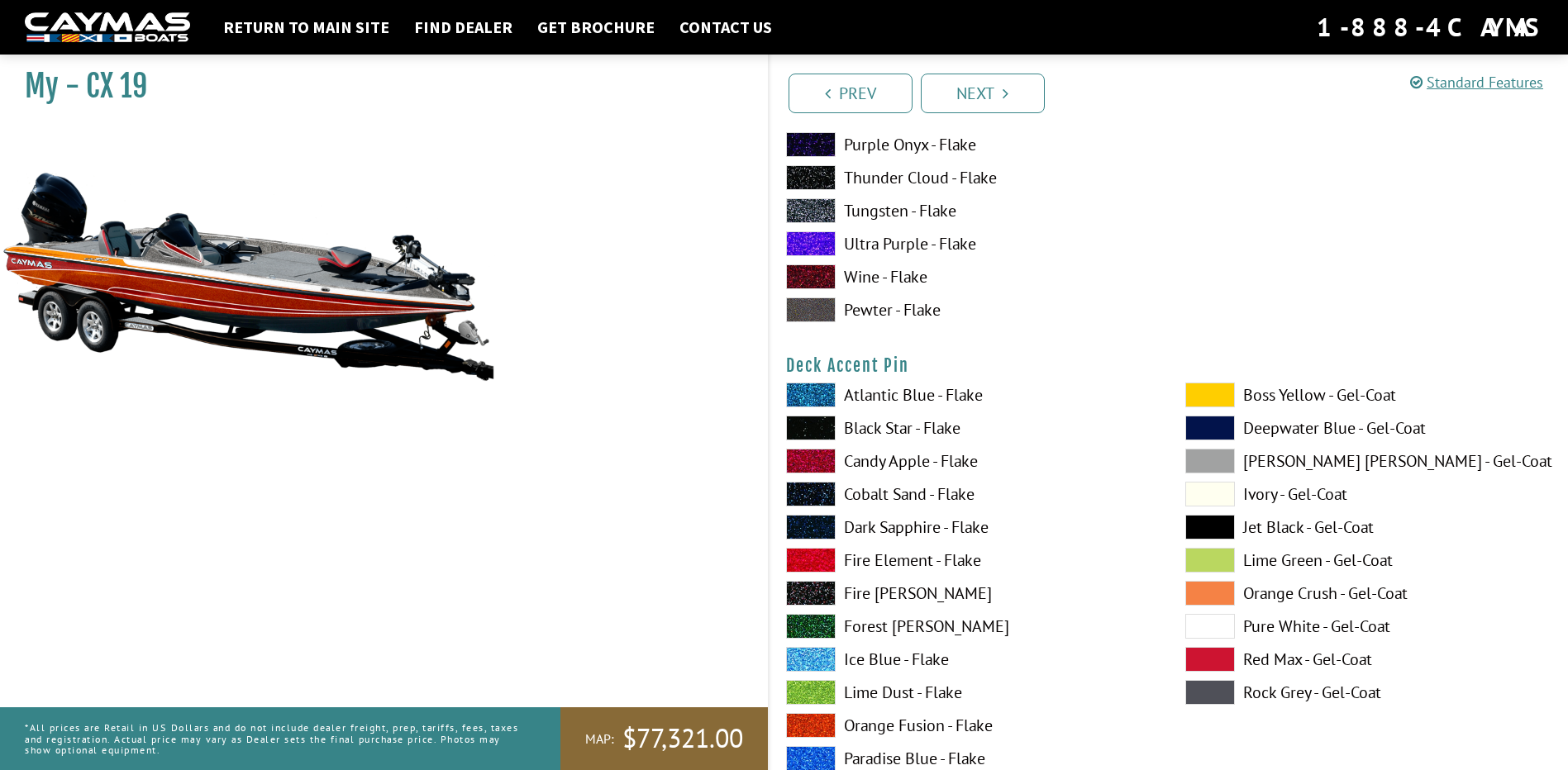
scroll to position [1281, 0]
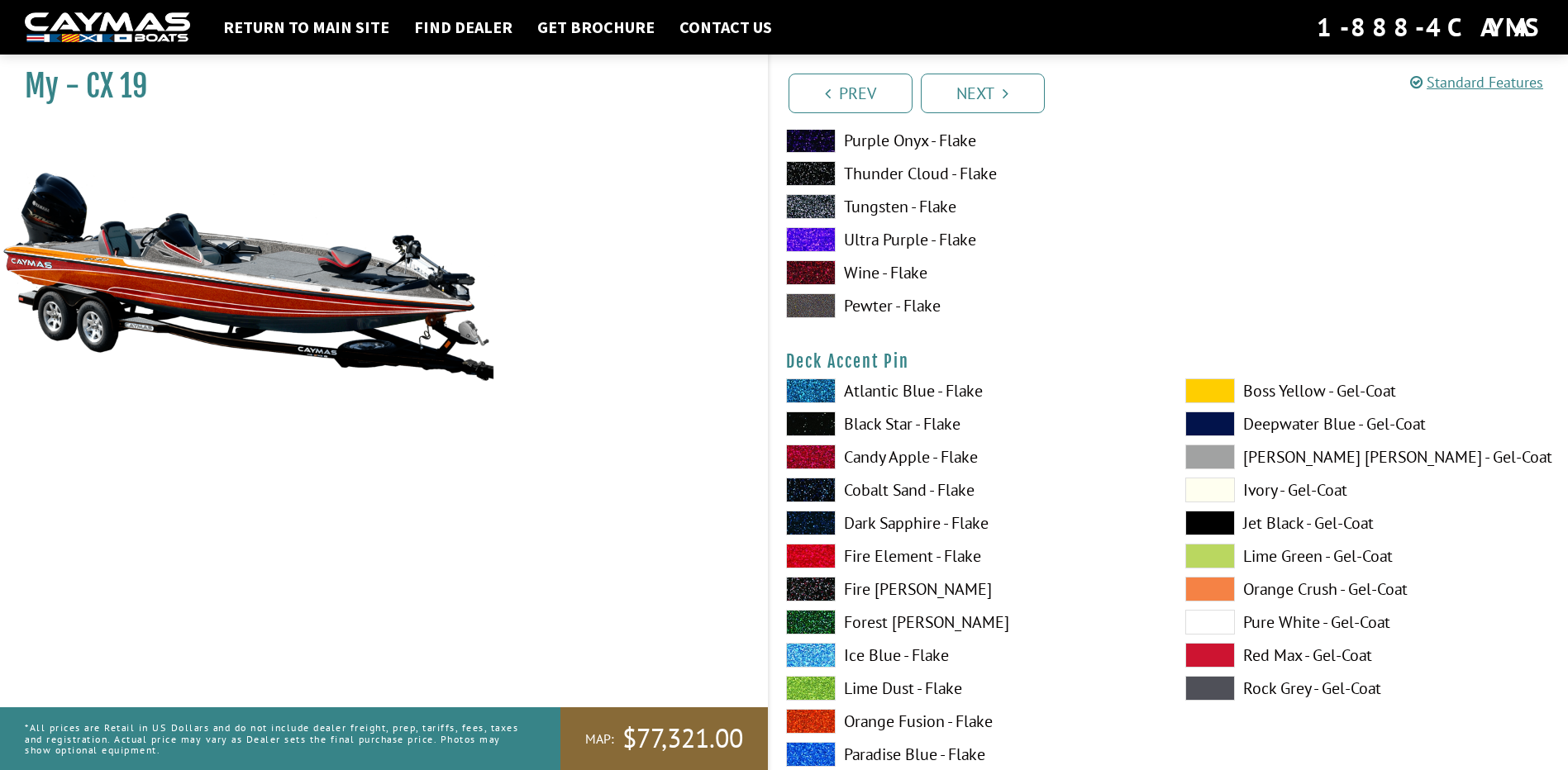
click at [803, 427] on span at bounding box center [810, 423] width 50 height 24
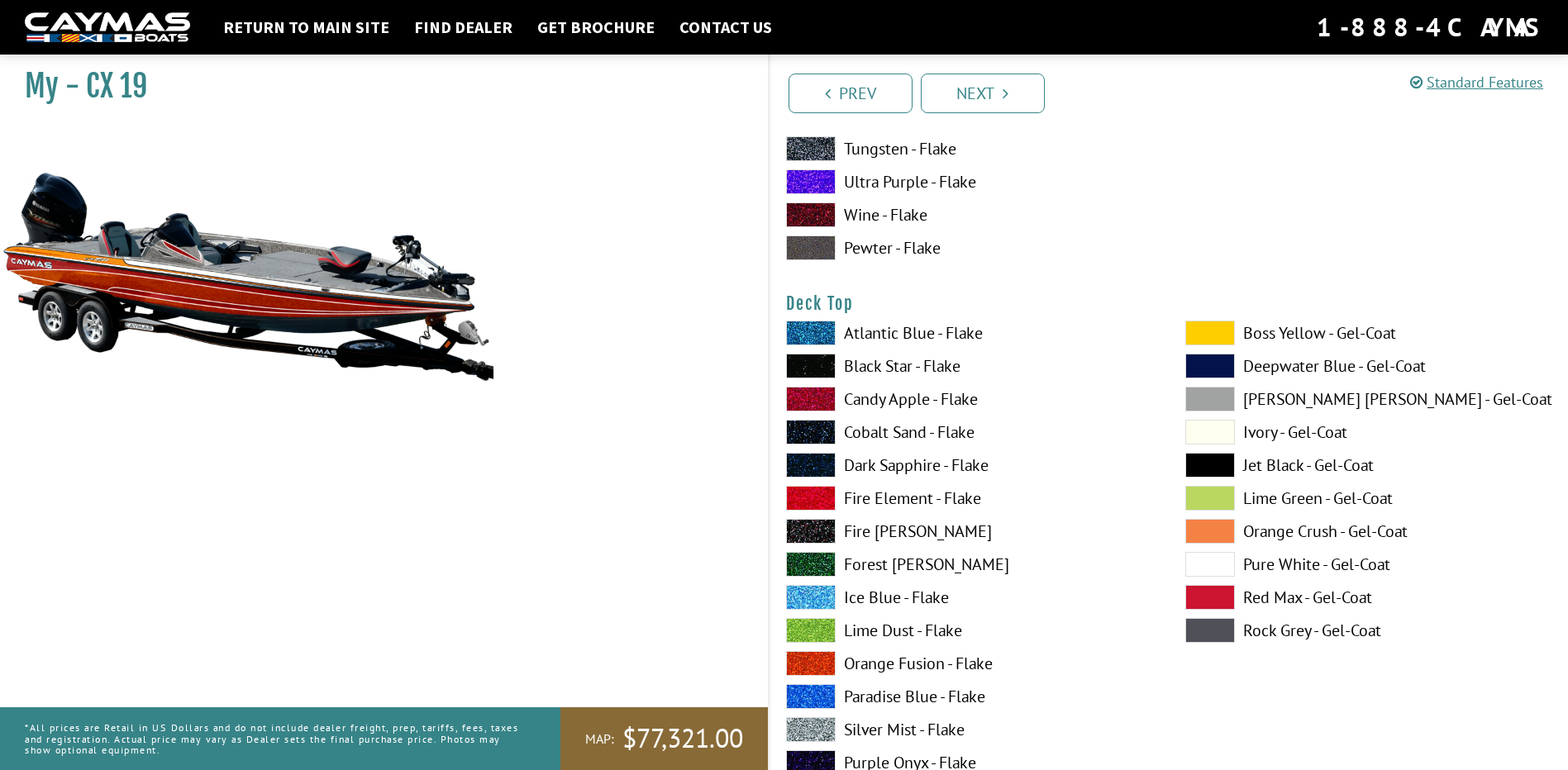
scroll to position [2025, 0]
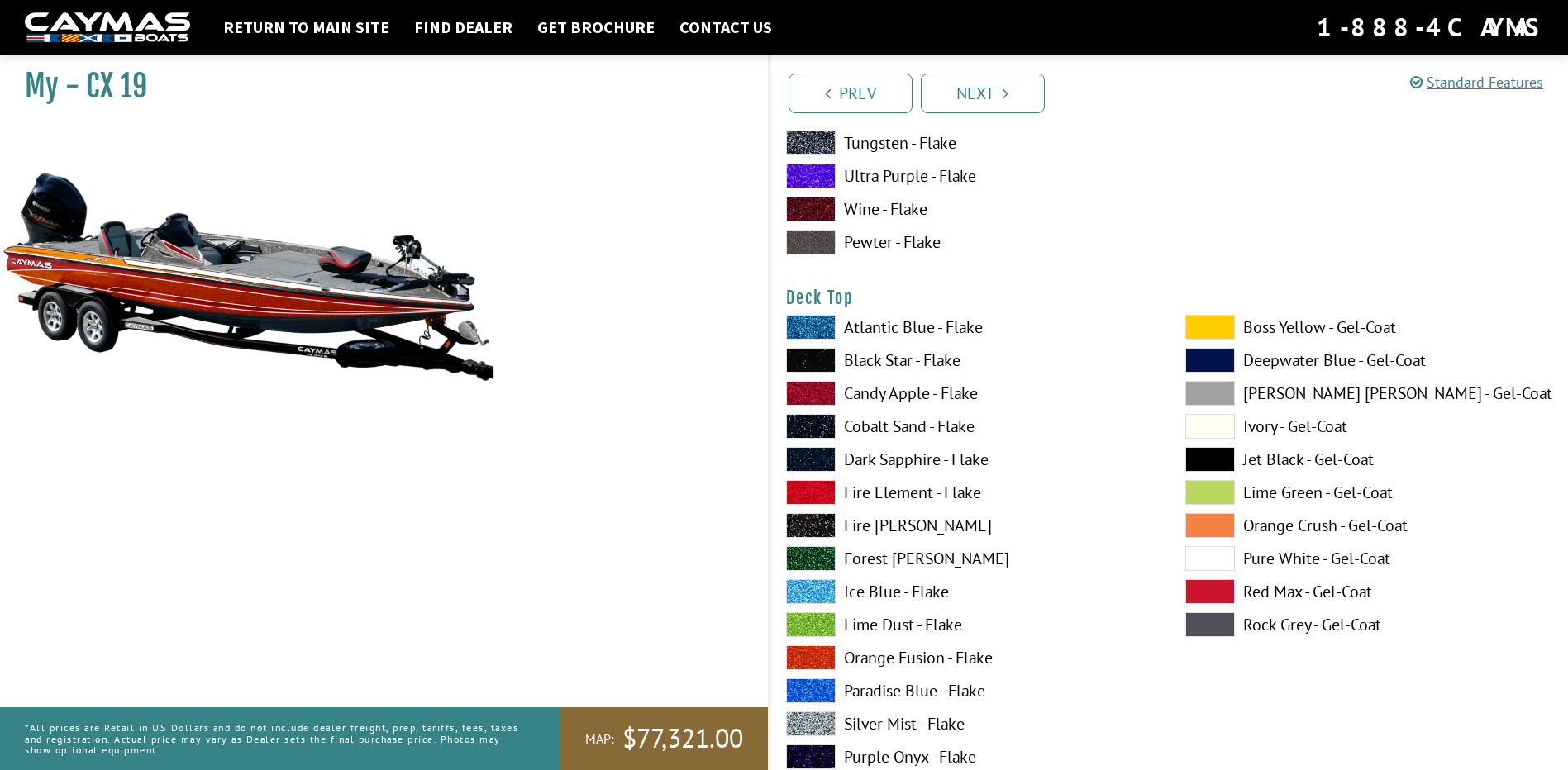
click at [825, 656] on span at bounding box center [810, 657] width 50 height 24
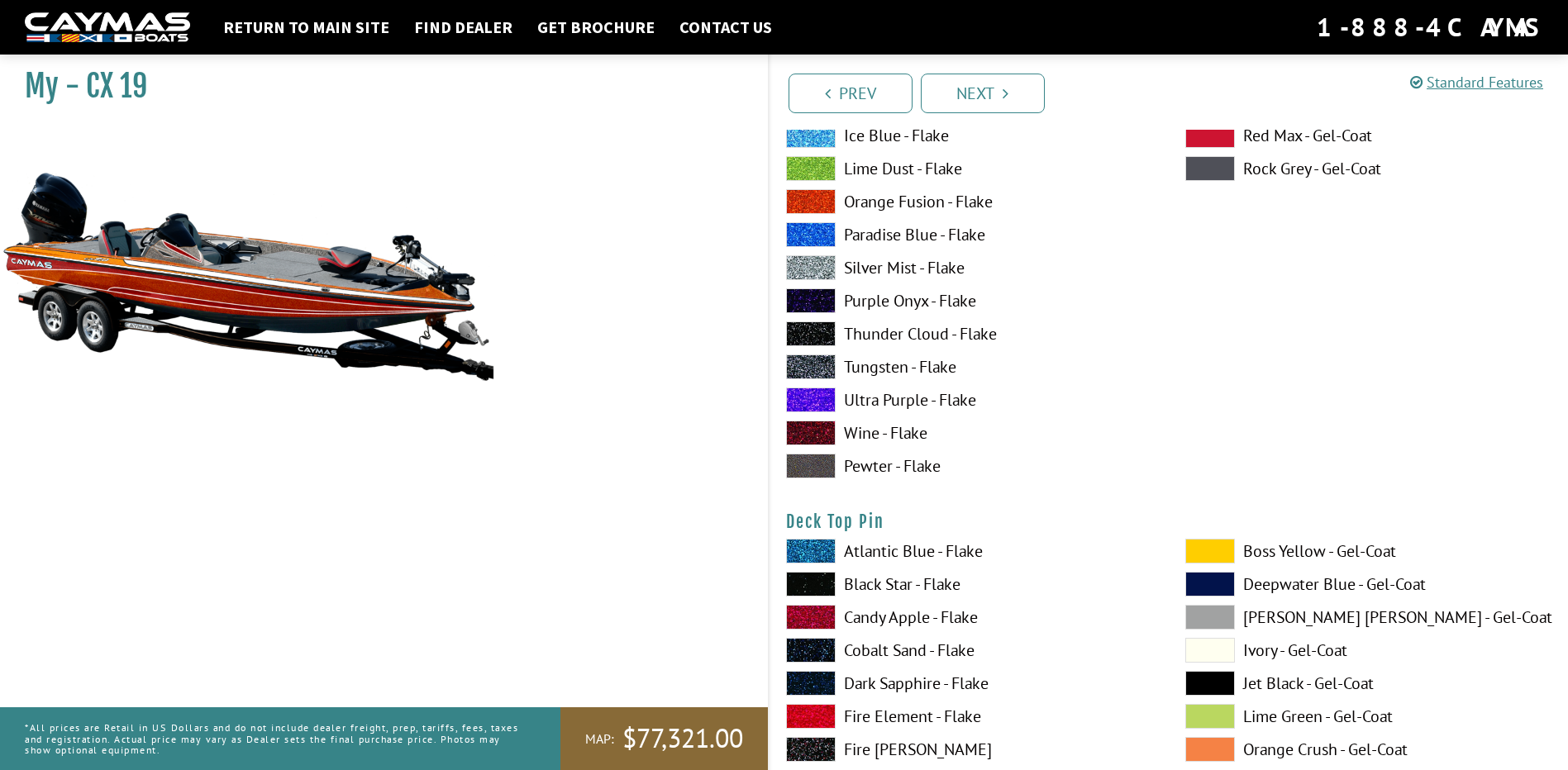
scroll to position [2604, 0]
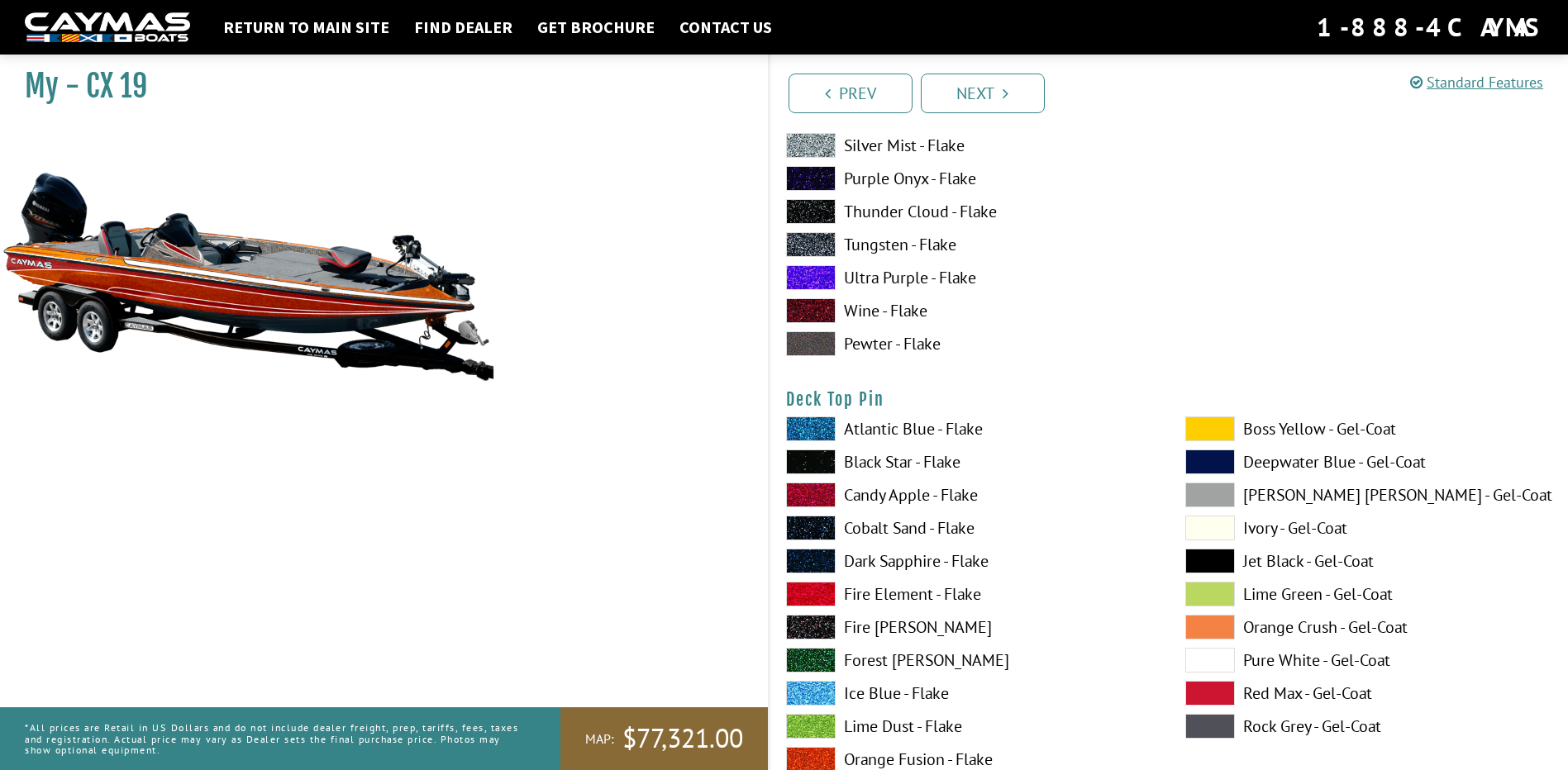
click at [816, 462] on span at bounding box center [810, 461] width 50 height 24
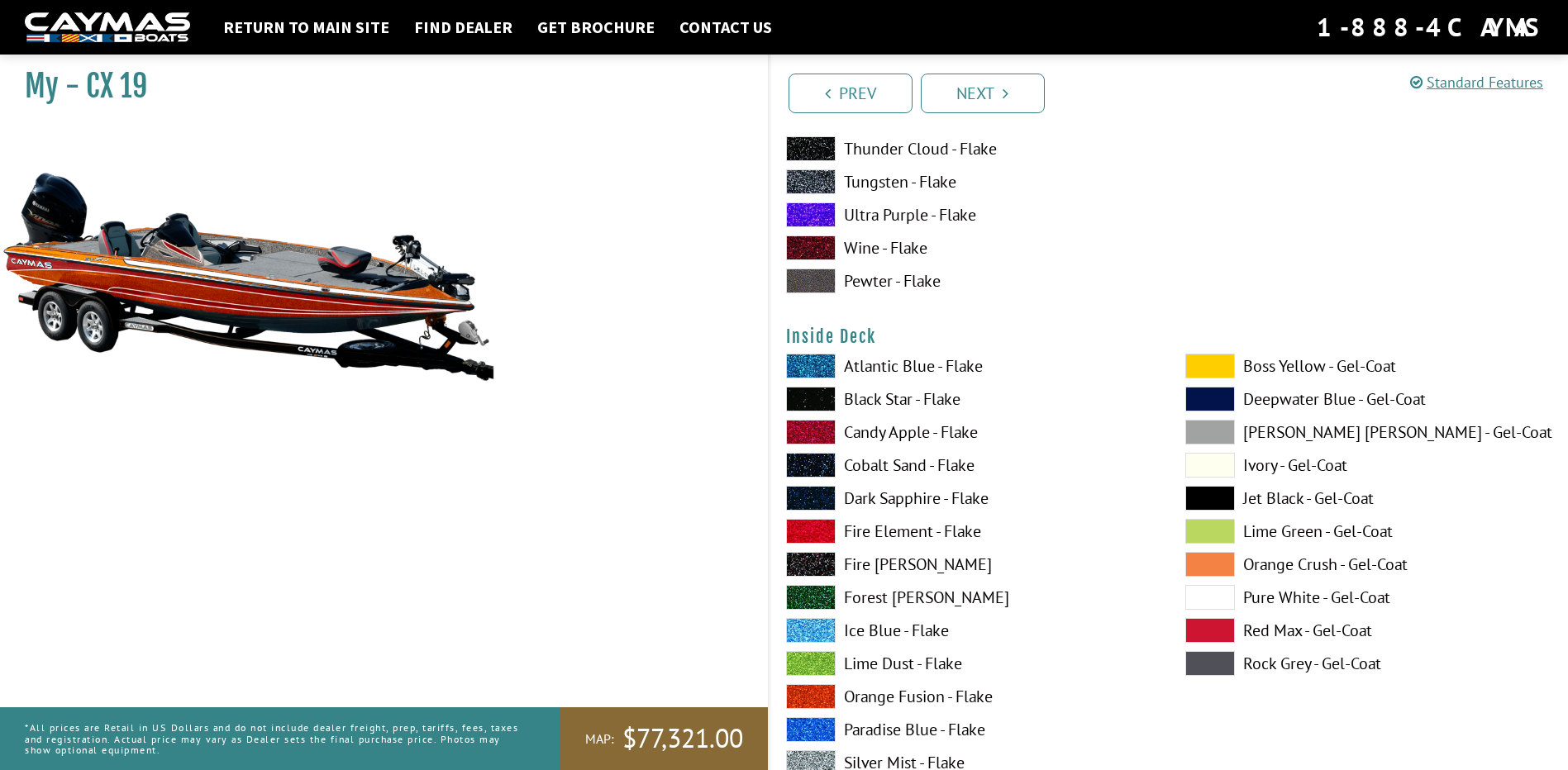
scroll to position [3347, 0]
click at [824, 691] on span at bounding box center [810, 695] width 50 height 24
click at [826, 754] on span at bounding box center [810, 761] width 50 height 24
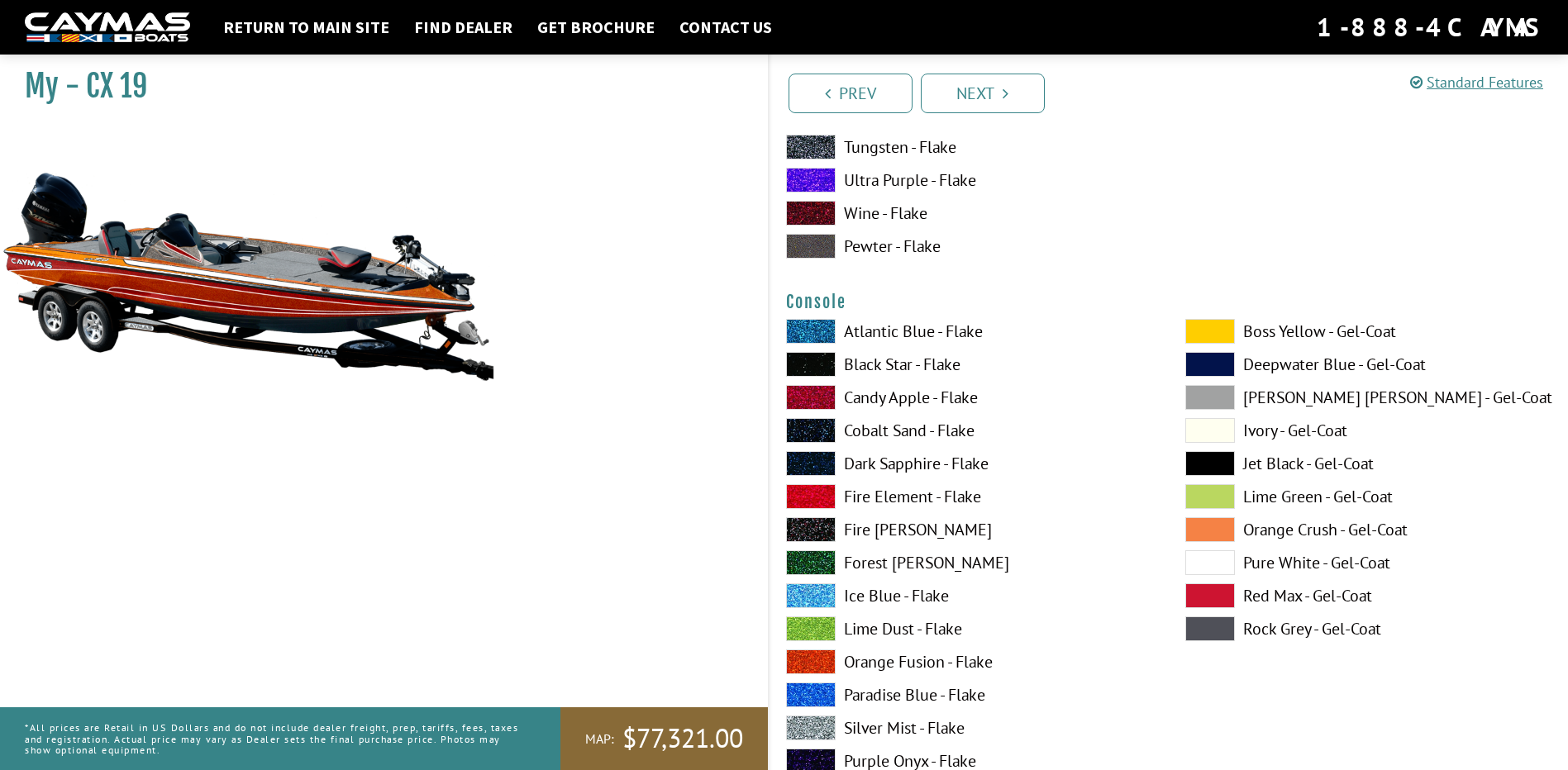
scroll to position [4090, 0]
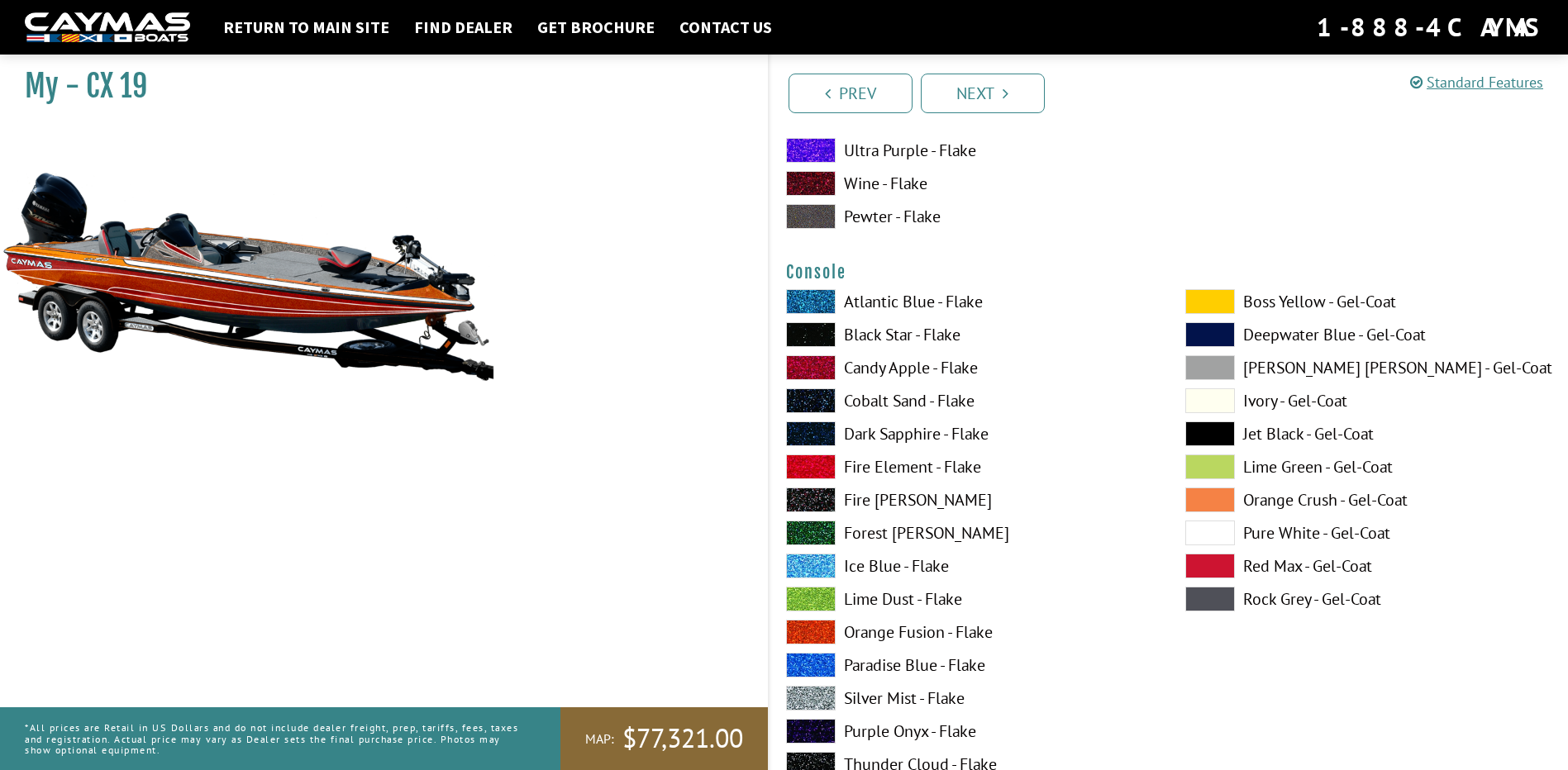
click at [819, 630] on span at bounding box center [810, 631] width 50 height 24
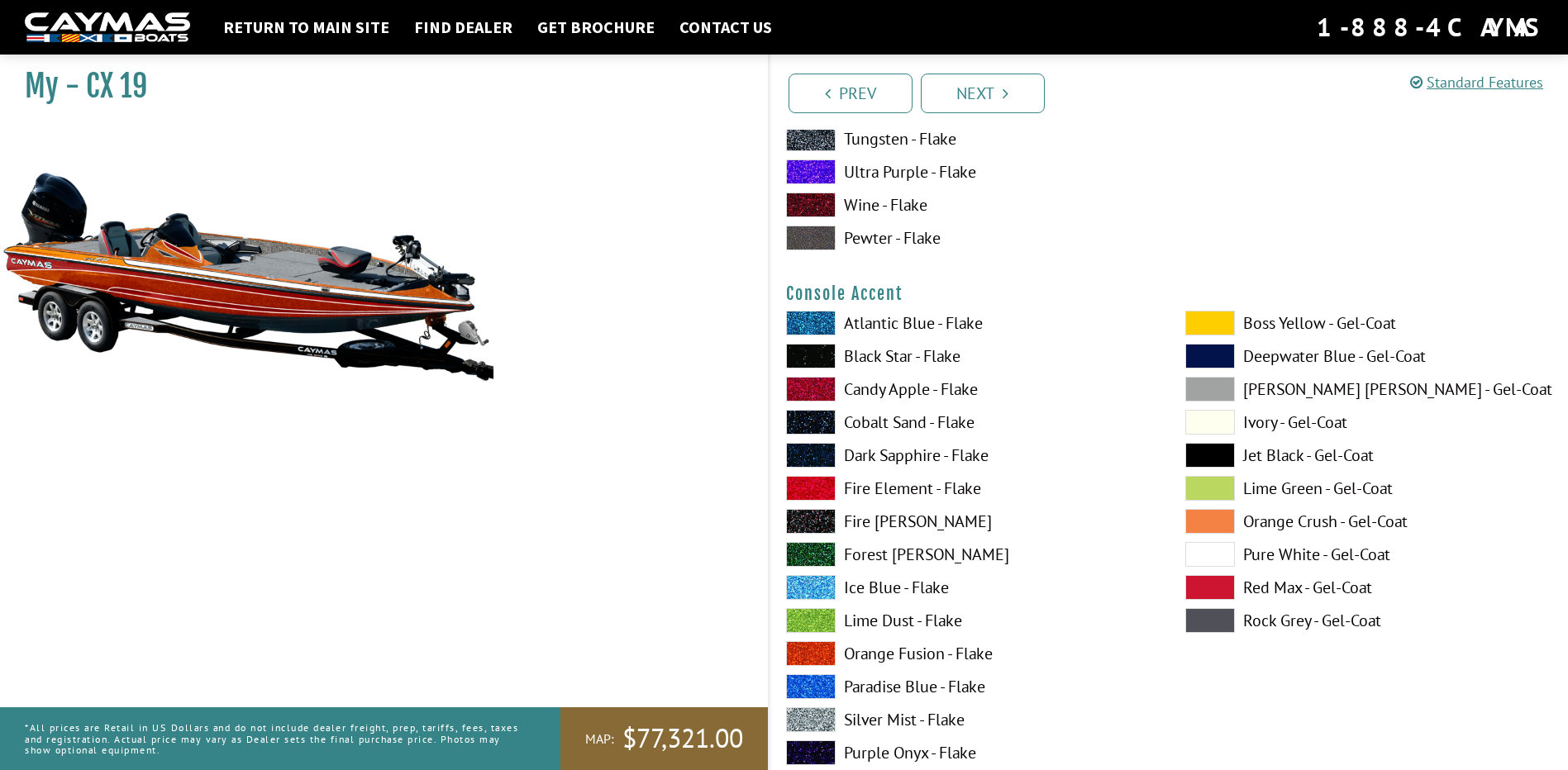
scroll to position [4751, 0]
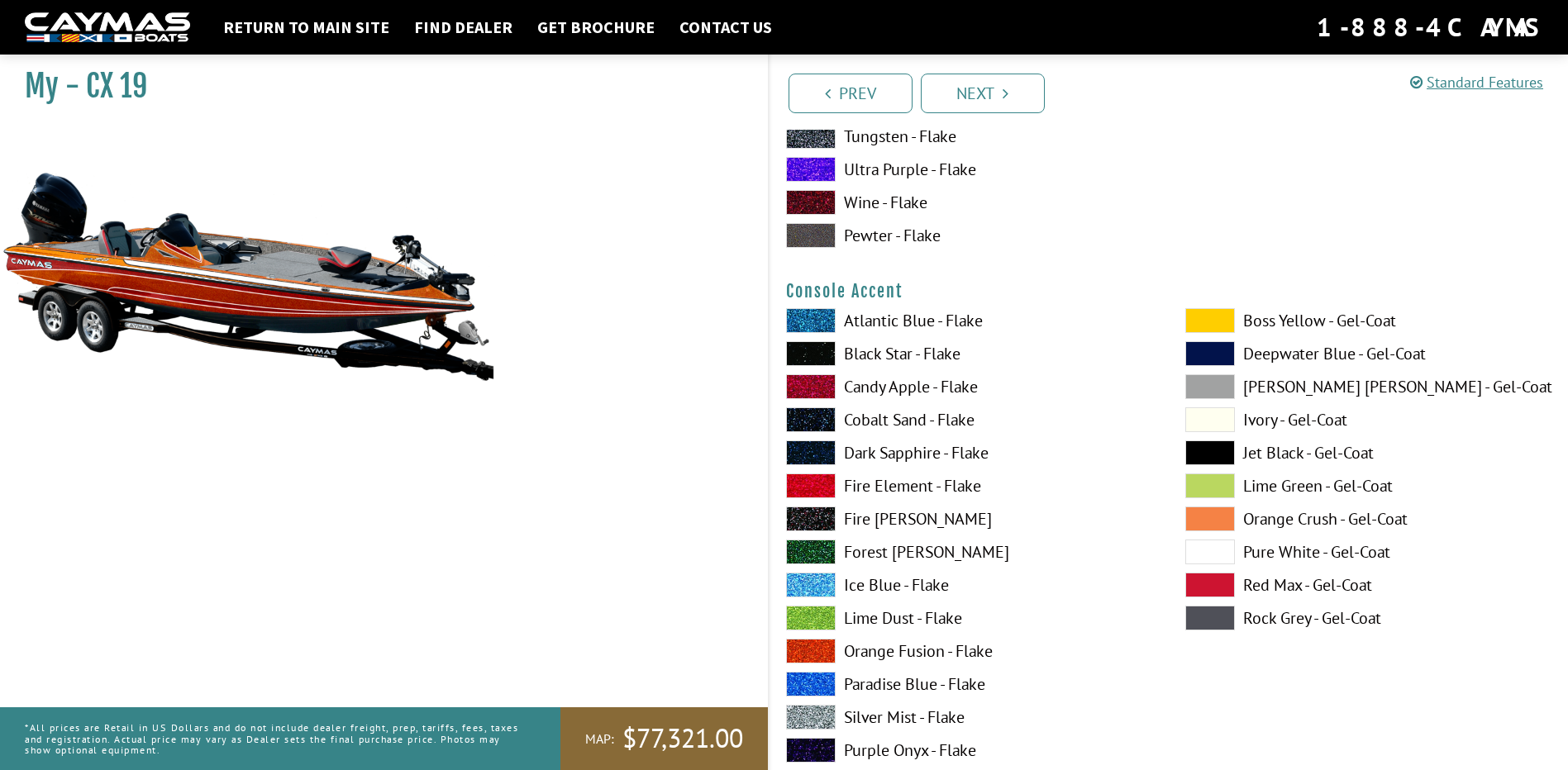
click at [1219, 555] on span at bounding box center [1210, 551] width 50 height 24
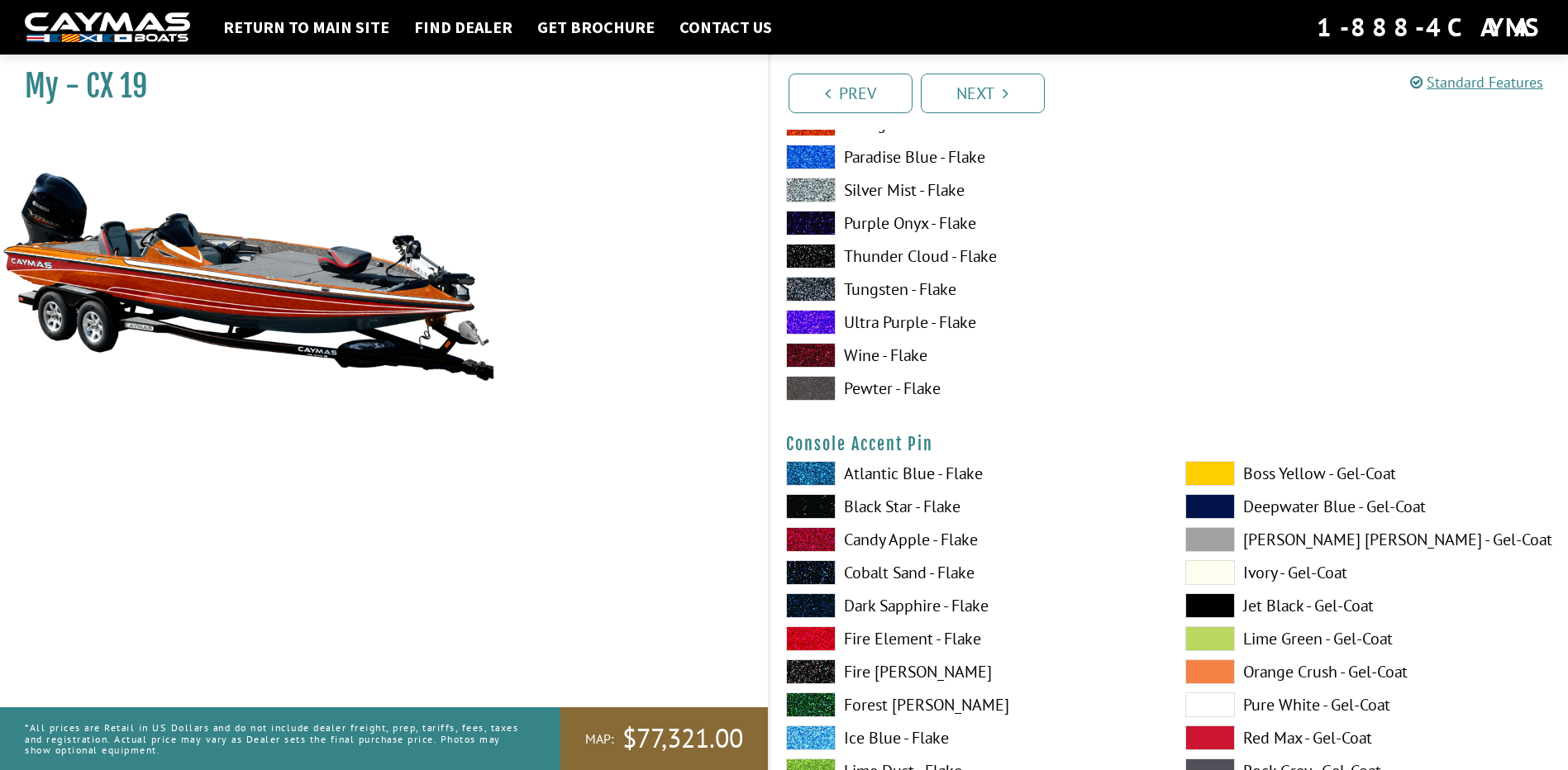
scroll to position [5330, 0]
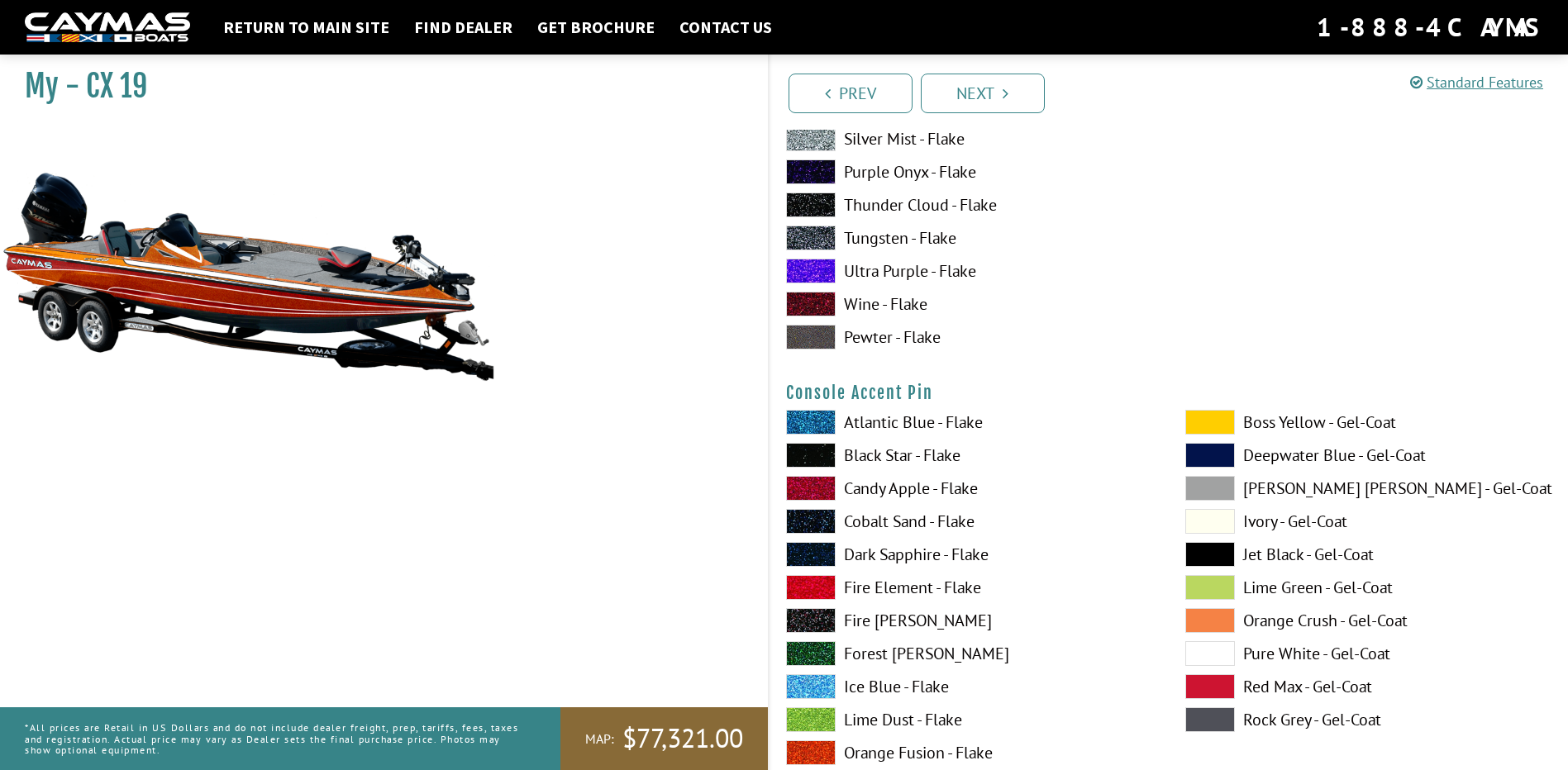
click at [807, 457] on span at bounding box center [810, 455] width 50 height 24
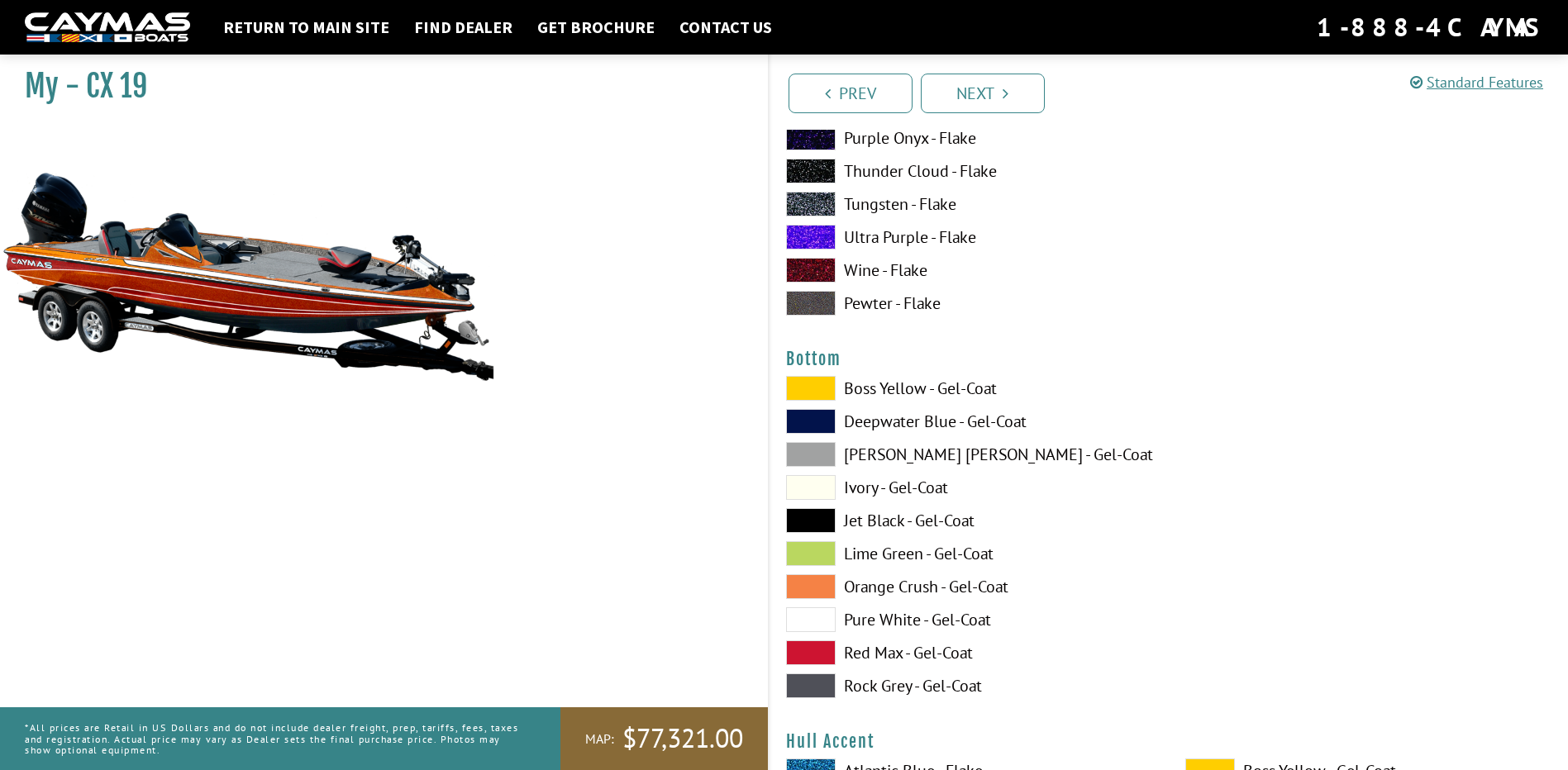
scroll to position [6073, 0]
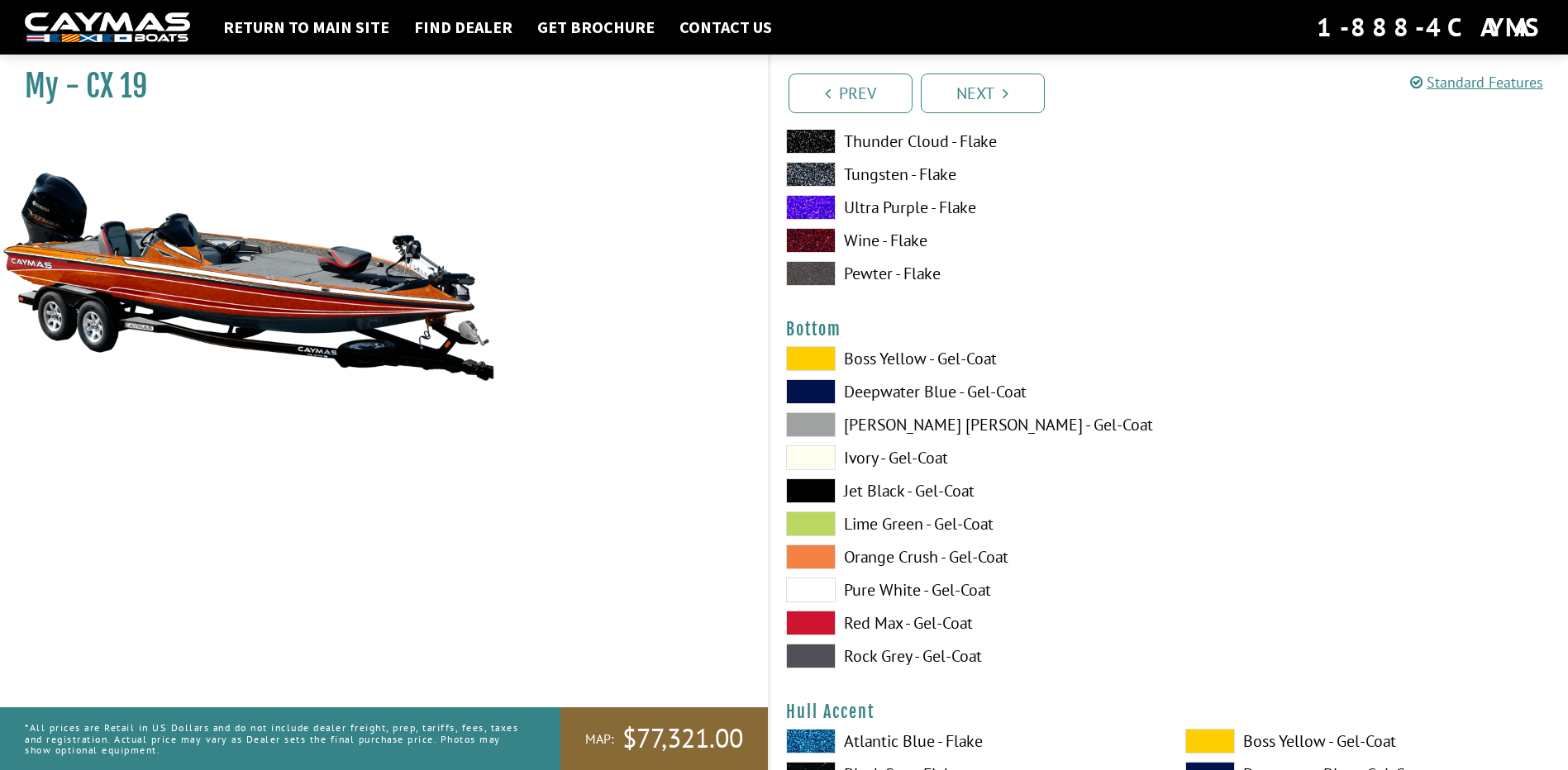
click at [813, 589] on span at bounding box center [810, 589] width 50 height 24
click at [813, 491] on span at bounding box center [810, 490] width 50 height 24
click at [813, 595] on span at bounding box center [810, 589] width 50 height 24
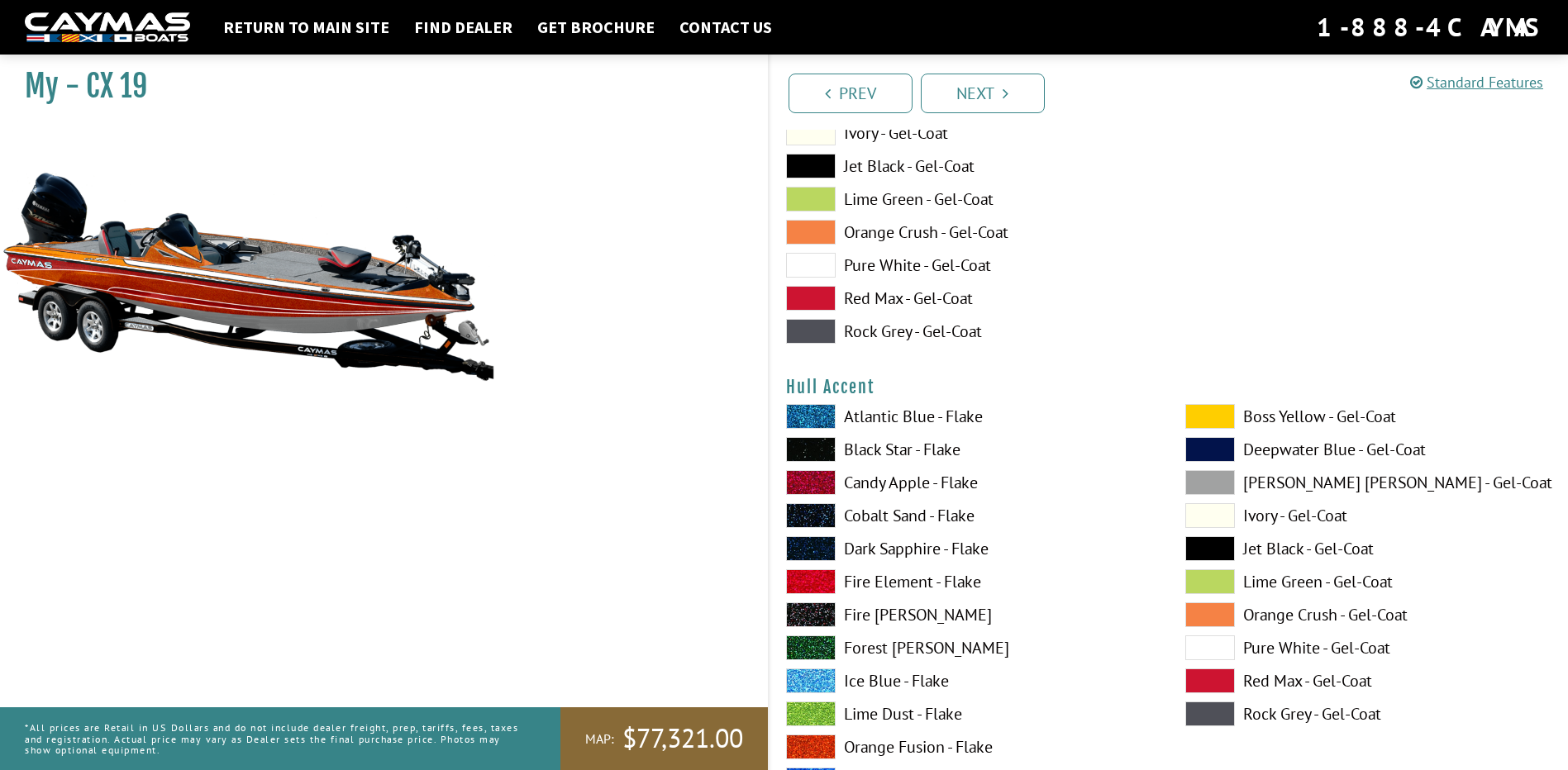
scroll to position [6404, 0]
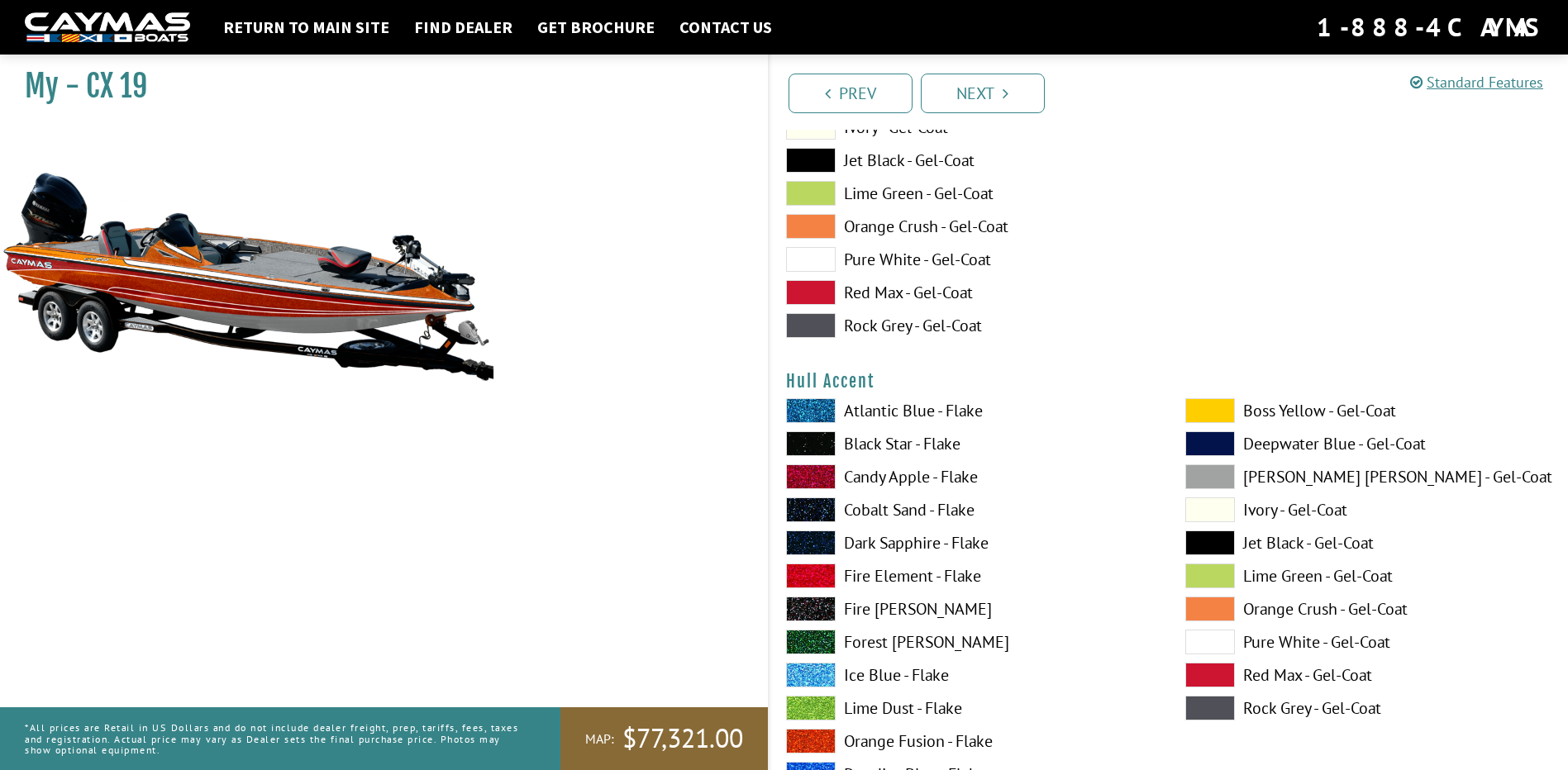
click at [1213, 647] on span at bounding box center [1210, 642] width 50 height 24
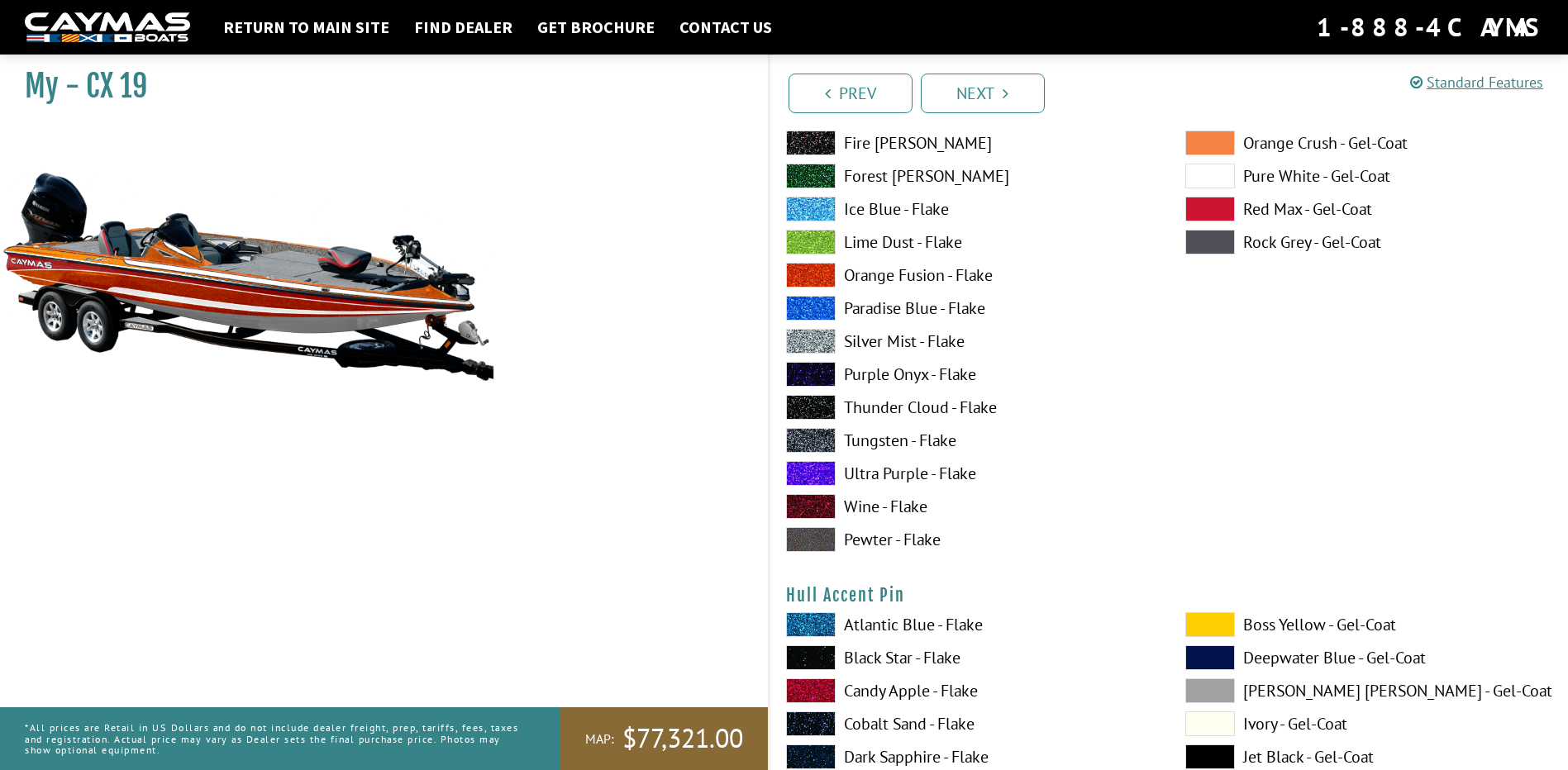
scroll to position [6982, 0]
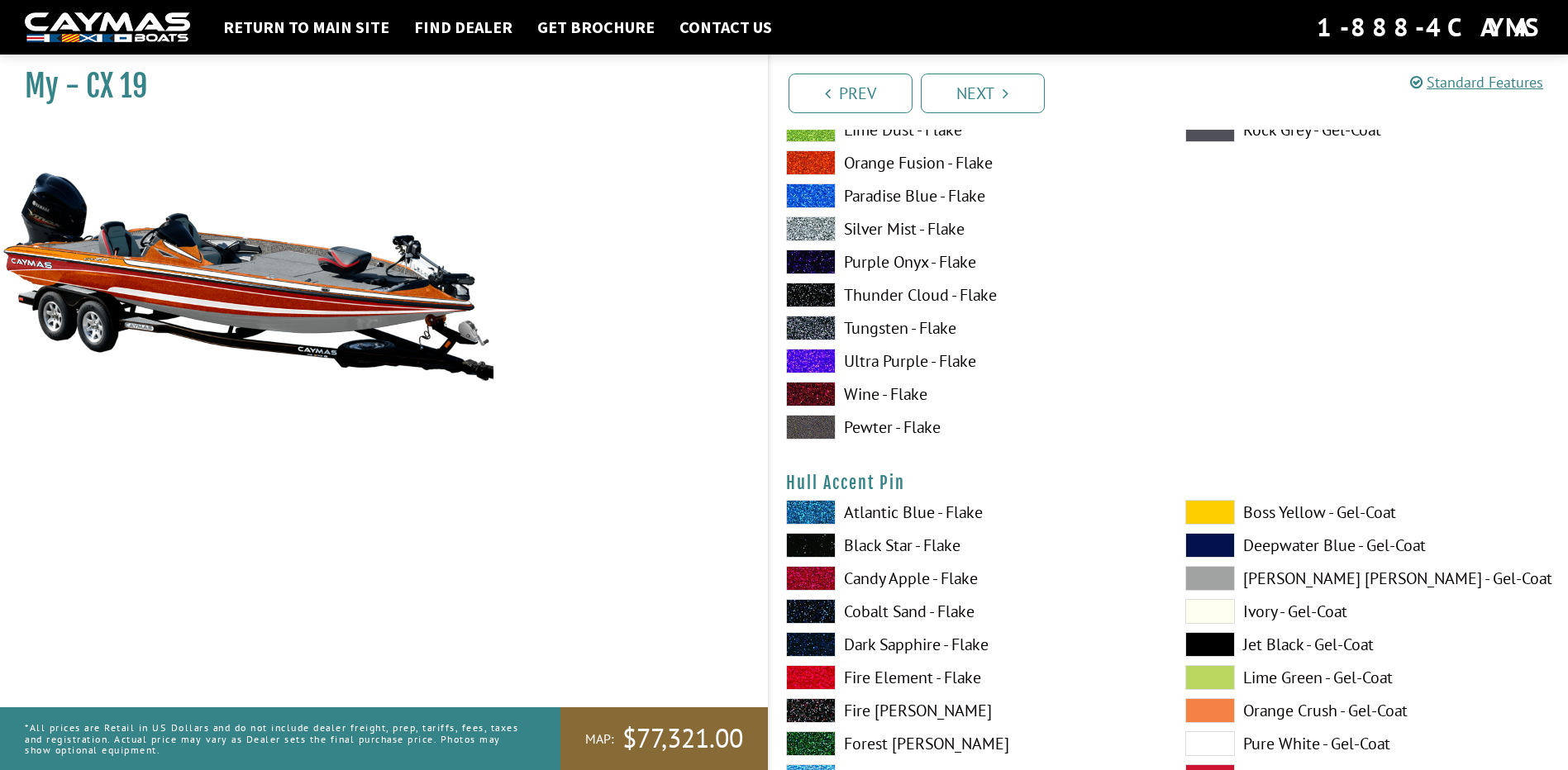
click at [821, 545] on span at bounding box center [810, 544] width 50 height 24
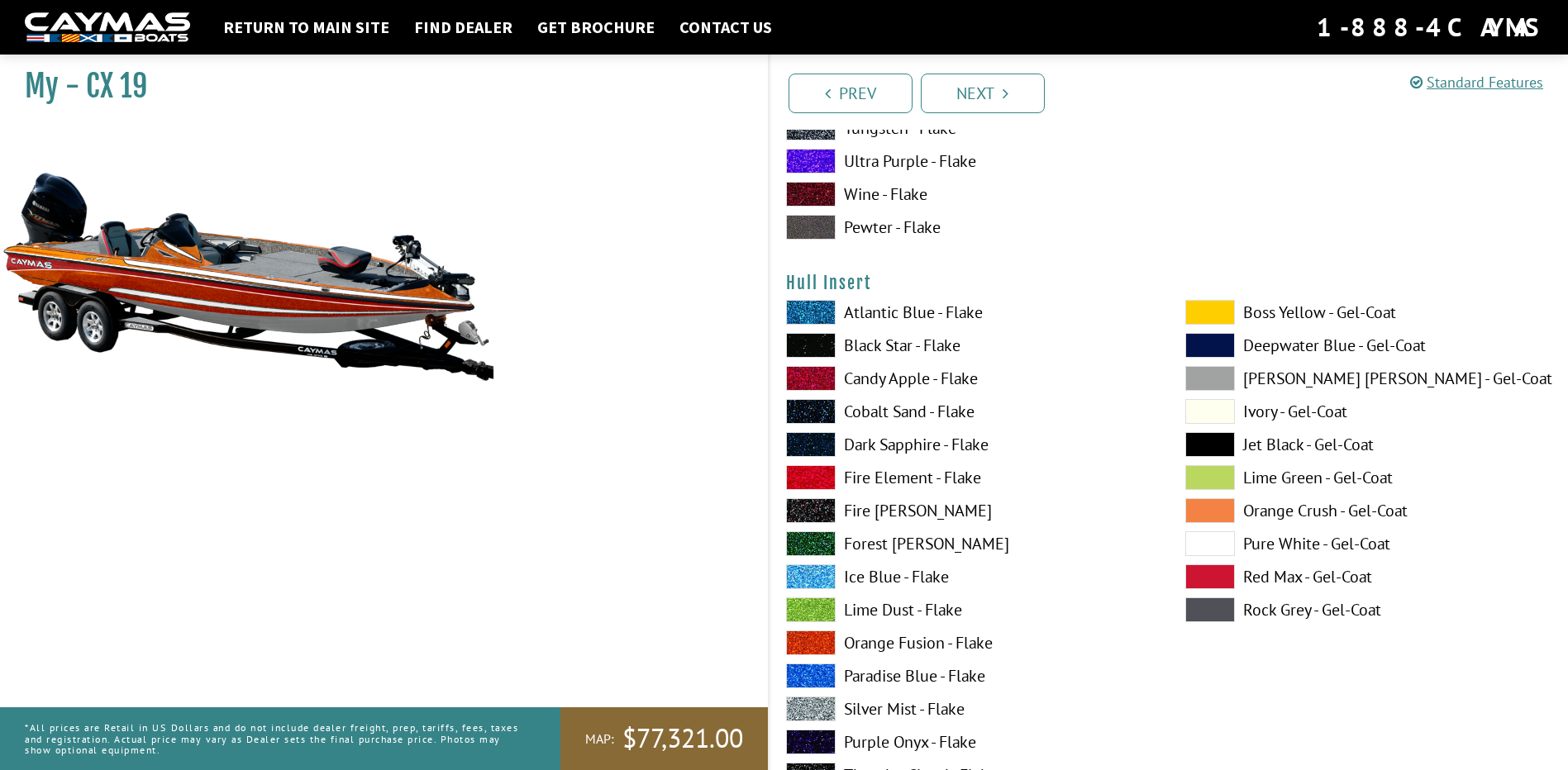
scroll to position [7892, 0]
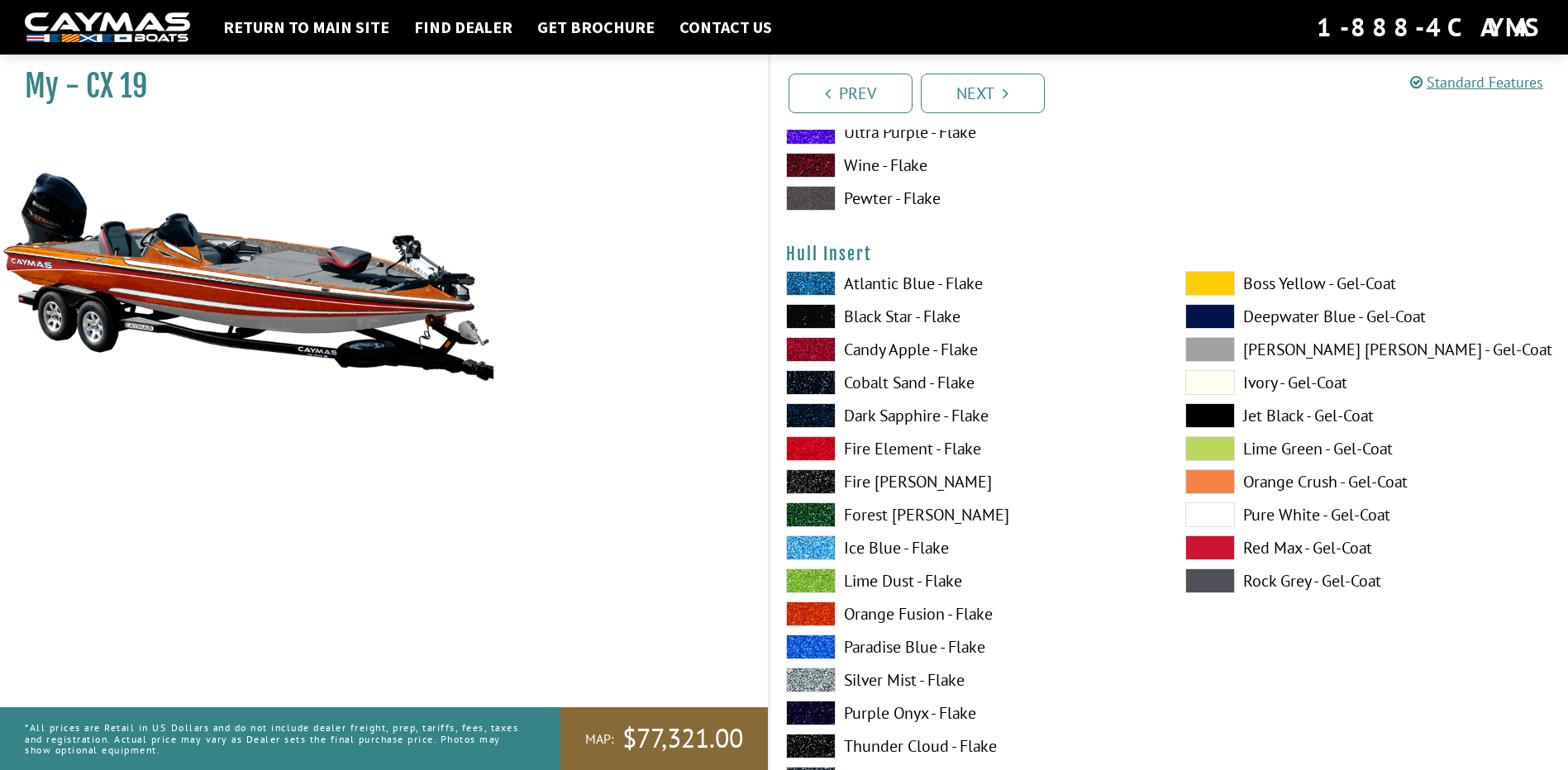
click at [1206, 516] on span at bounding box center [1210, 514] width 50 height 24
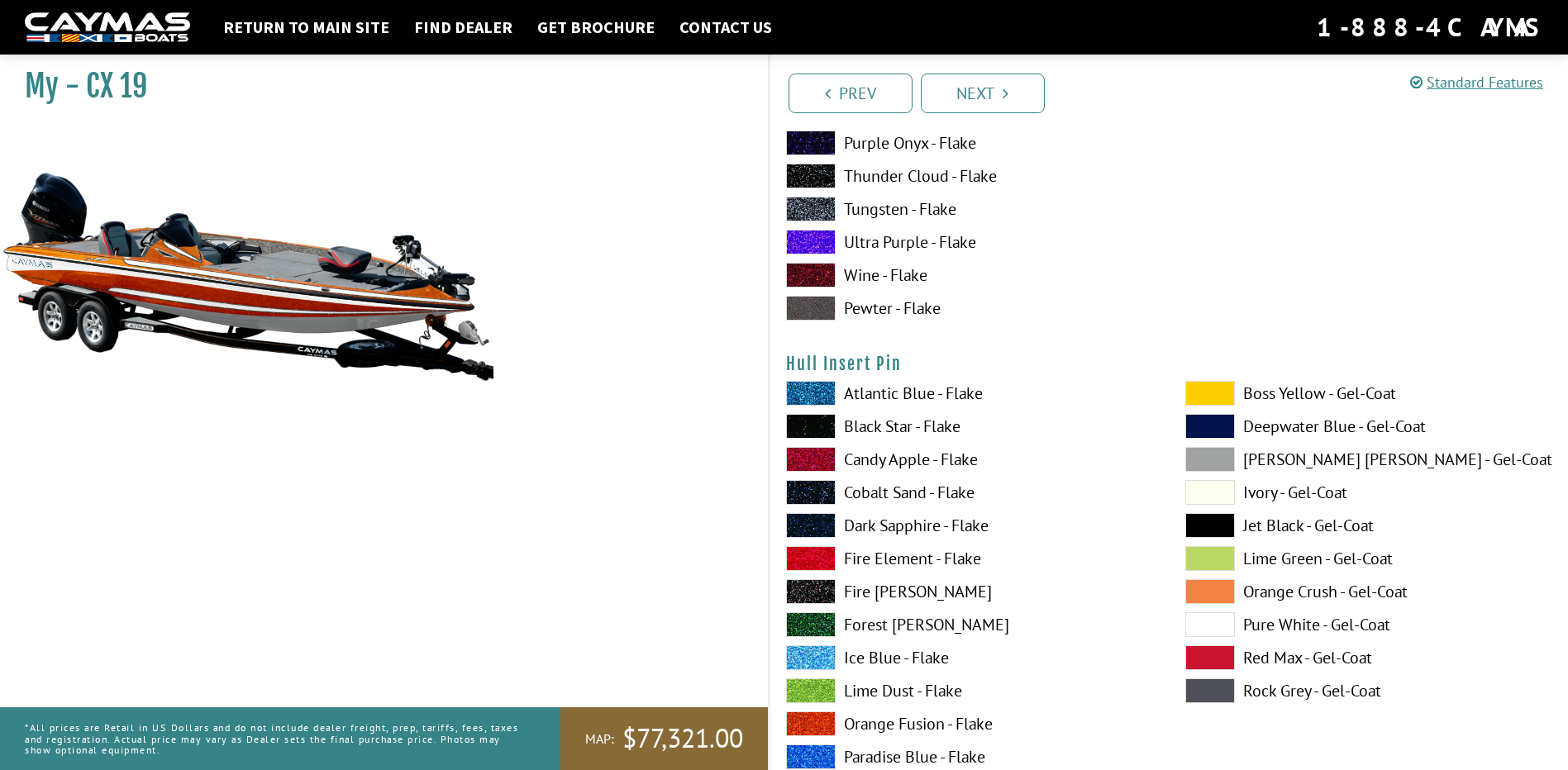
scroll to position [8470, 0]
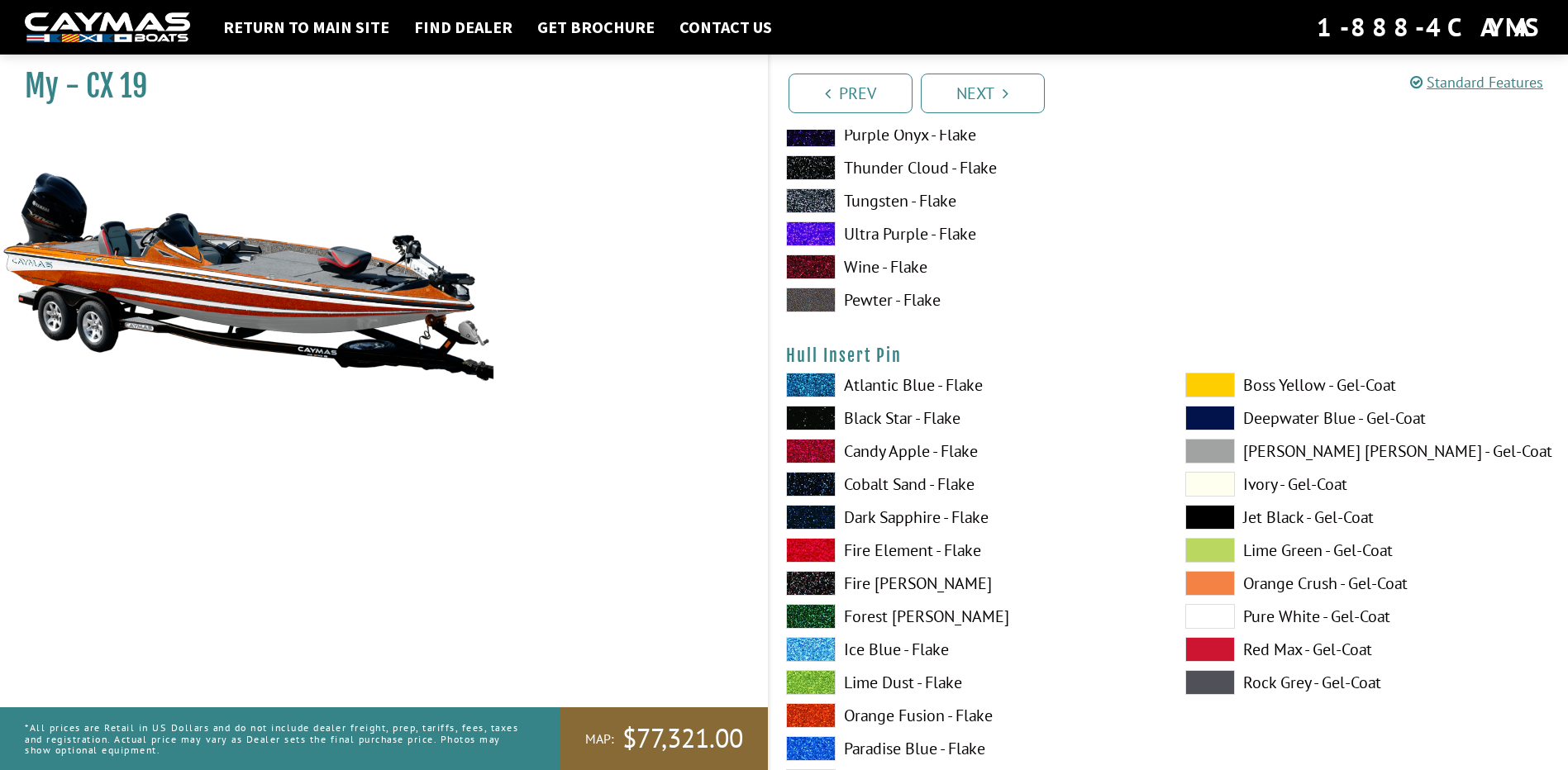
click at [812, 421] on span at bounding box center [810, 417] width 50 height 24
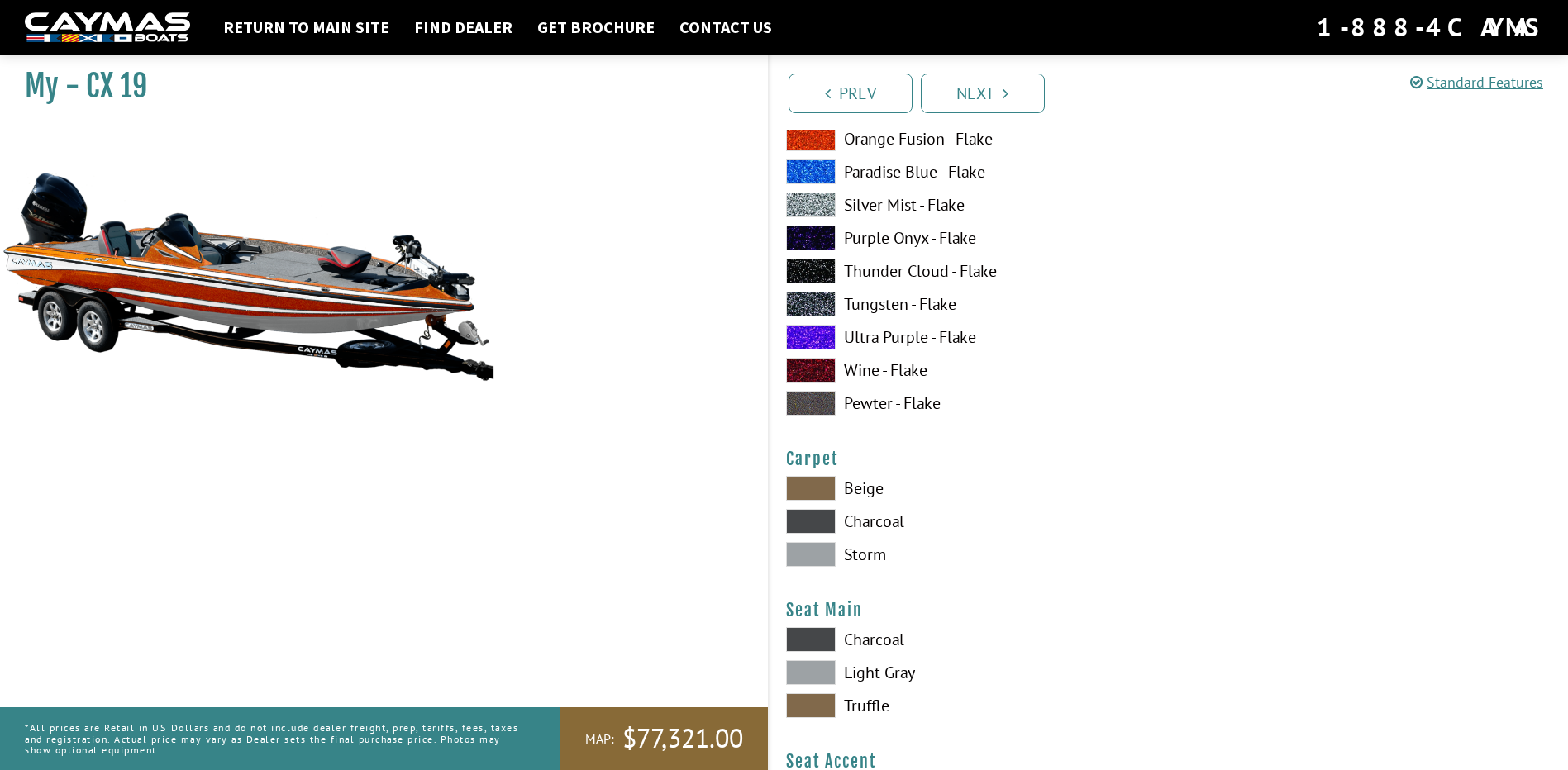
scroll to position [9048, 0]
click at [805, 514] on span at bounding box center [810, 519] width 50 height 24
click at [813, 553] on span at bounding box center [810, 552] width 50 height 24
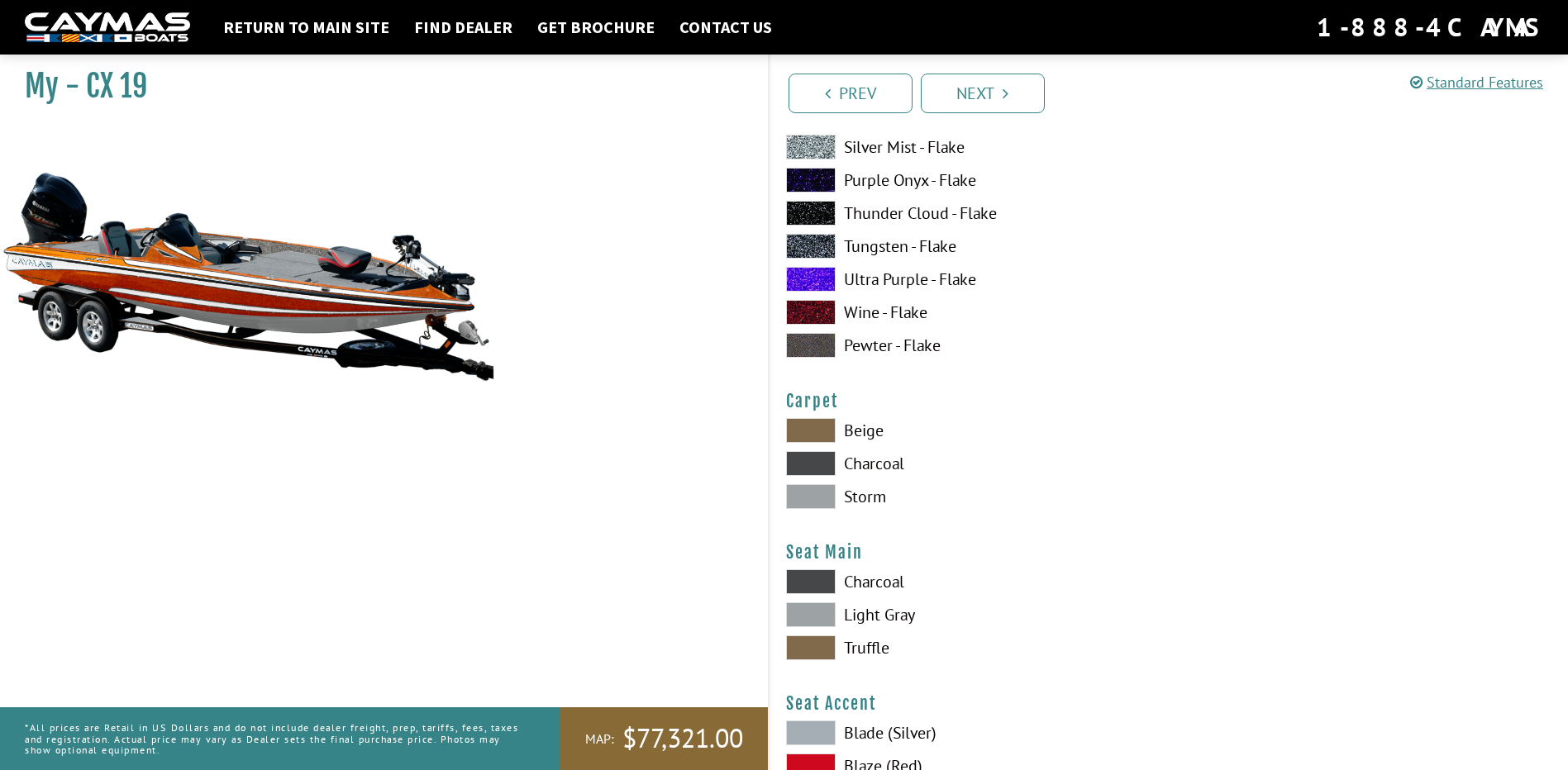
scroll to position [9213, 0]
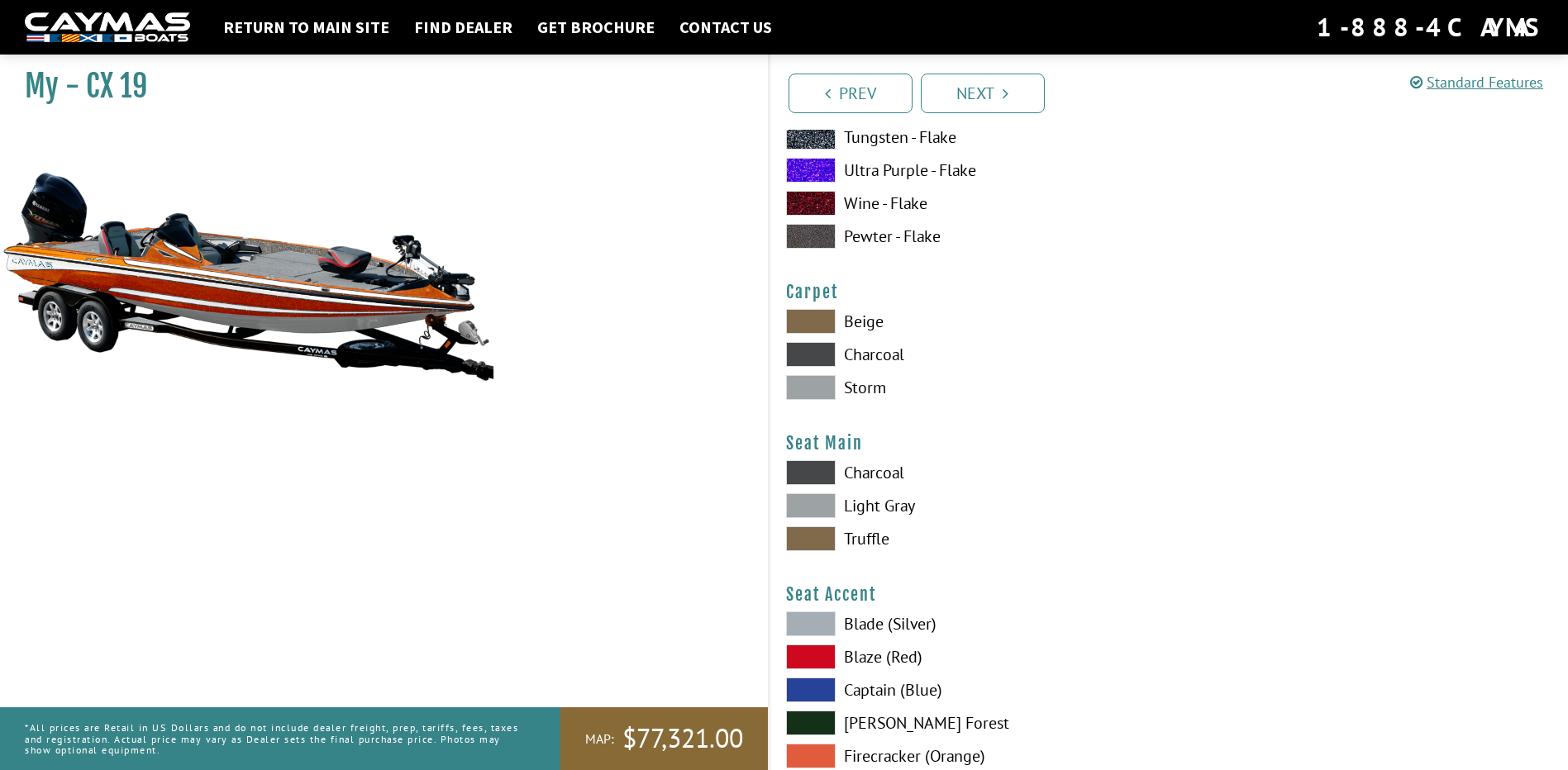
click at [814, 471] on span at bounding box center [810, 472] width 50 height 24
click at [822, 508] on span at bounding box center [810, 505] width 50 height 24
click at [808, 469] on span at bounding box center [810, 472] width 50 height 24
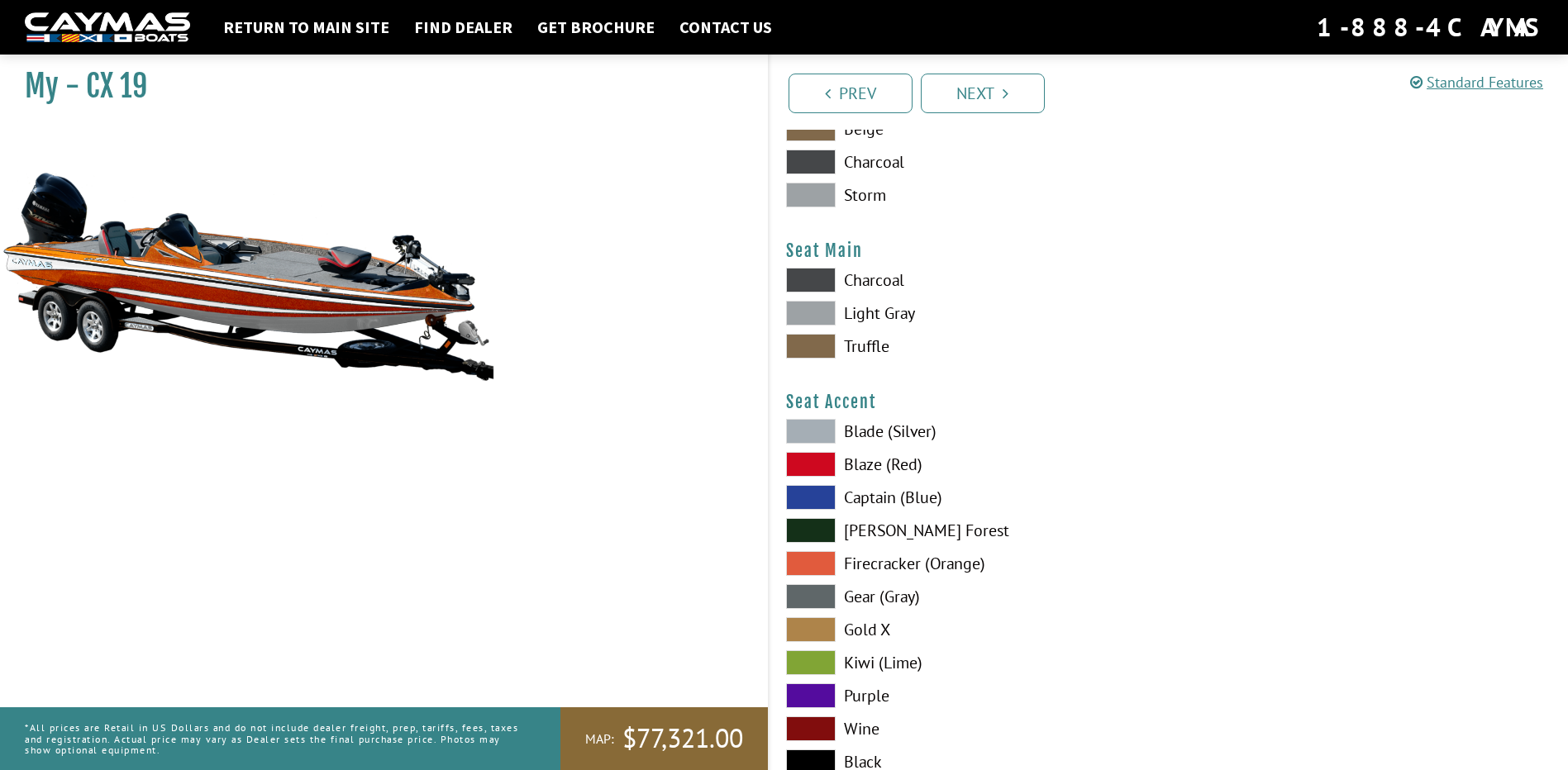
scroll to position [9461, 0]
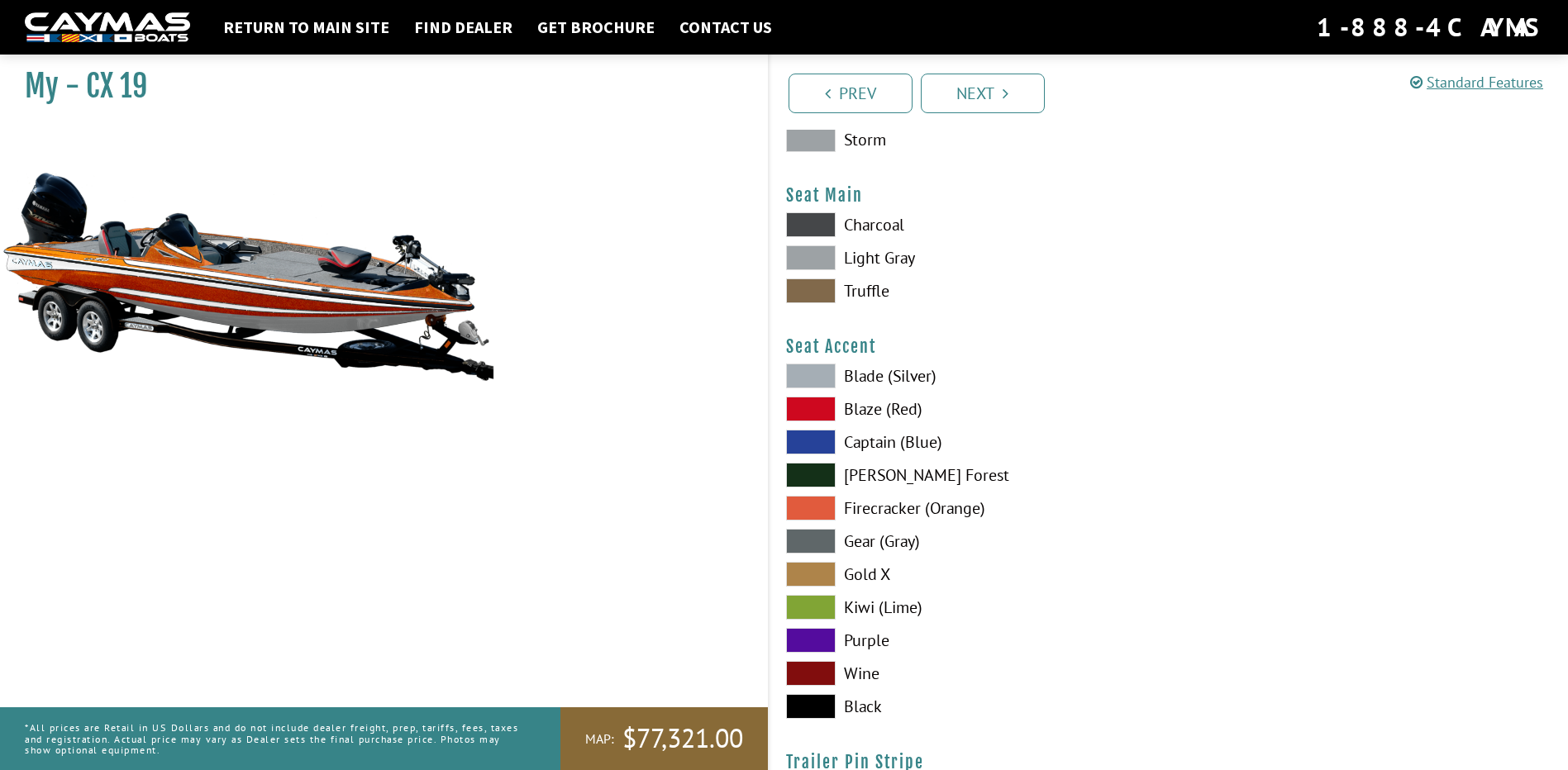
click at [814, 505] on span at bounding box center [810, 508] width 50 height 24
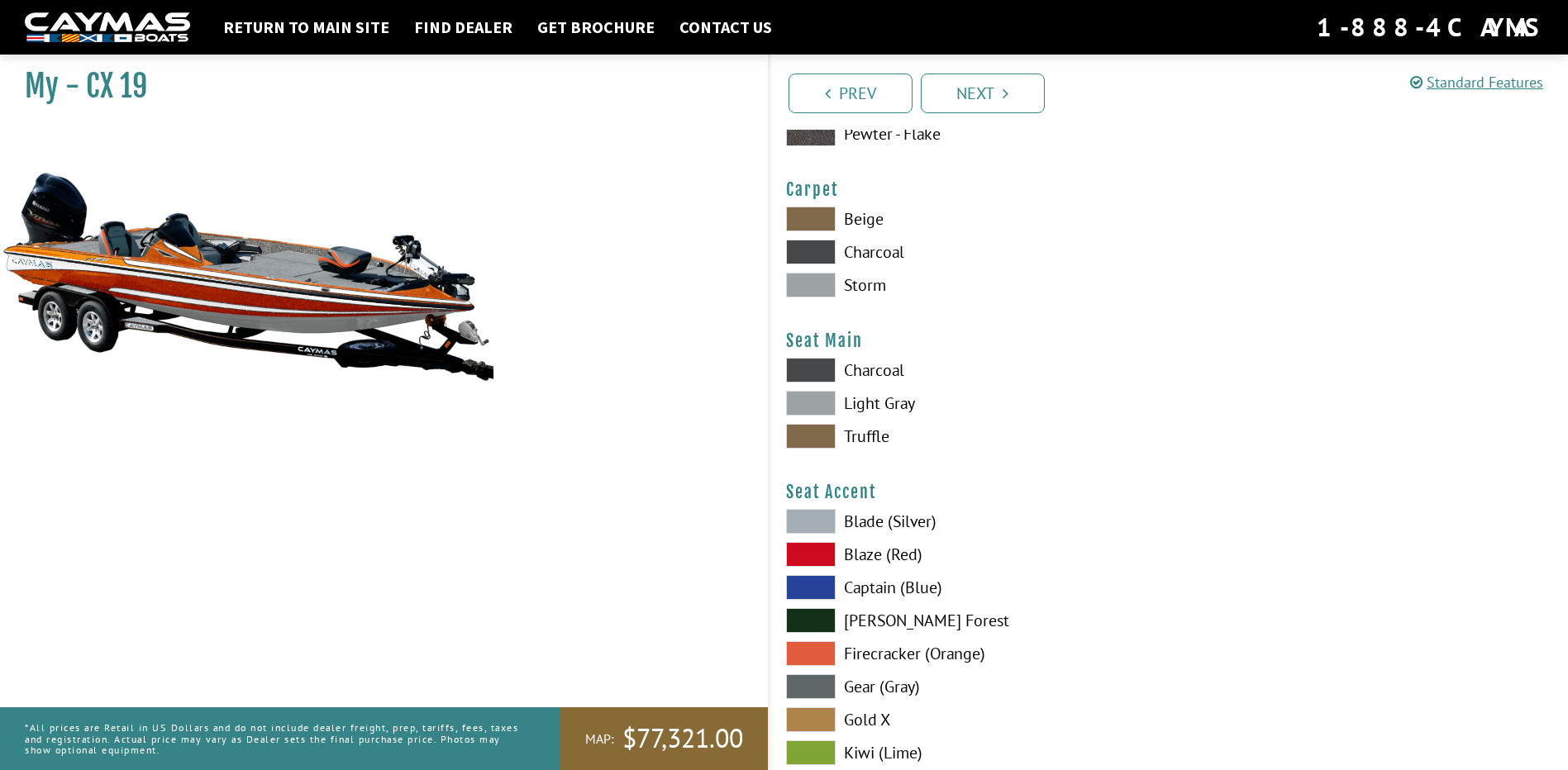
scroll to position [9130, 0]
